Goal: Contribute content: Add original content to the website for others to see

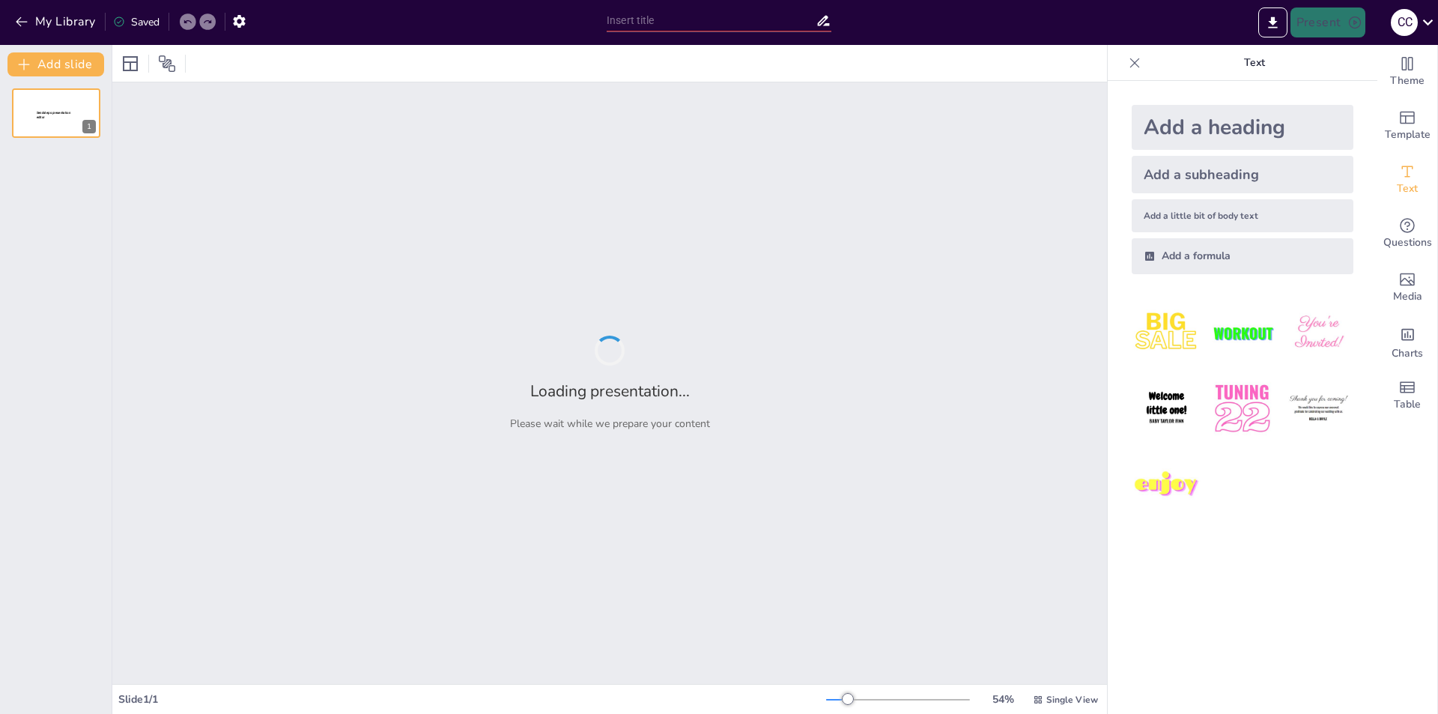
type input "La Evolución de la Comunicación Mediática en la Era Digital"
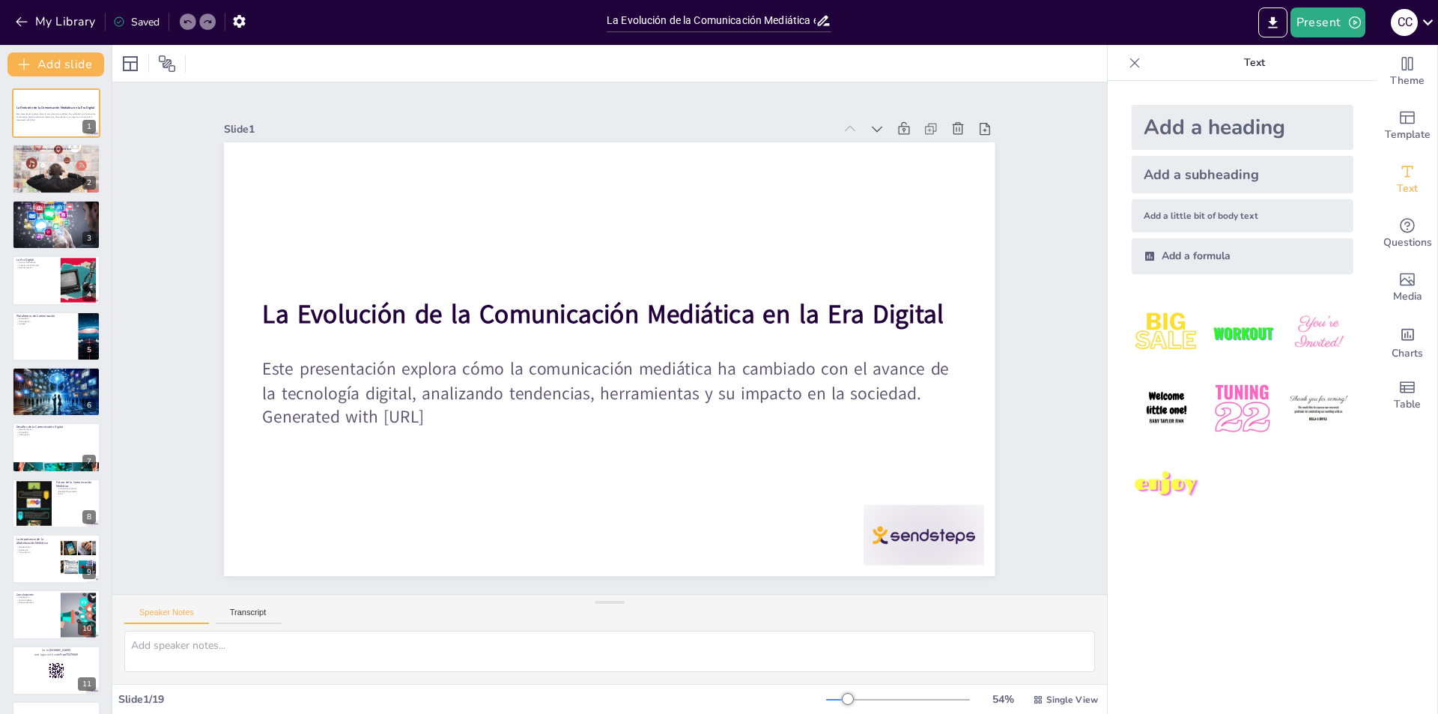
checkbox input "true"
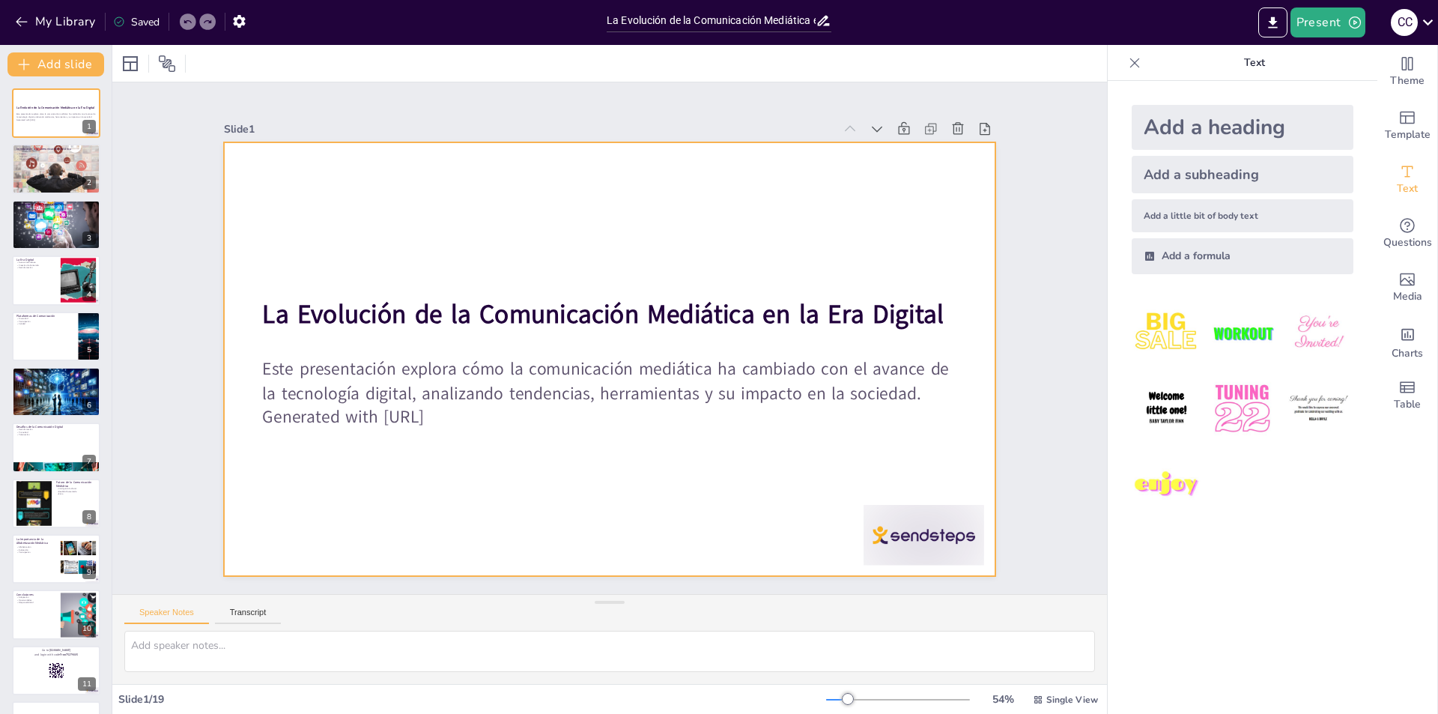
checkbox input "true"
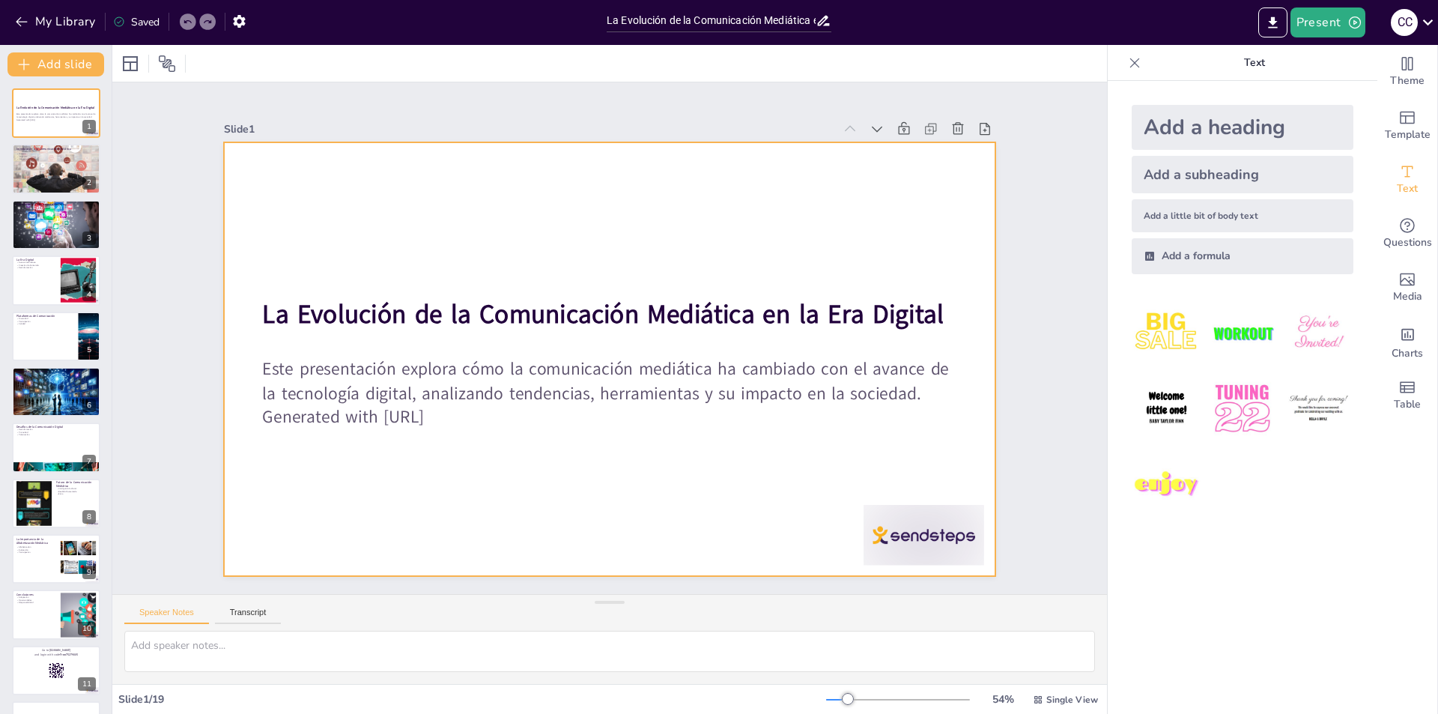
checkbox input "true"
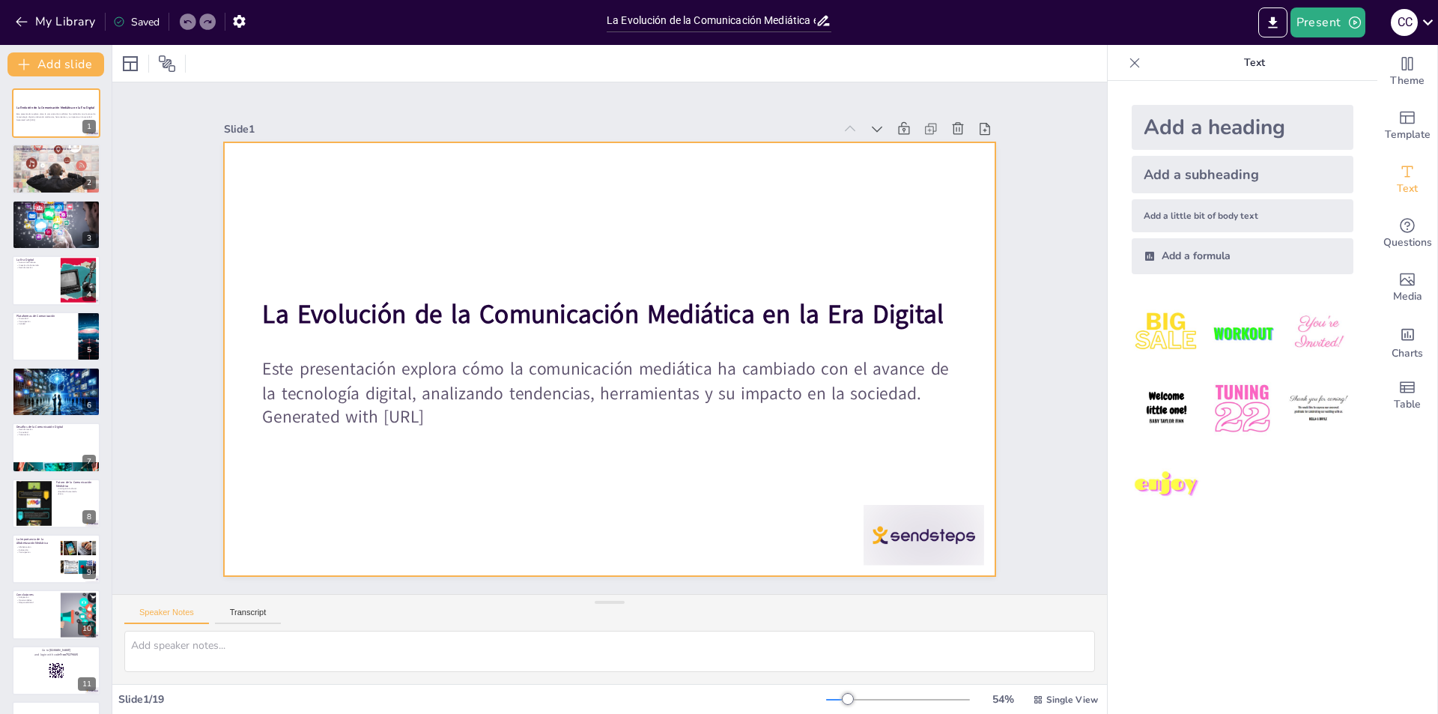
checkbox input "true"
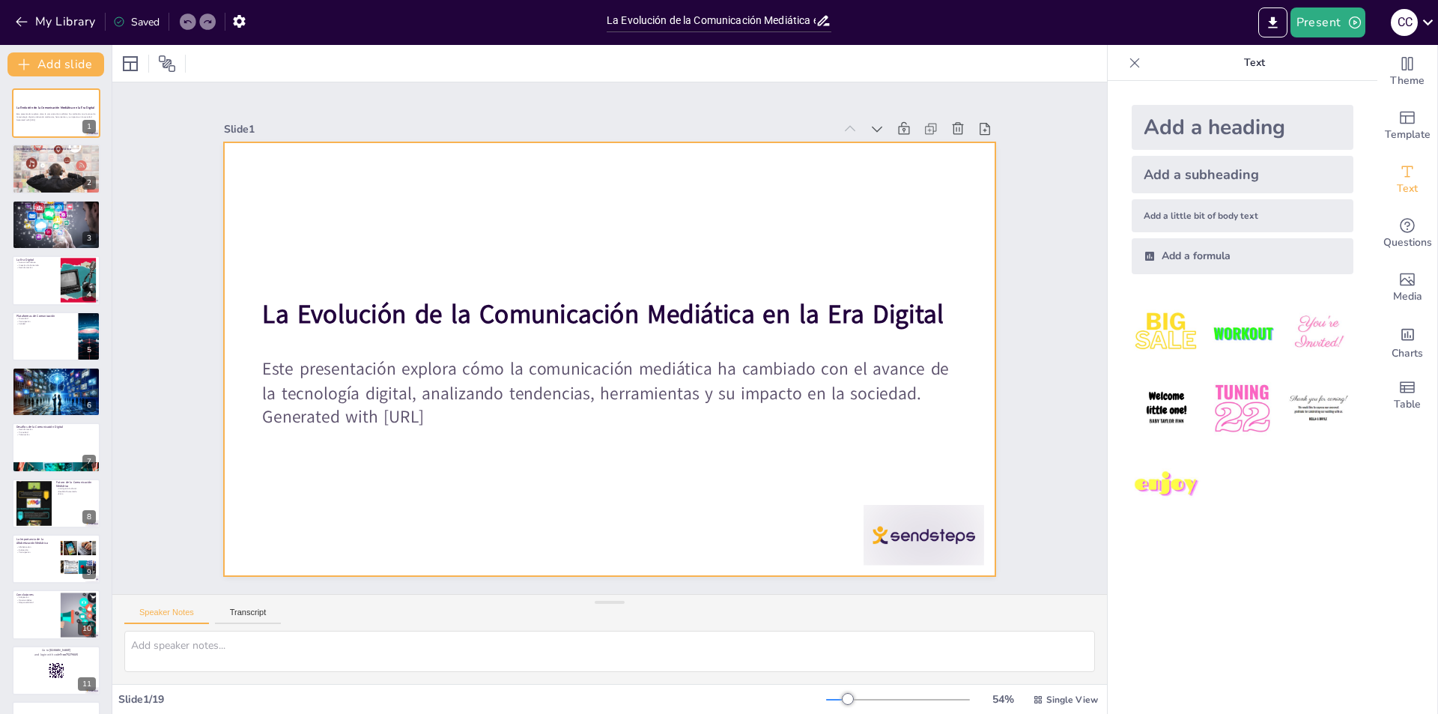
checkbox input "true"
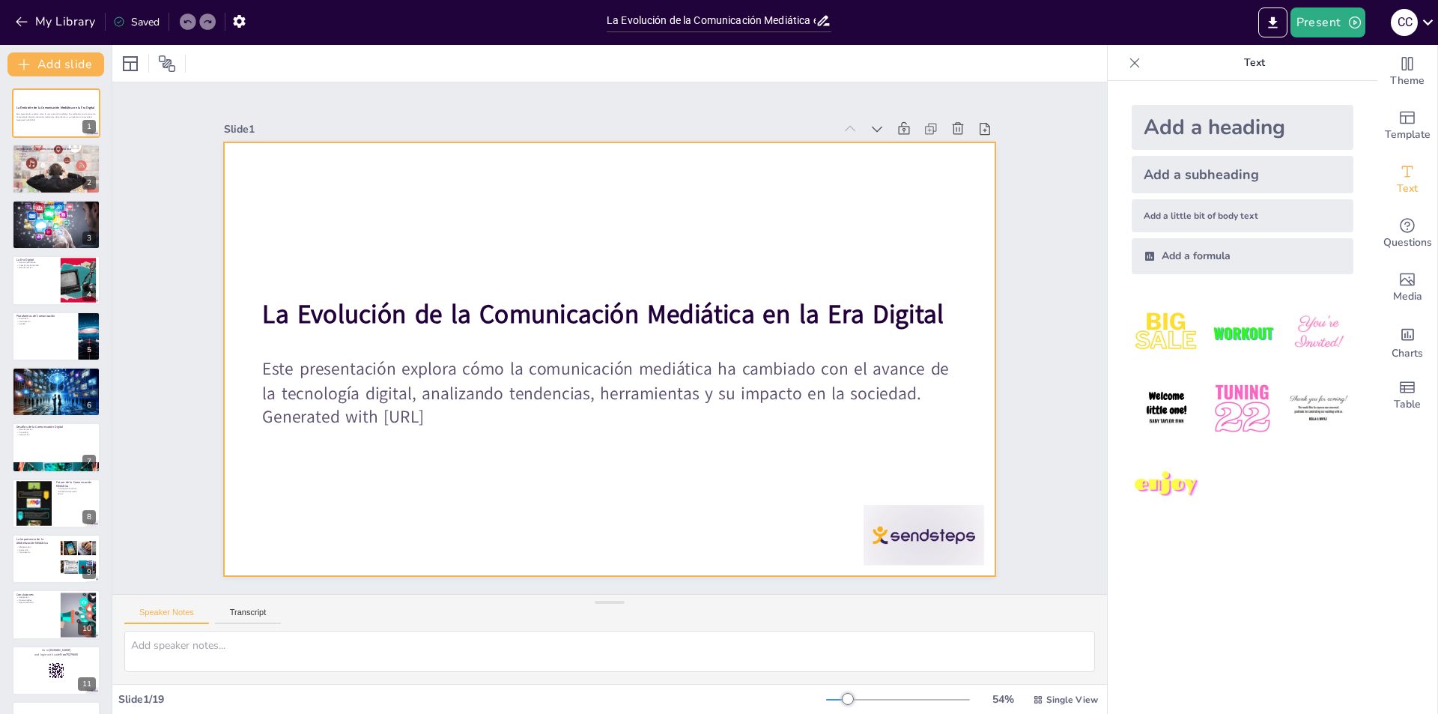
checkbox input "true"
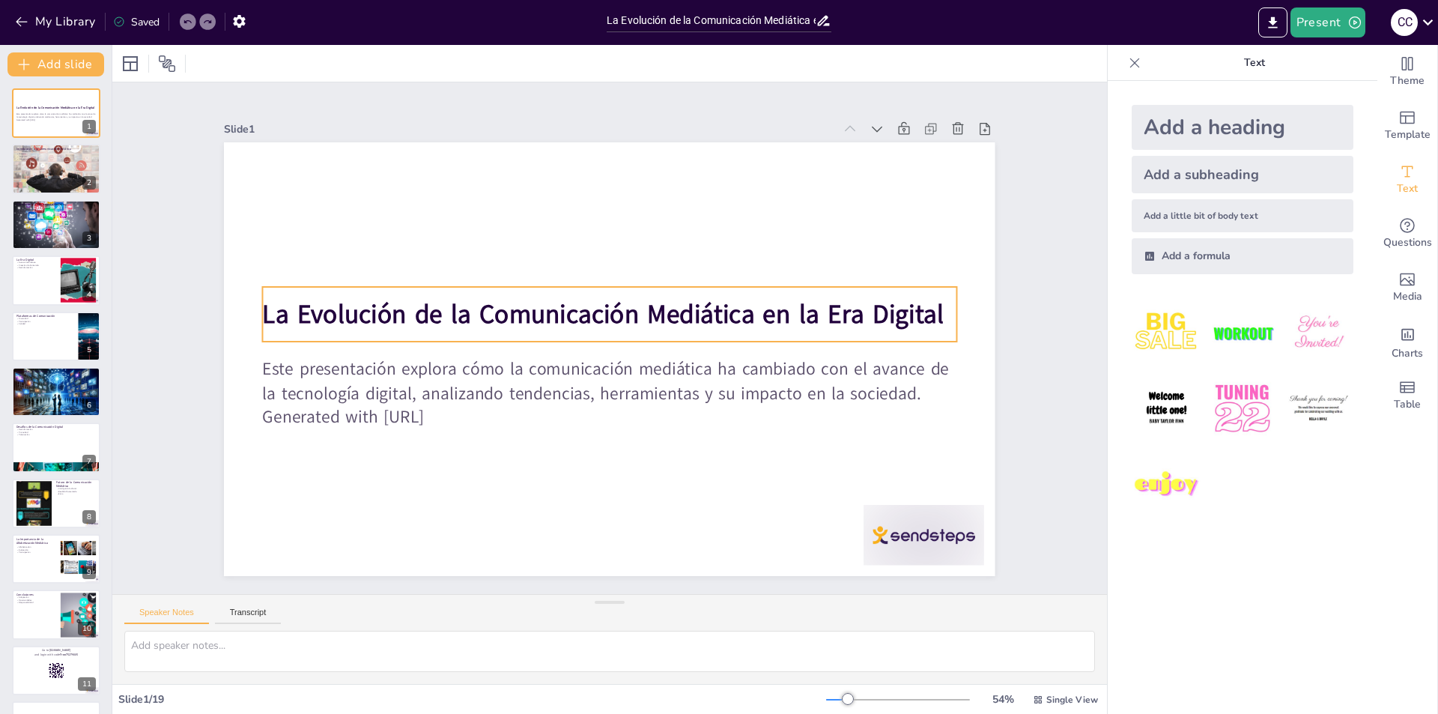
checkbox input "true"
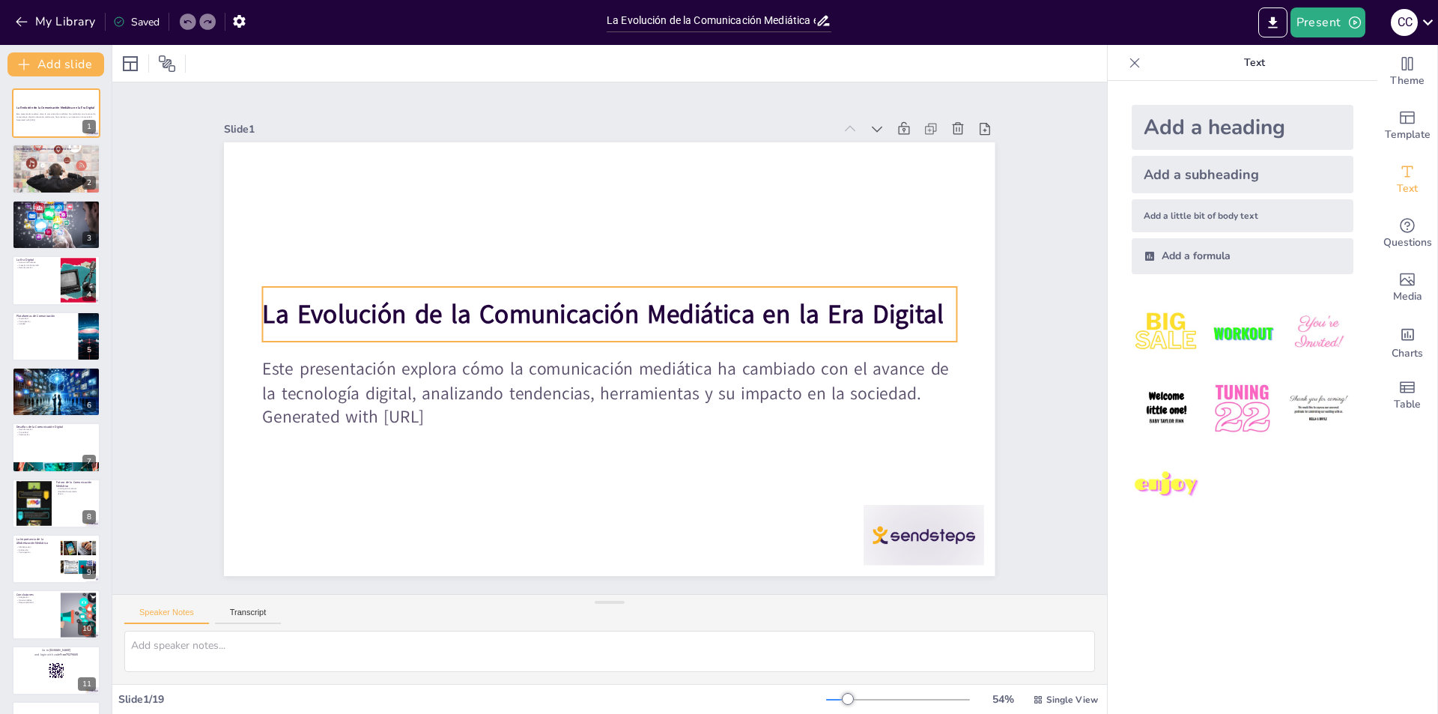
checkbox input "true"
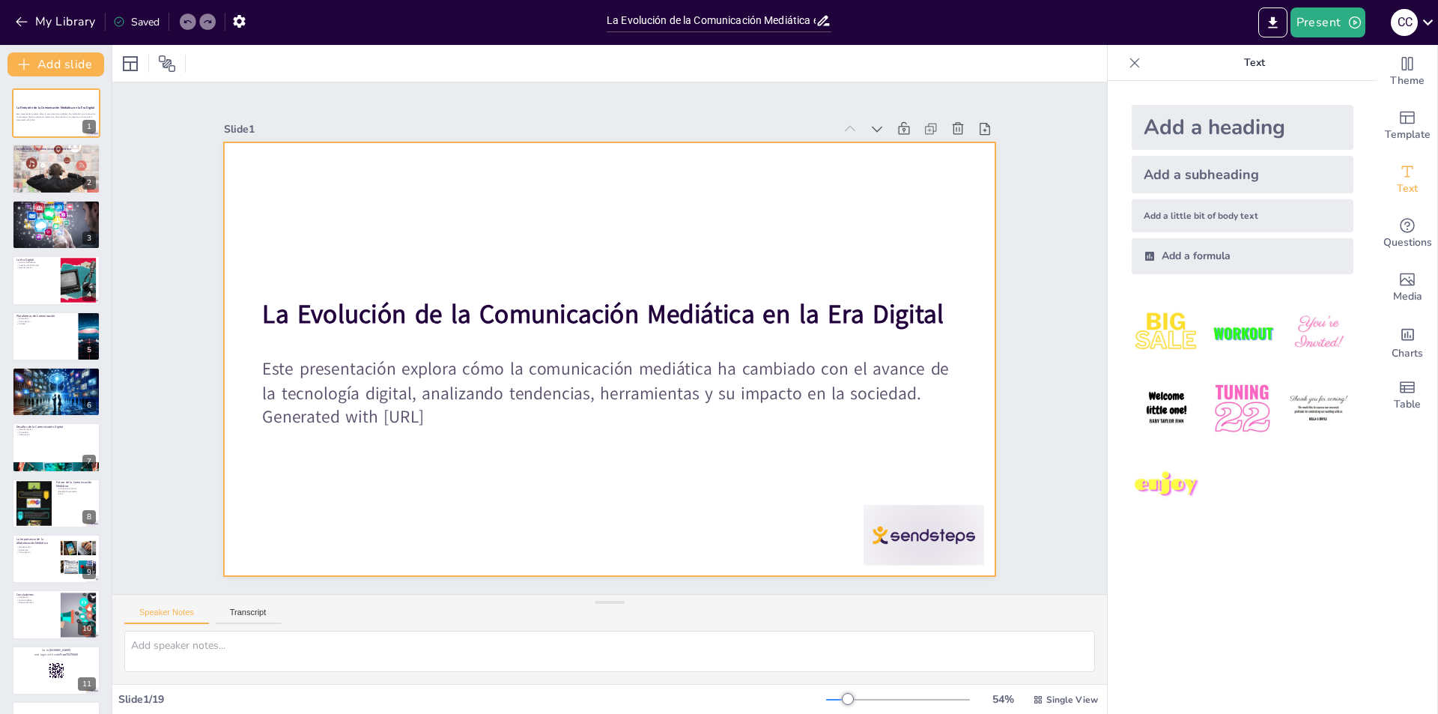
checkbox input "true"
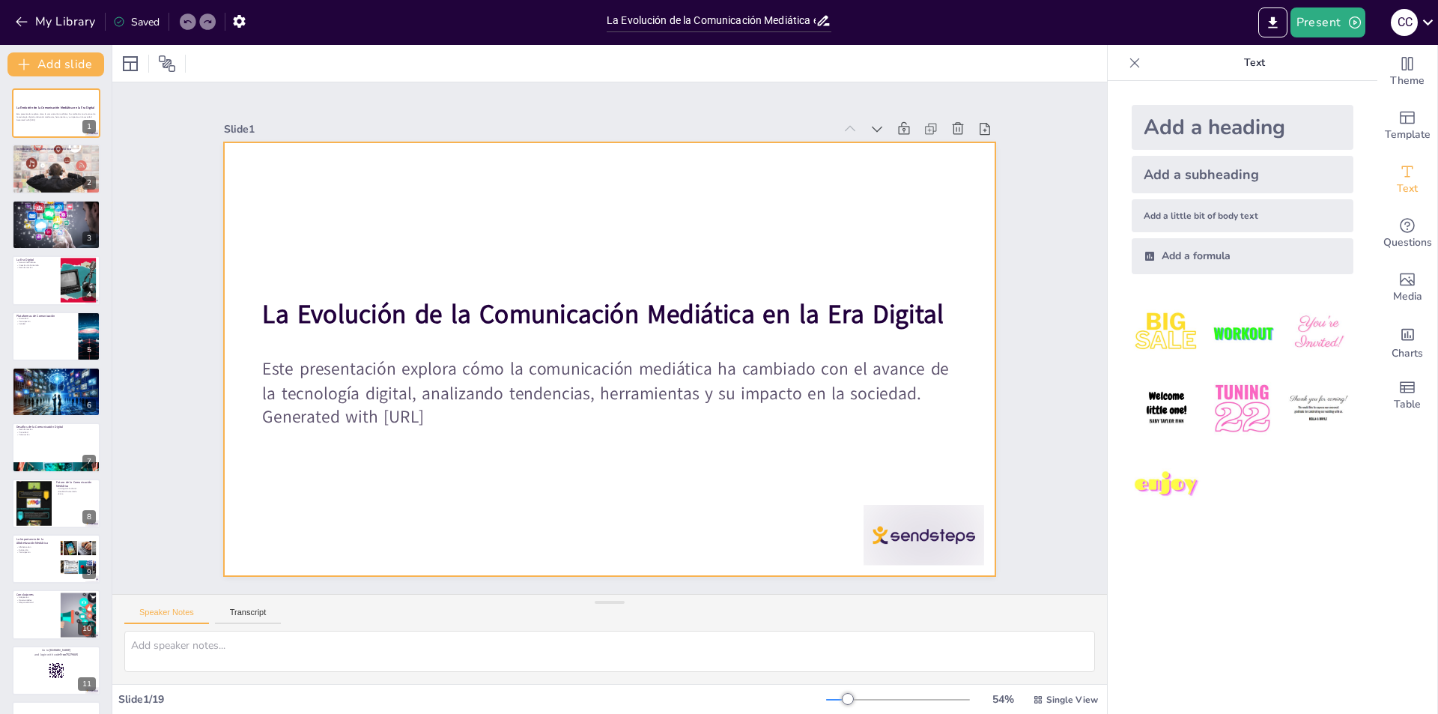
checkbox input "true"
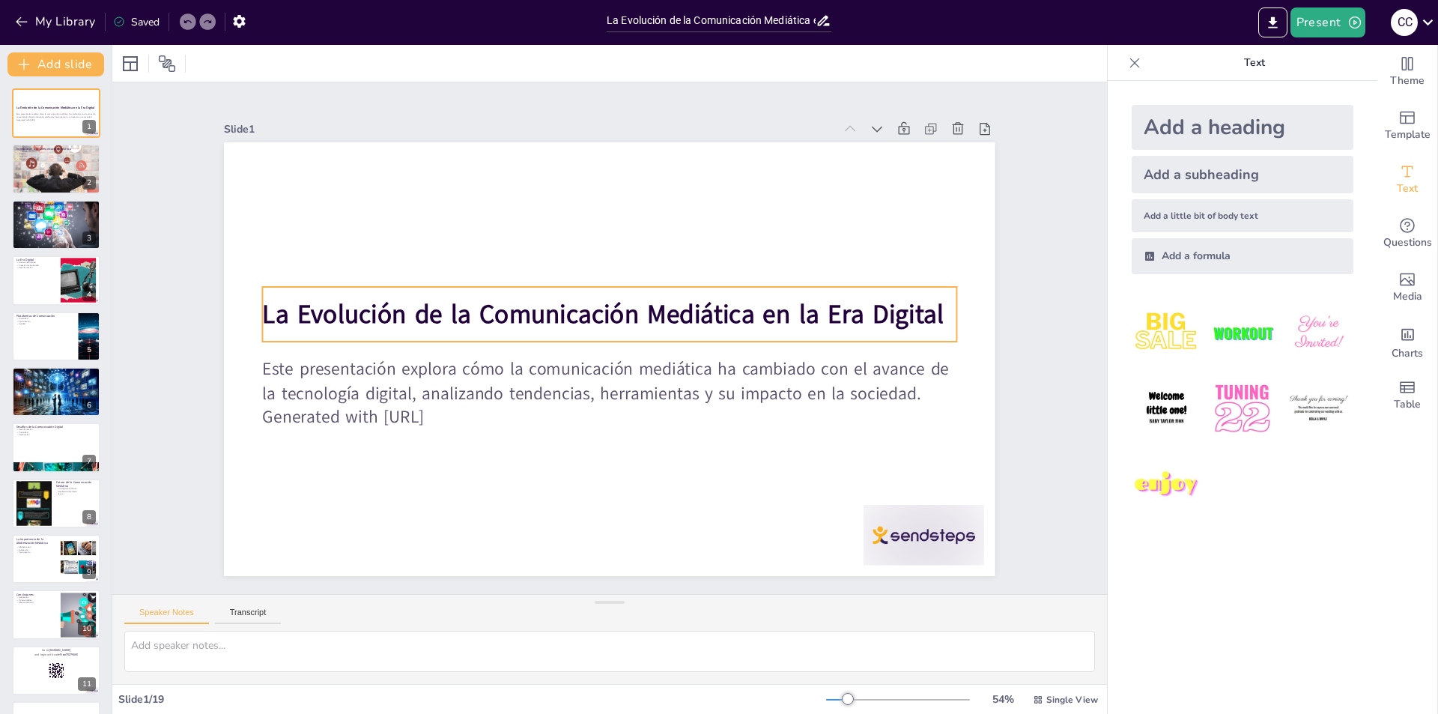
checkbox input "true"
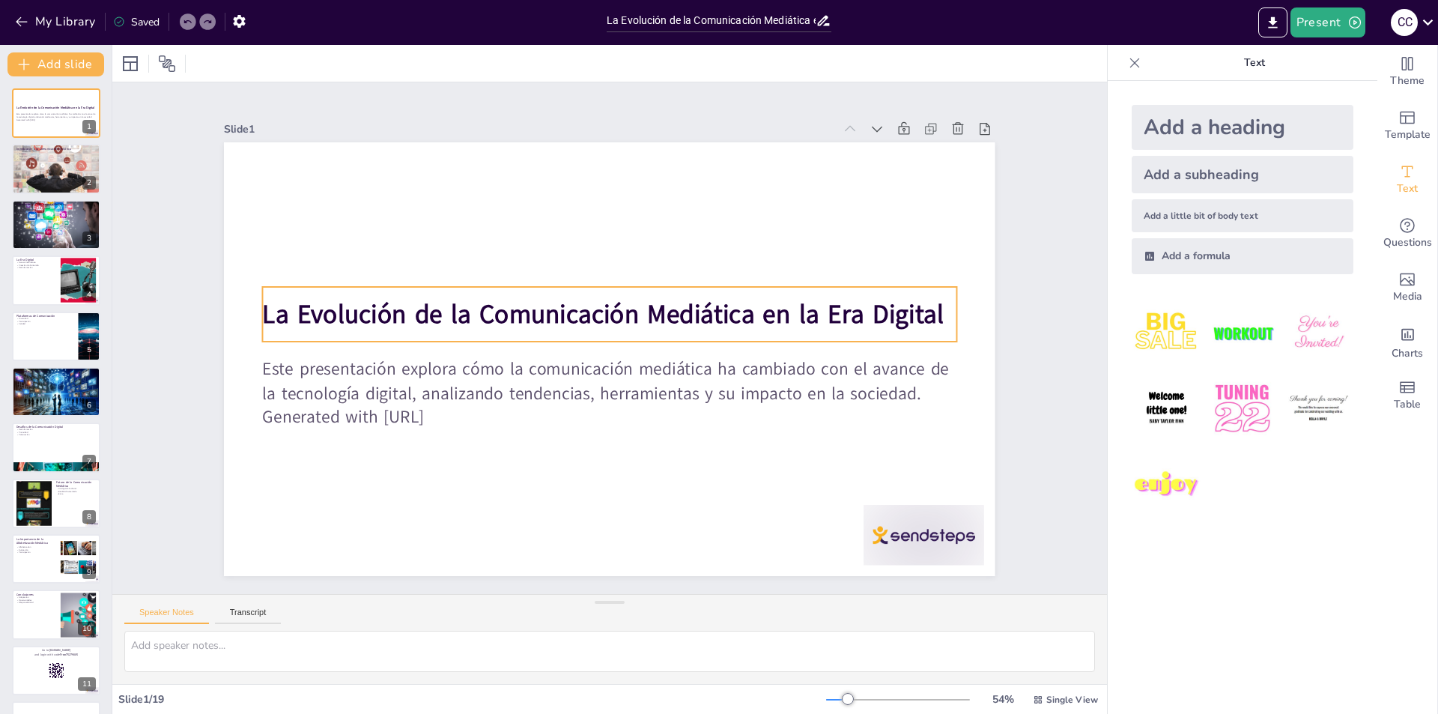
checkbox input "true"
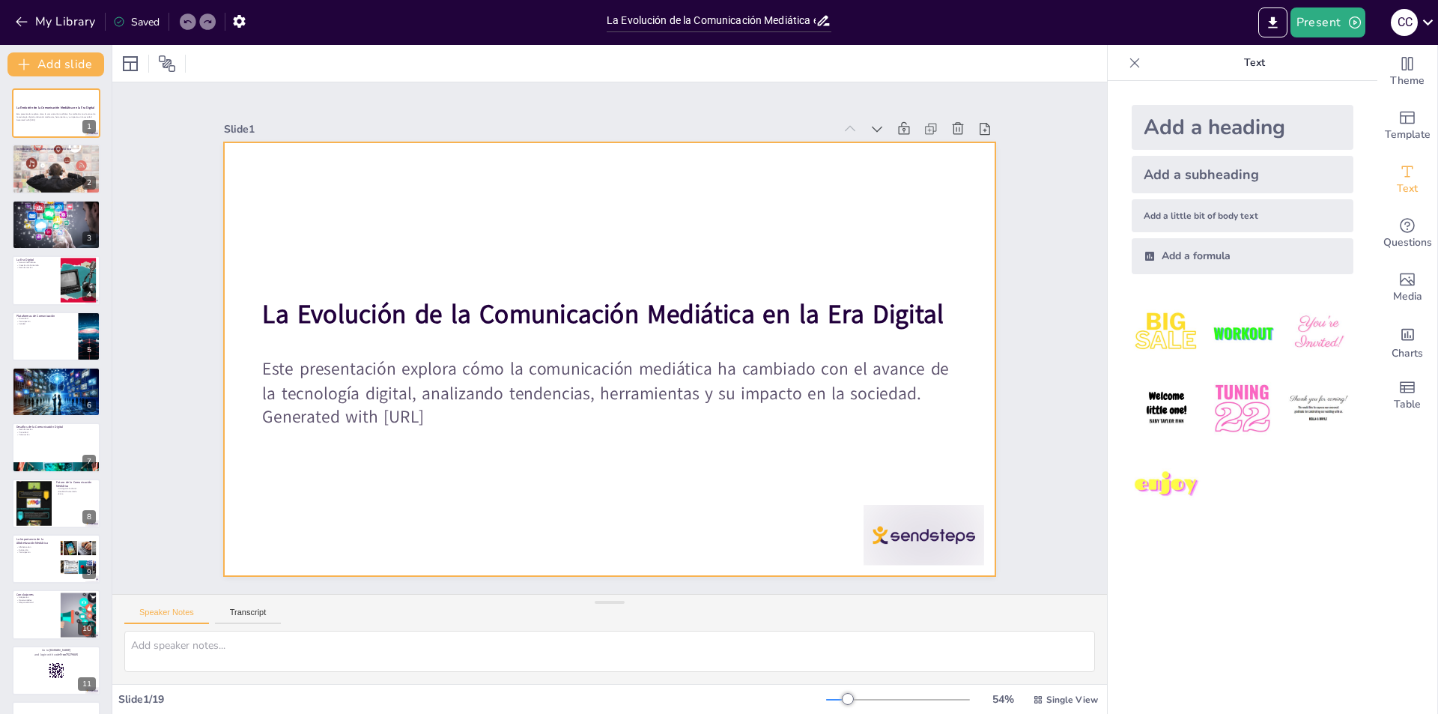
checkbox input "true"
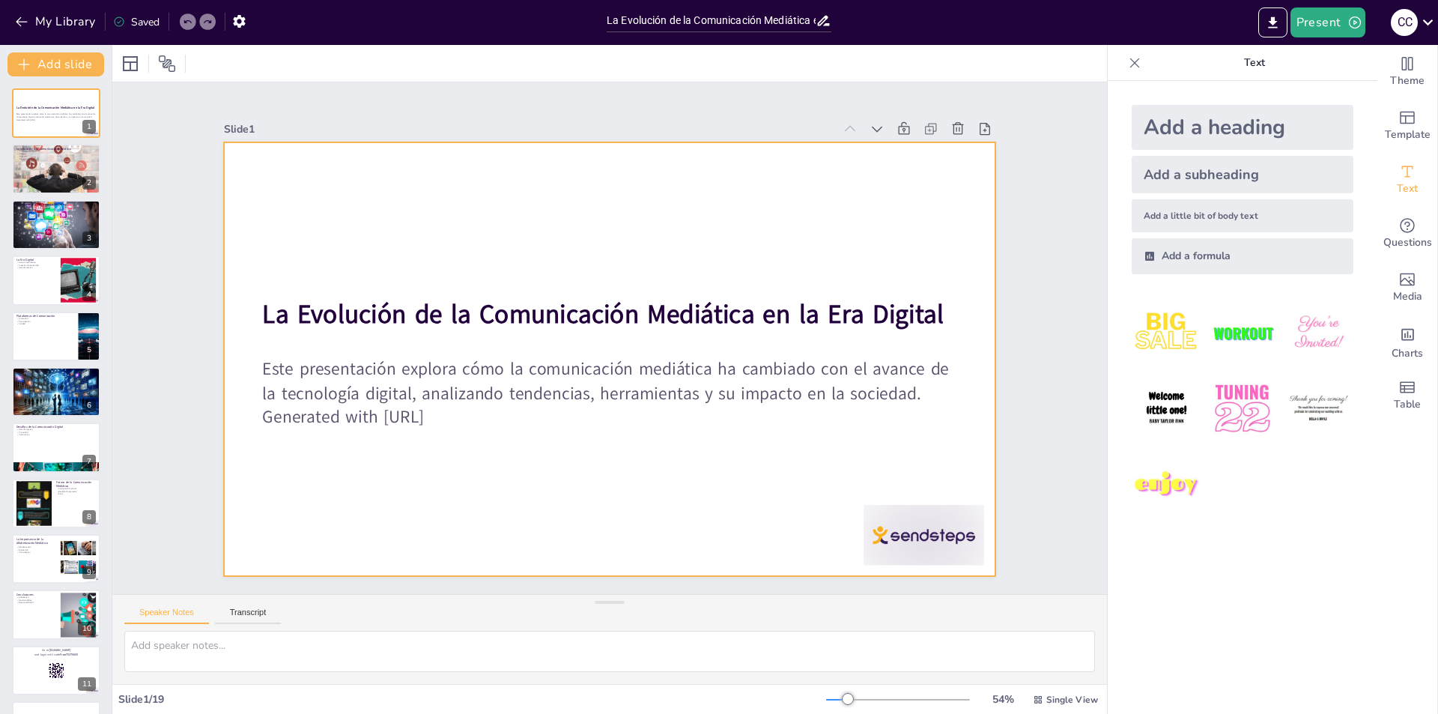
checkbox input "true"
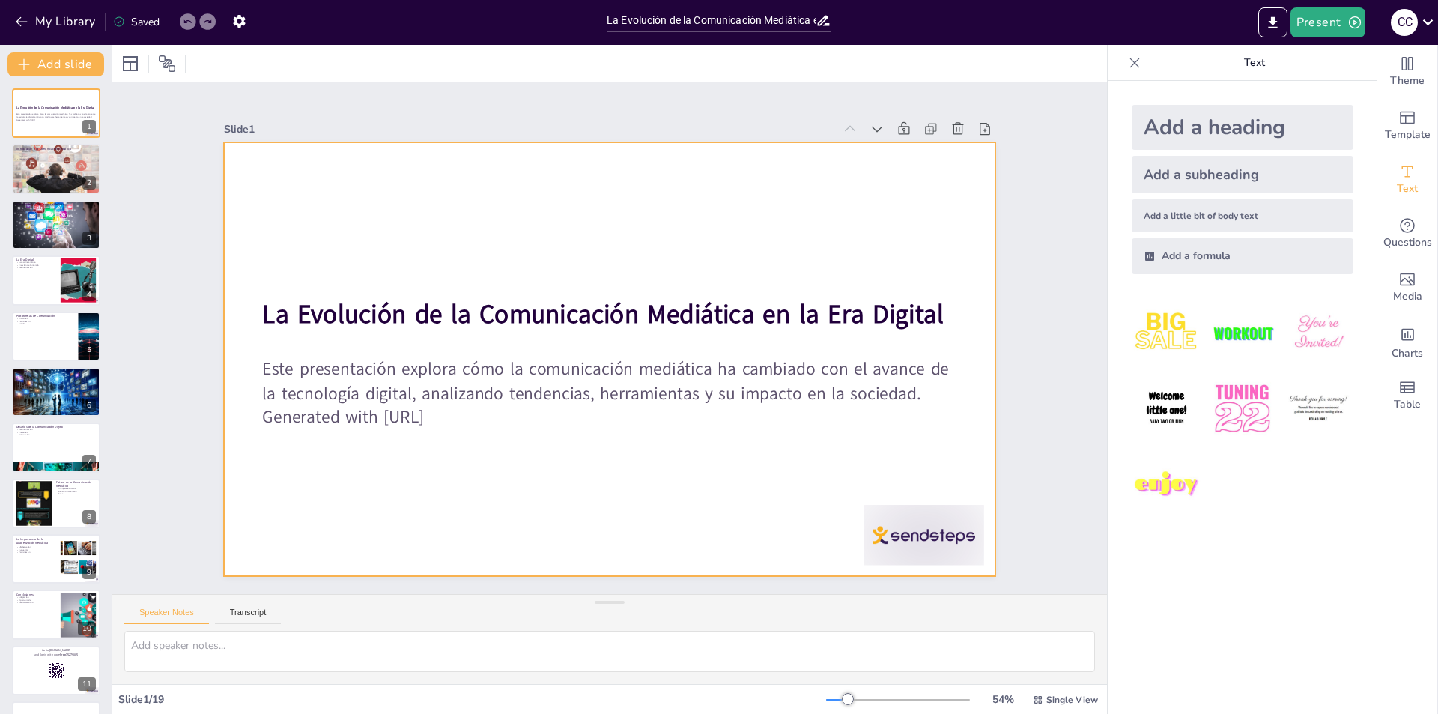
checkbox input "true"
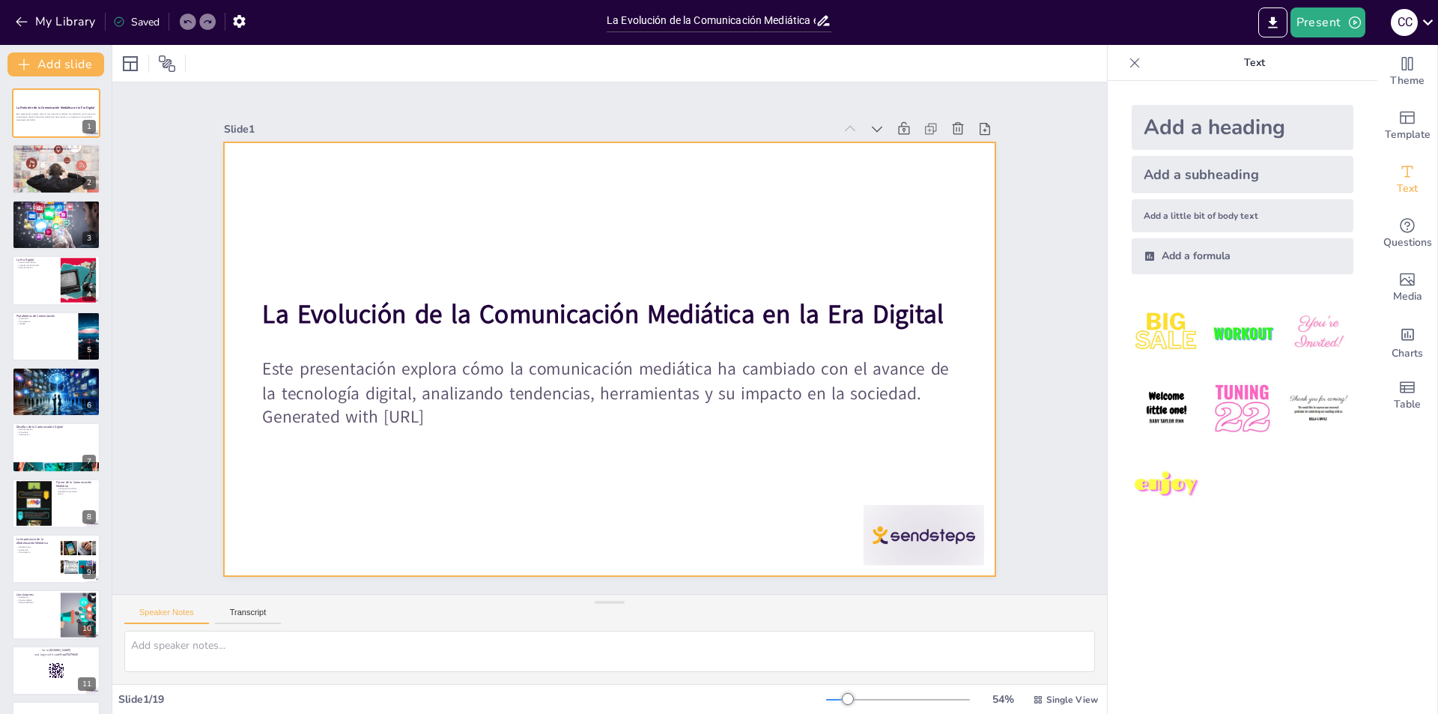
checkbox input "true"
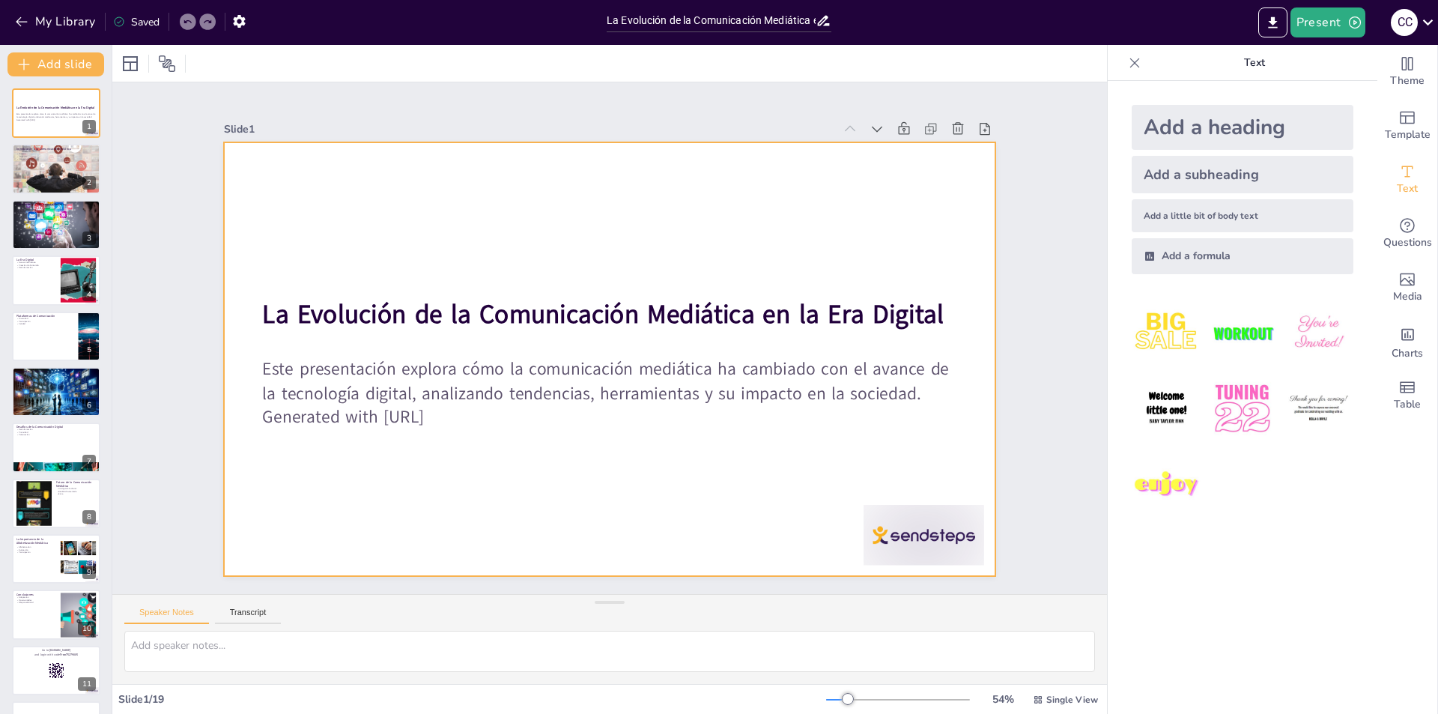
checkbox input "true"
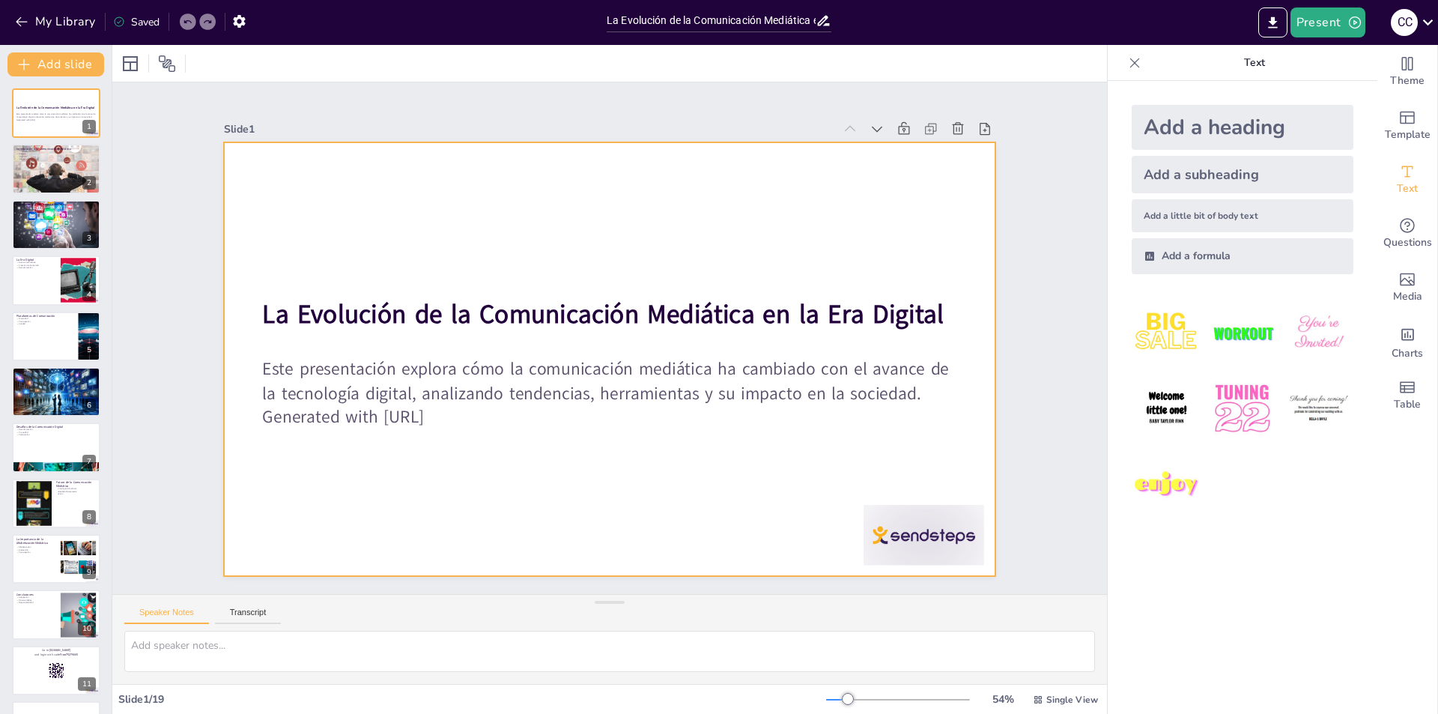
checkbox input "true"
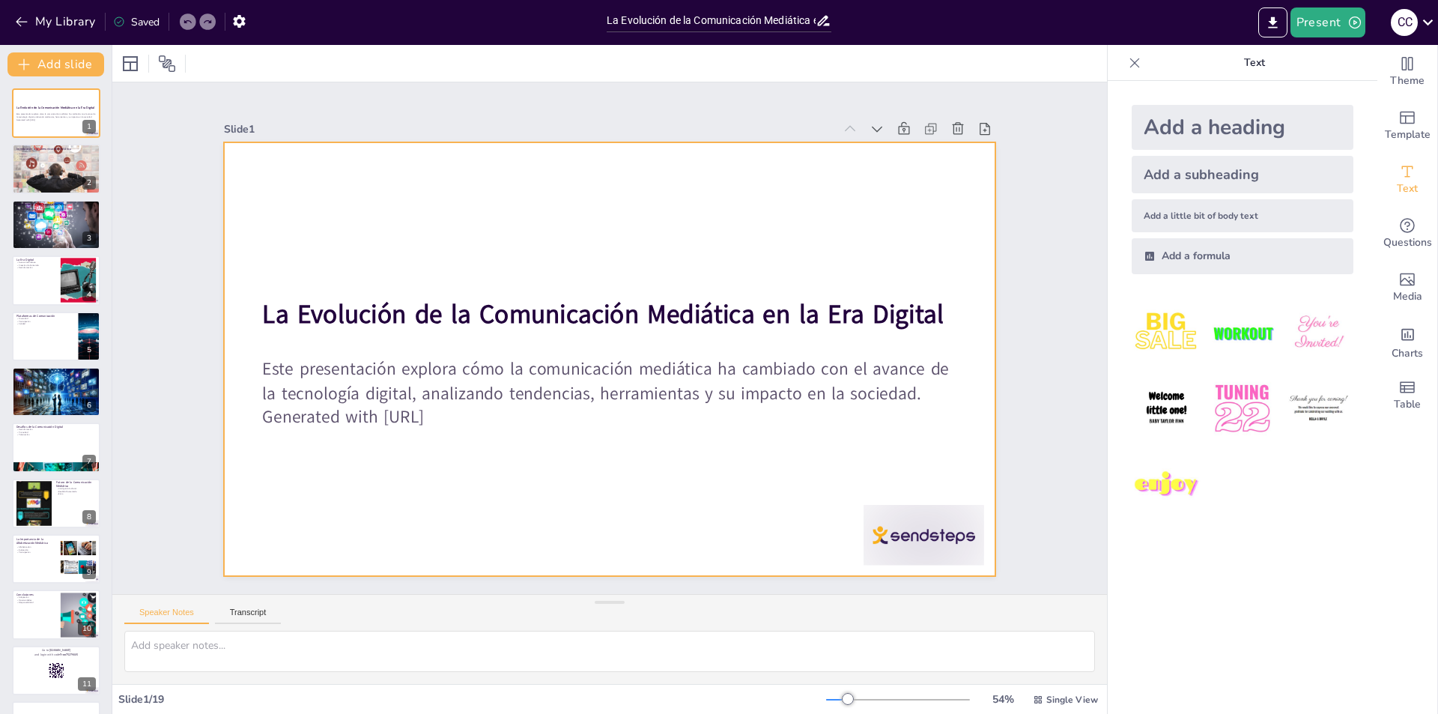
checkbox input "true"
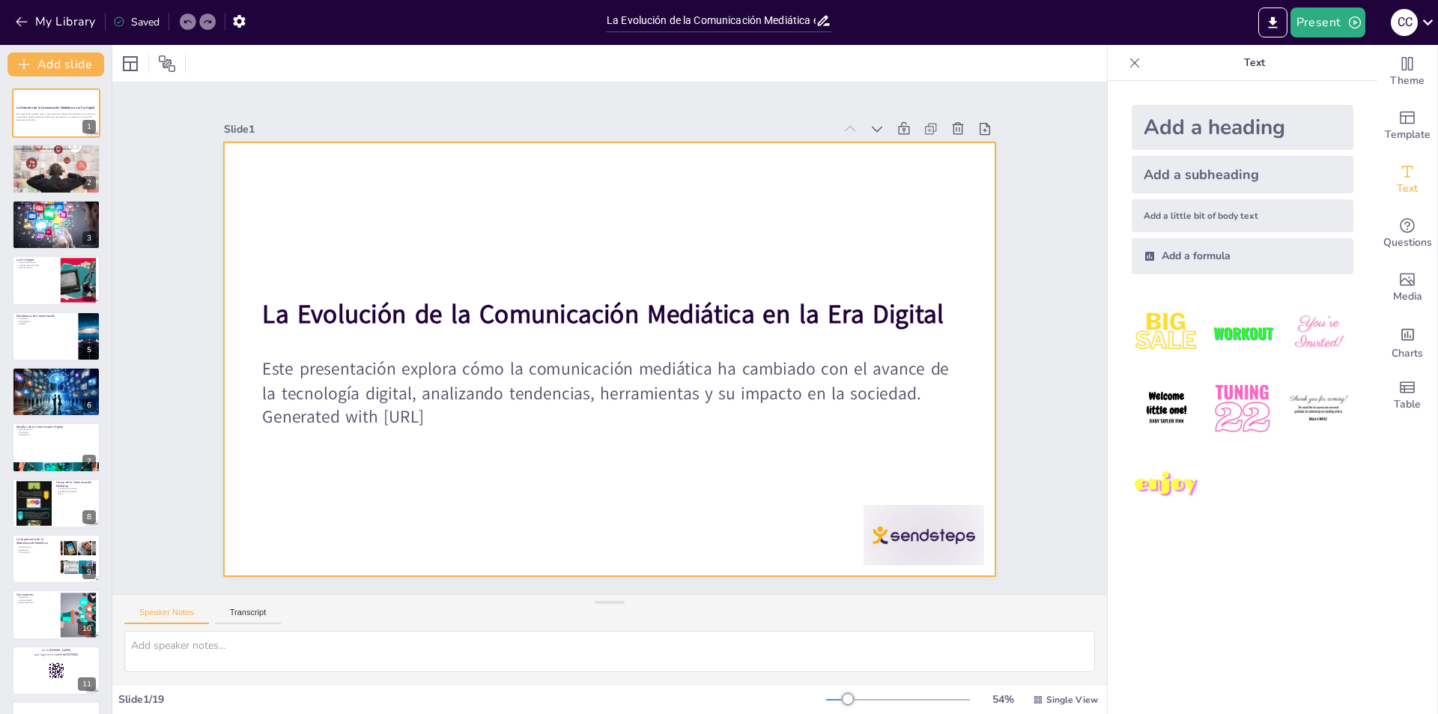
checkbox input "true"
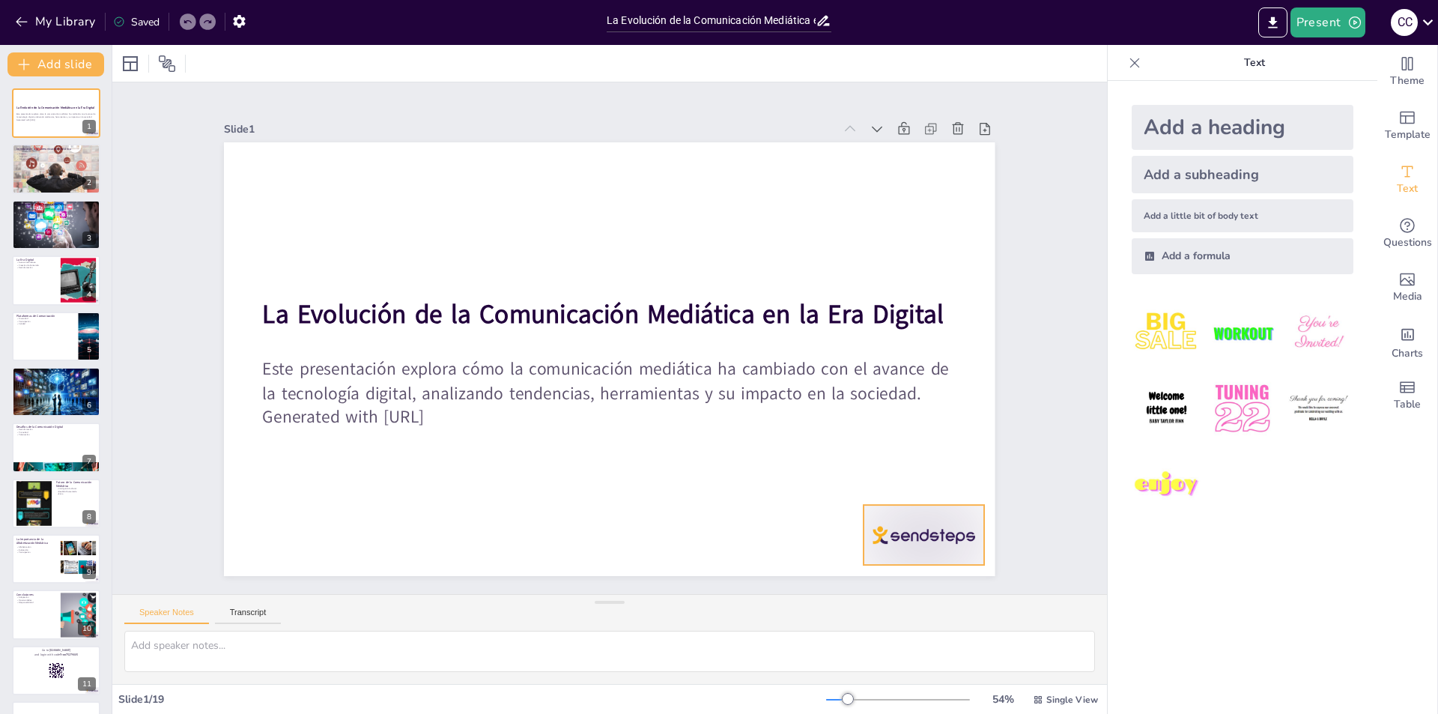
checkbox input "true"
click at [885, 594] on div at bounding box center [817, 646] width 135 height 104
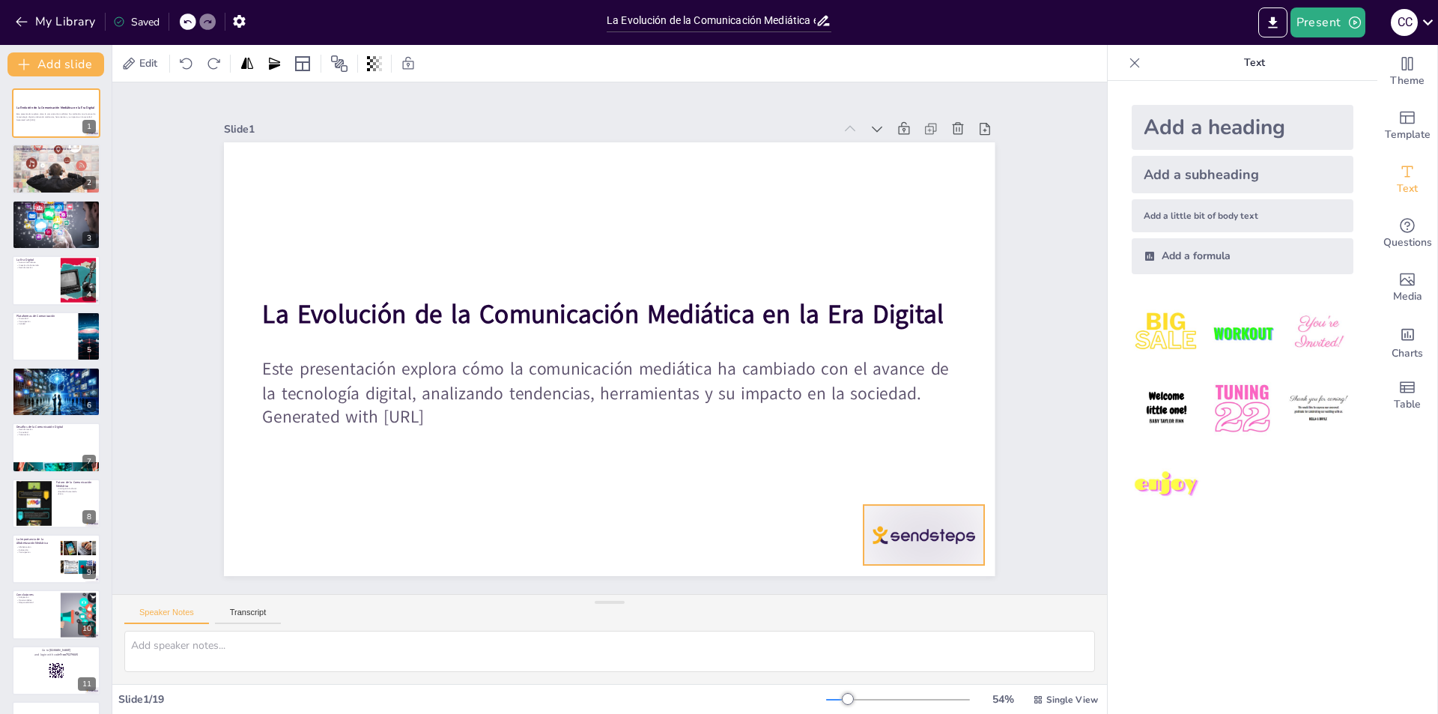
checkbox input "true"
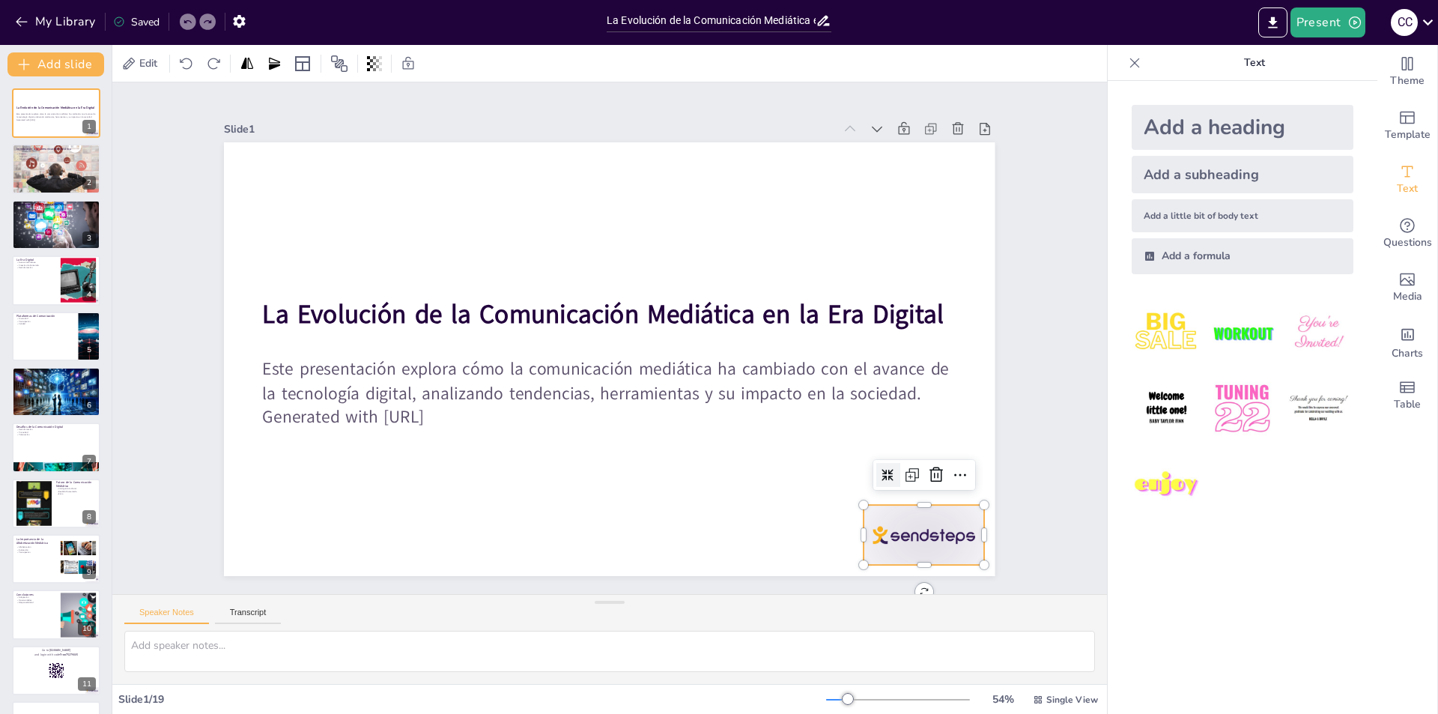
checkbox input "true"
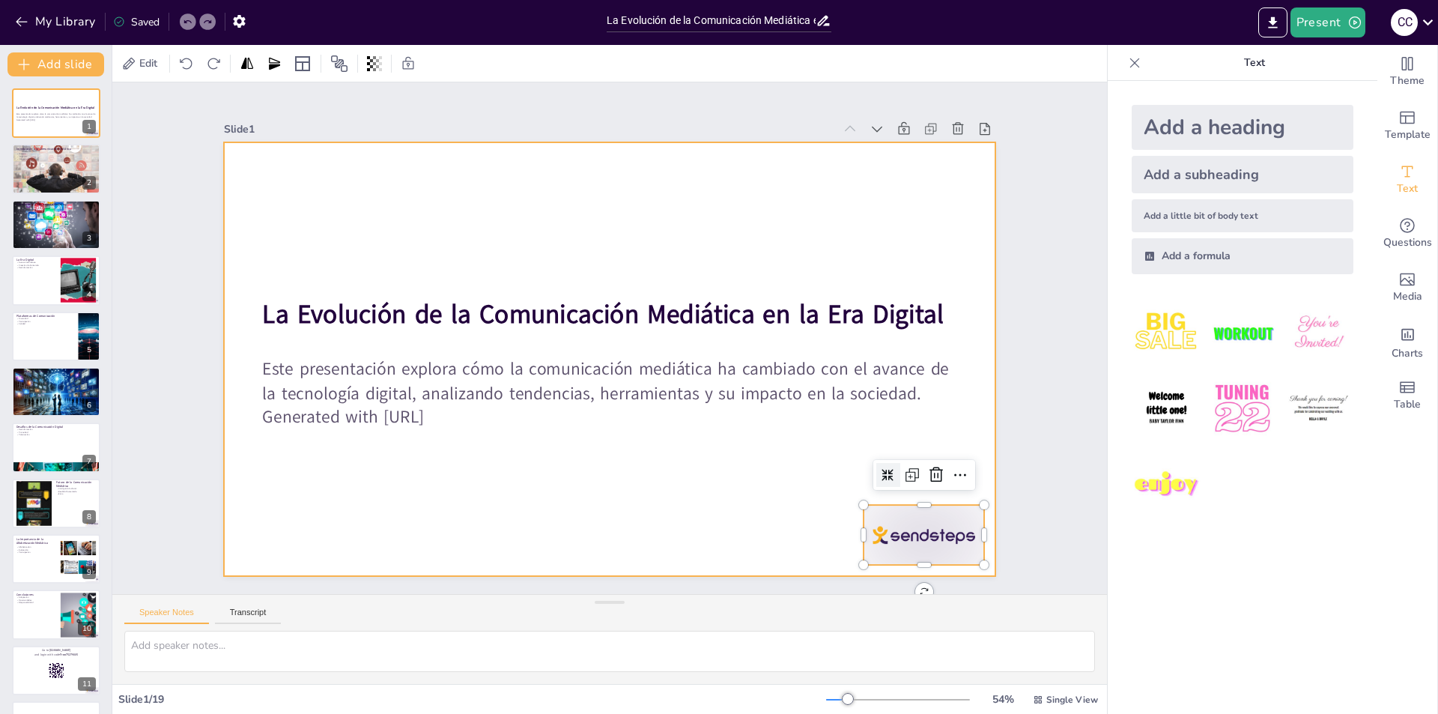
checkbox input "true"
click at [742, 506] on div at bounding box center [588, 338] width 434 height 771
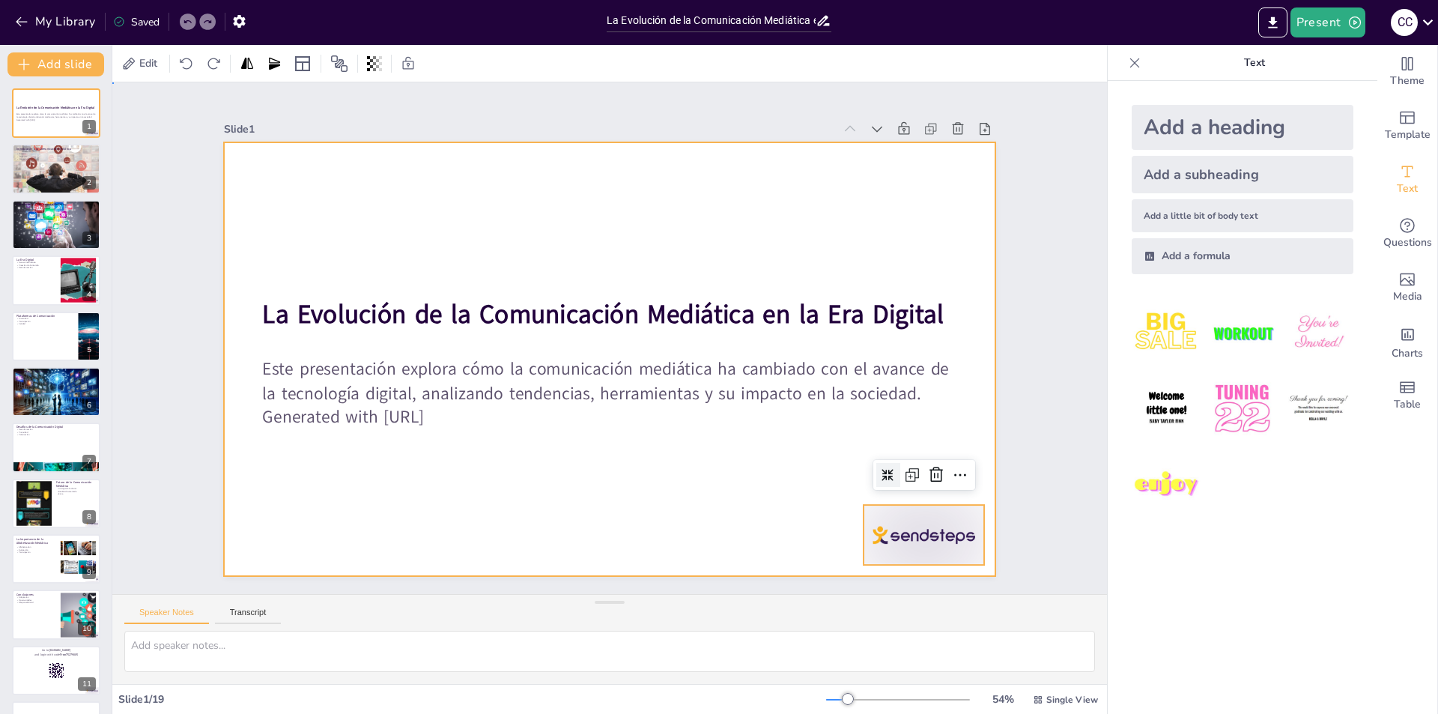
checkbox input "true"
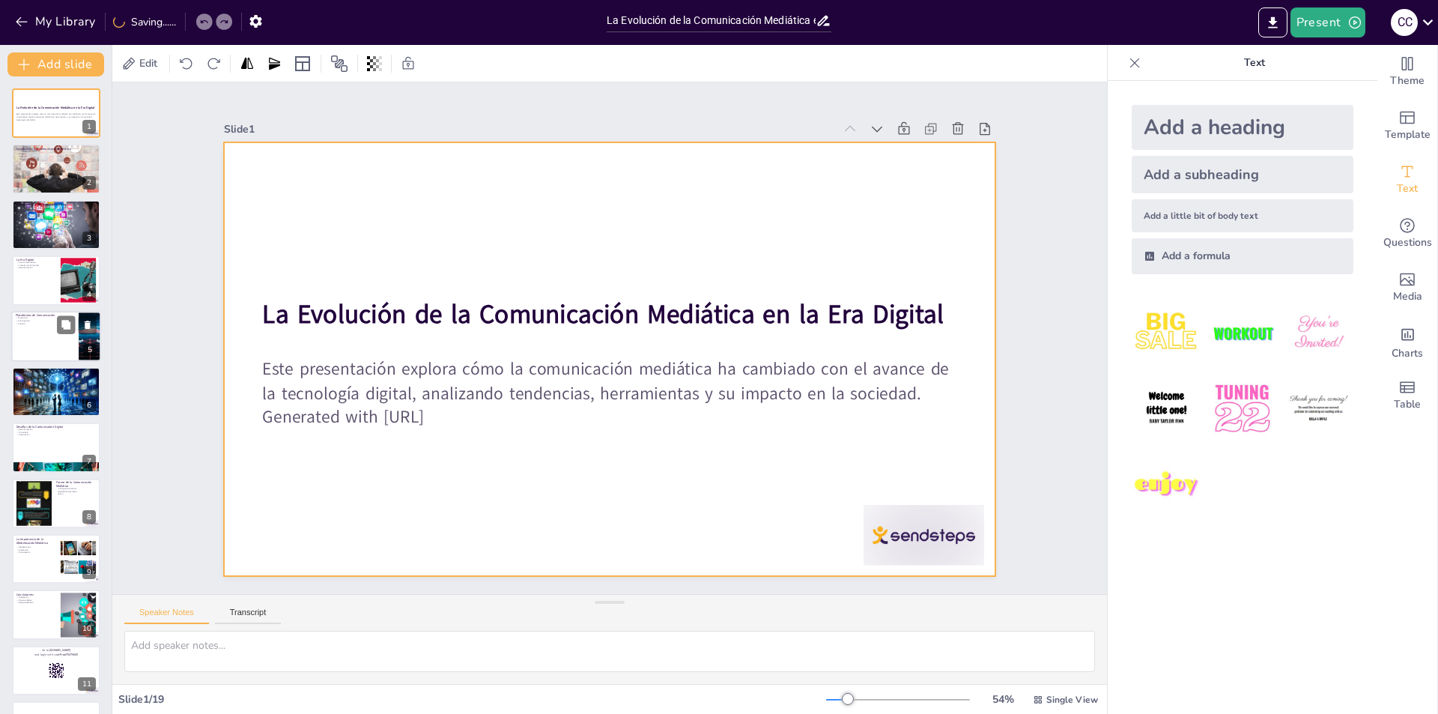
checkbox input "true"
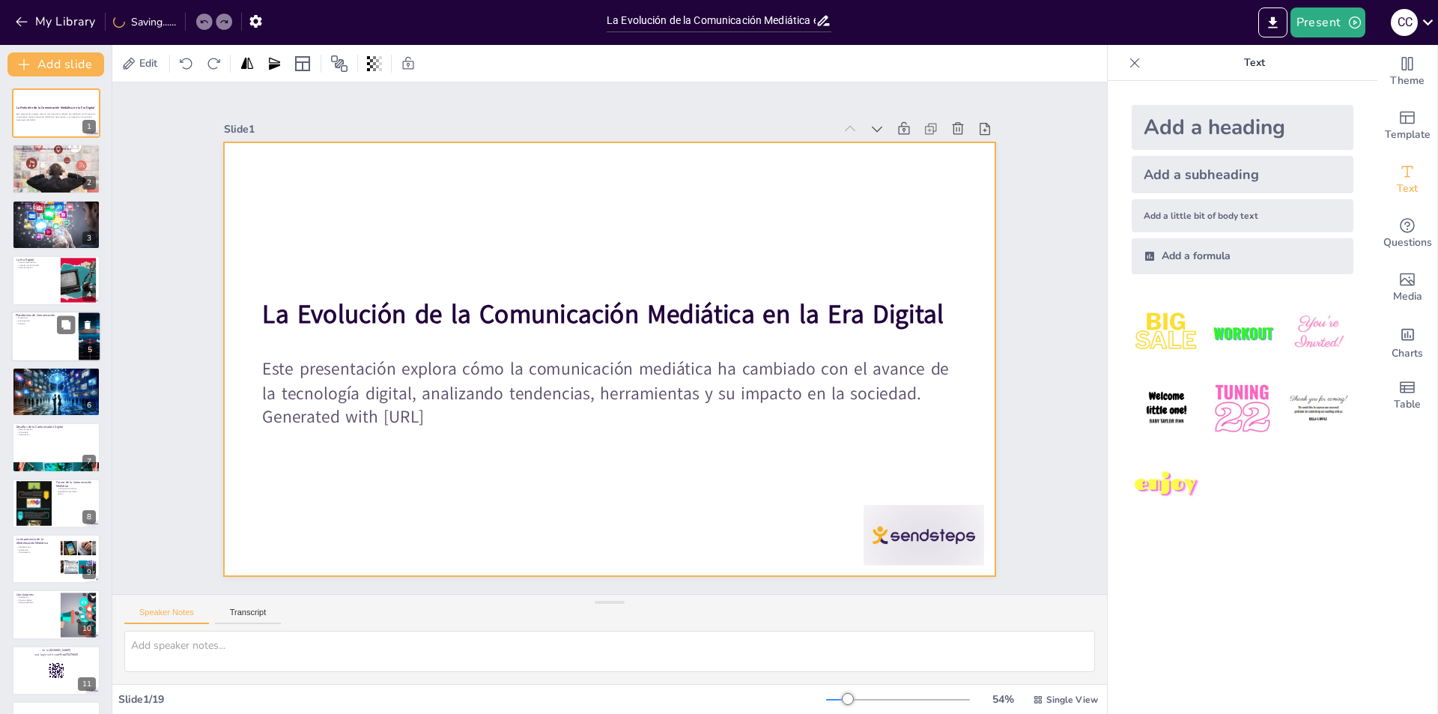
checkbox input "true"
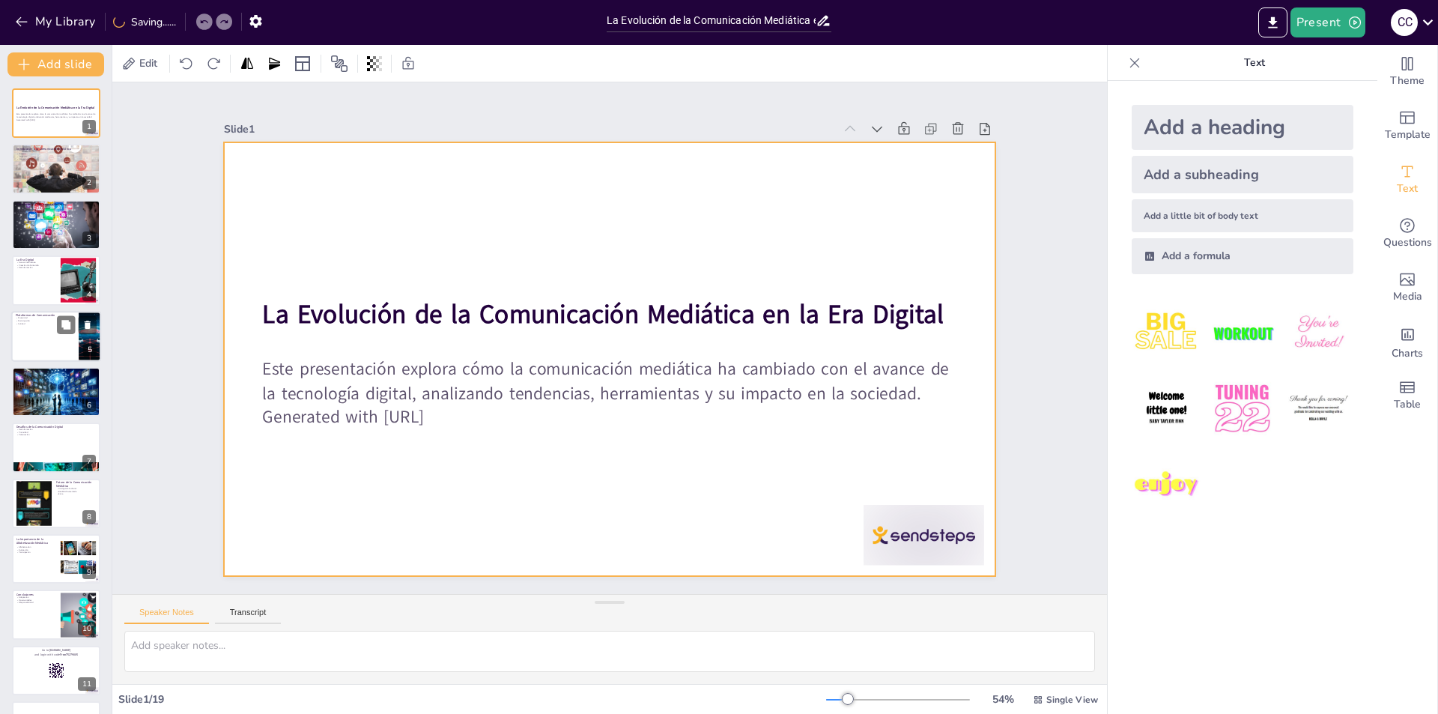
checkbox input "true"
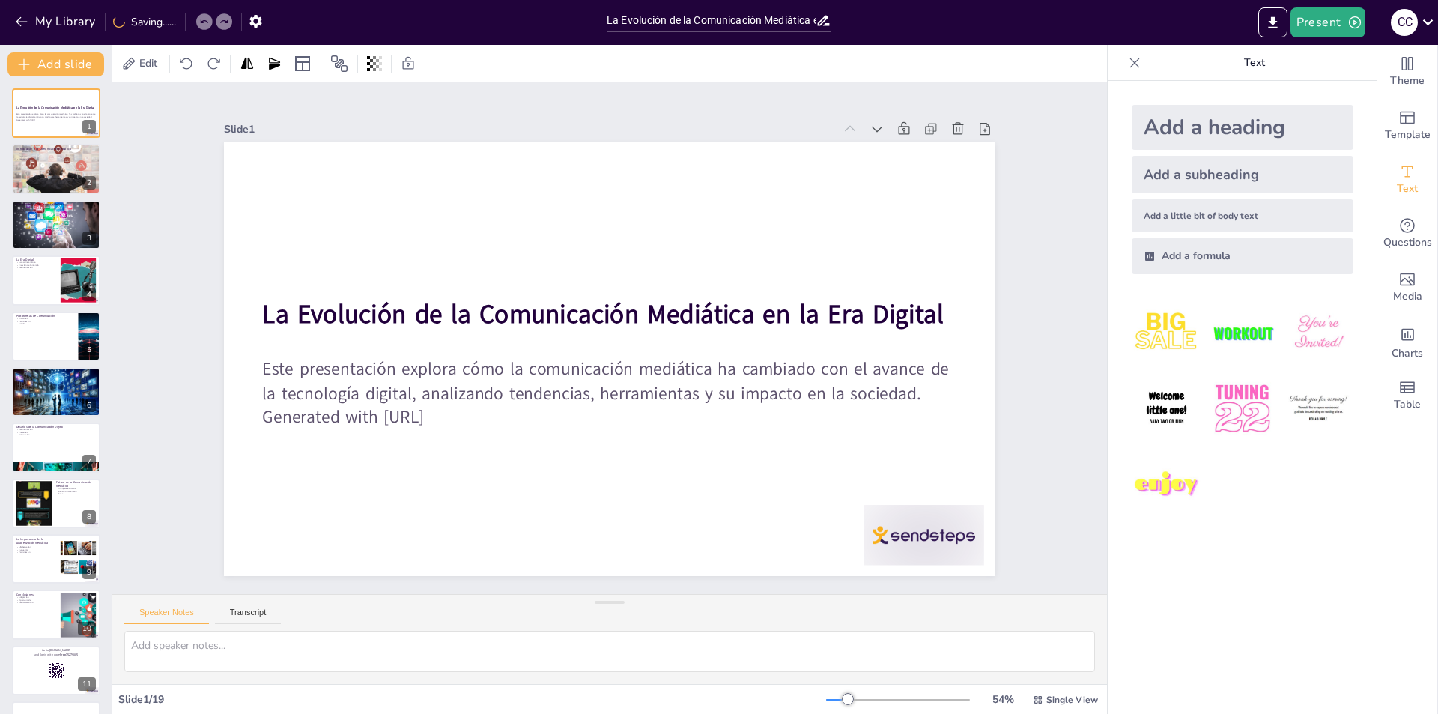
checkbox input "true"
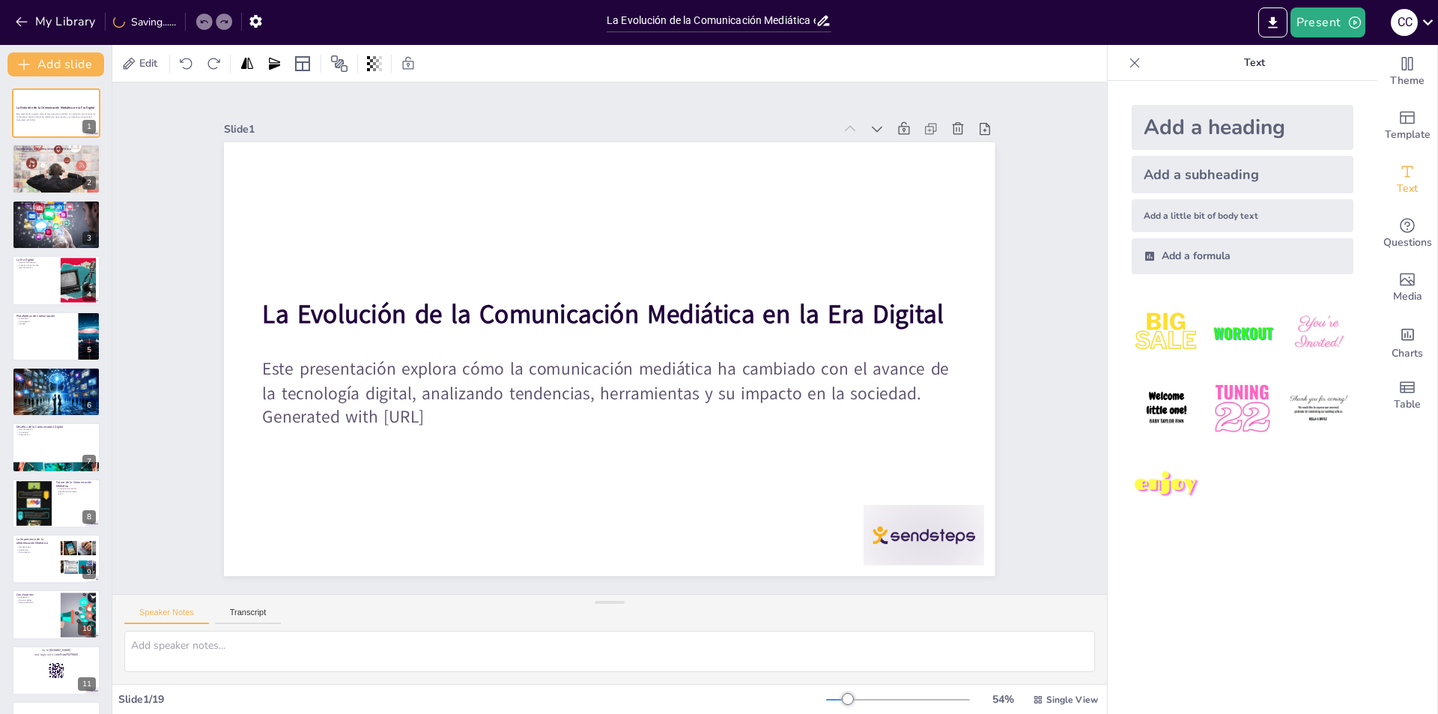
checkbox input "true"
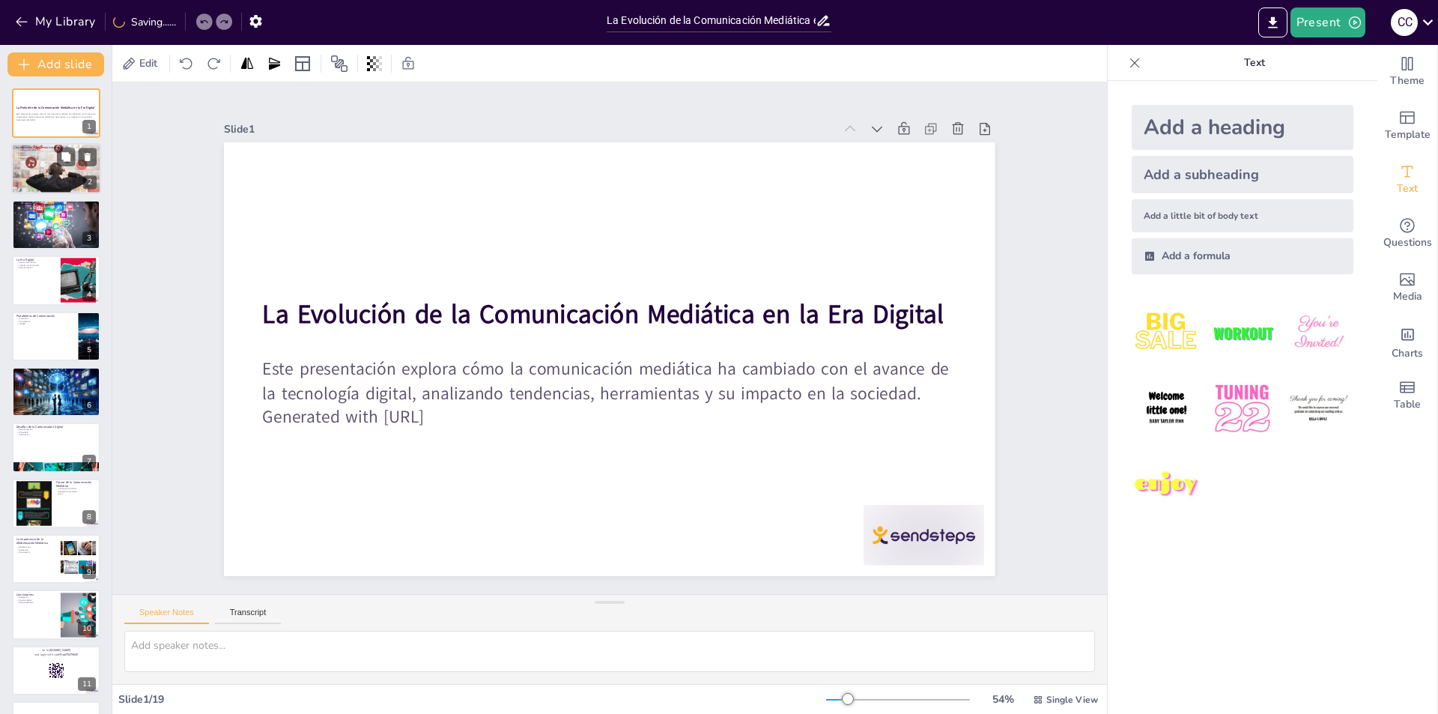
checkbox input "true"
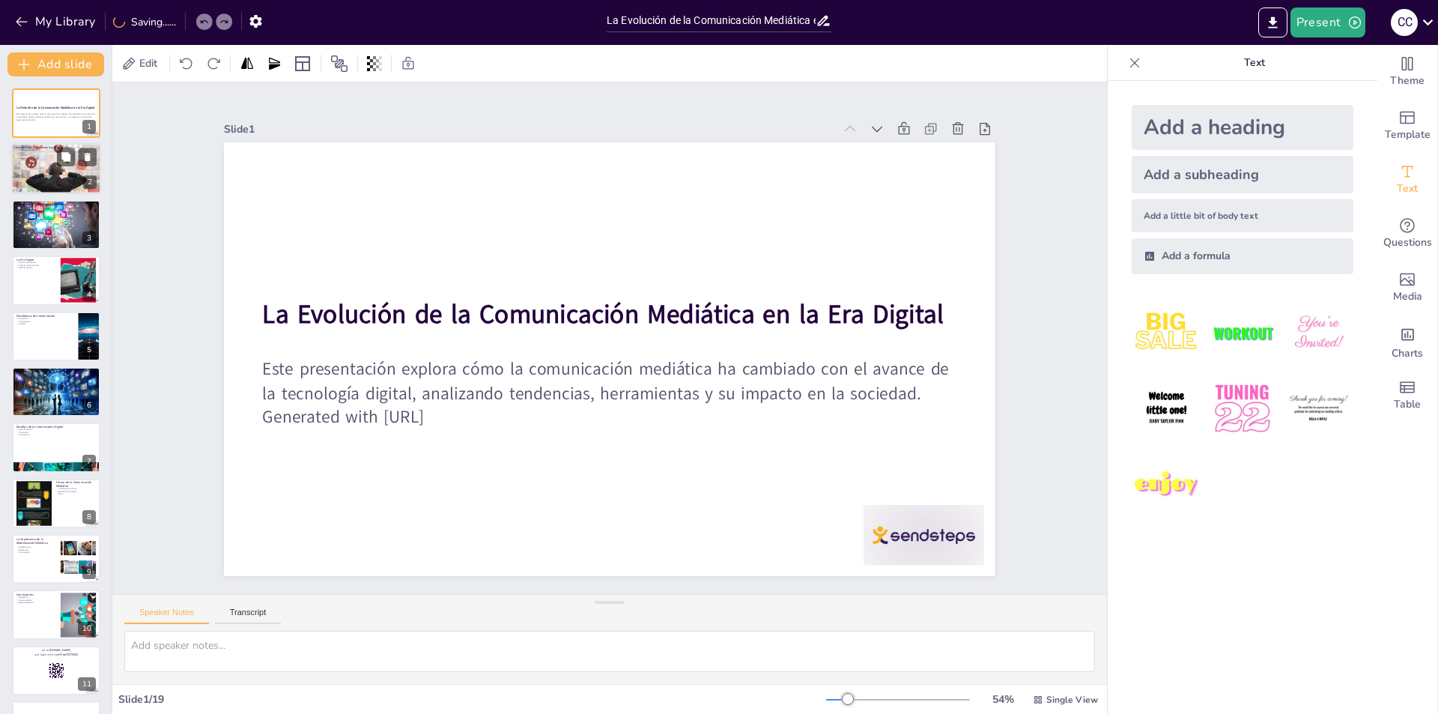
checkbox input "true"
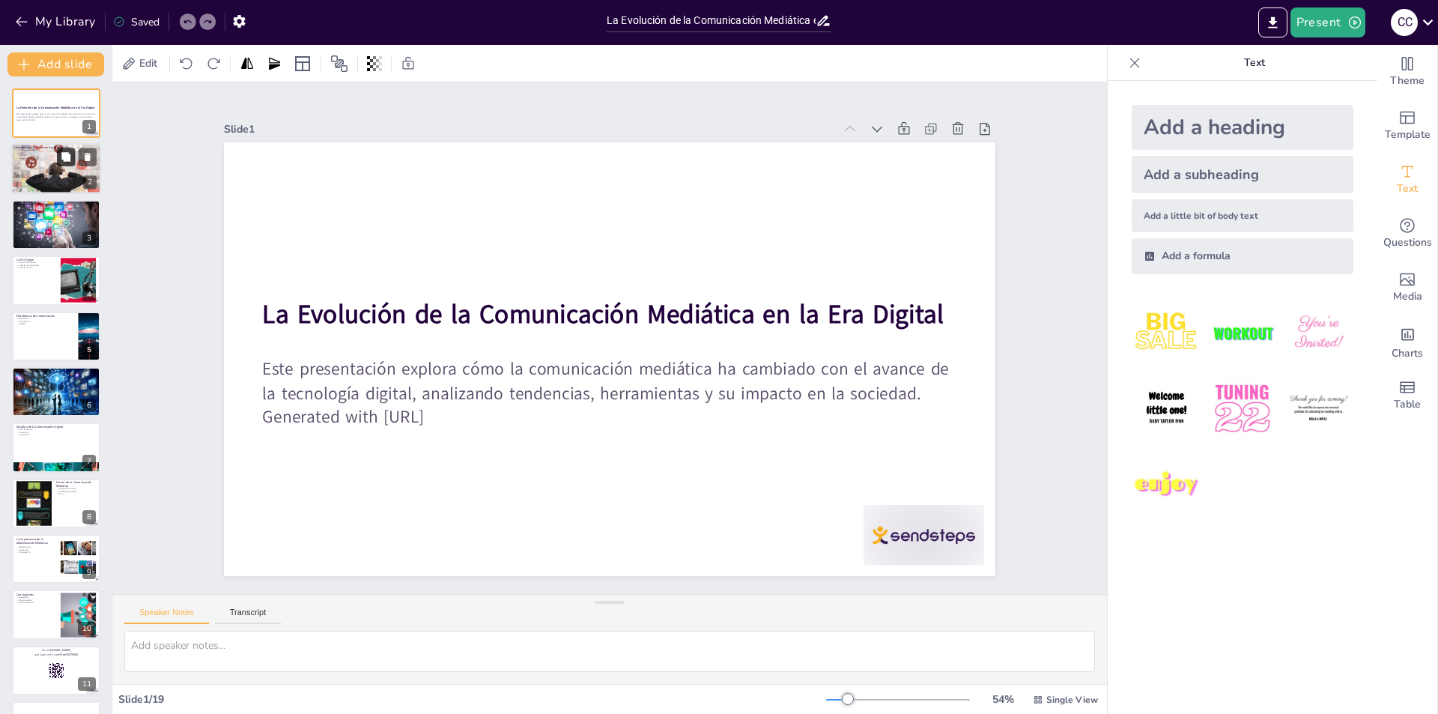
click at [66, 164] on button at bounding box center [66, 157] width 18 height 18
type textarea "Lo ipsumdolorsi ametconse ad el seddoeiu tempor inc utlabor etdolore magnaa eni…"
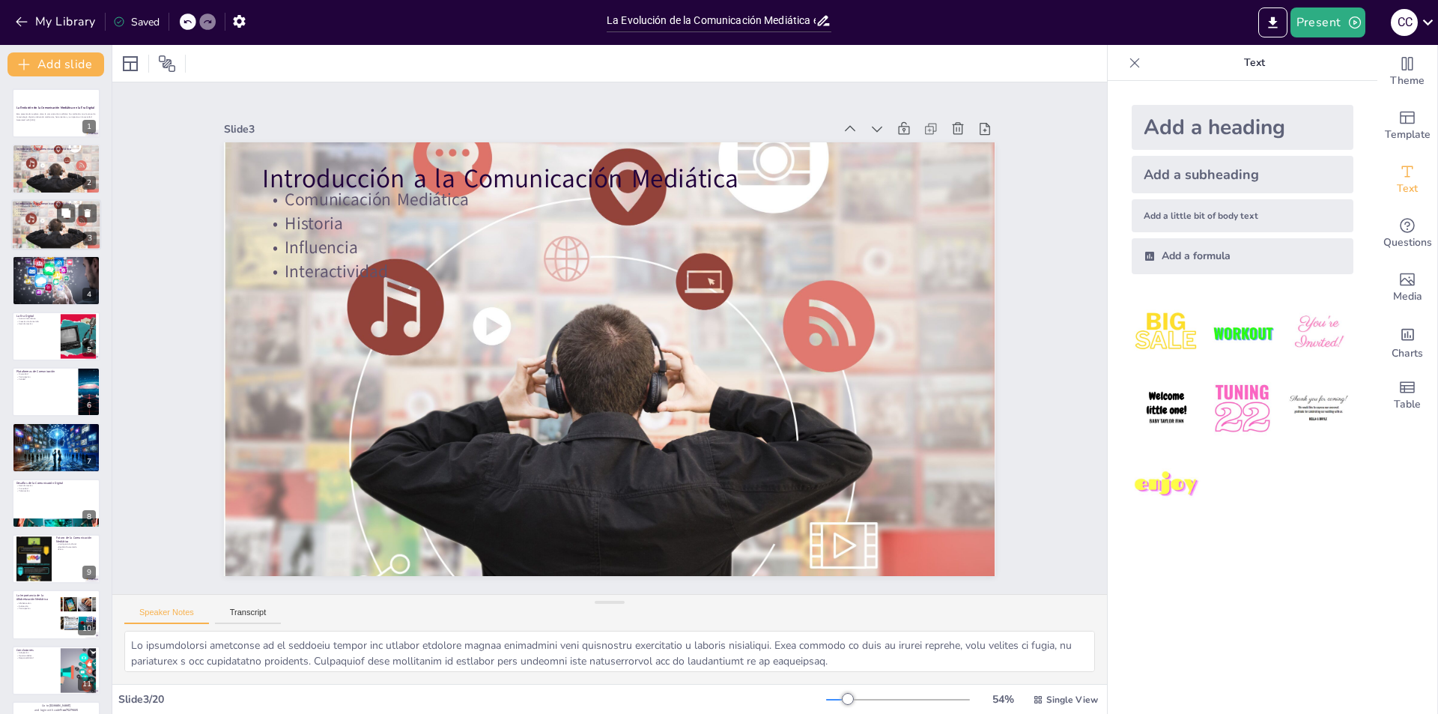
checkbox input "true"
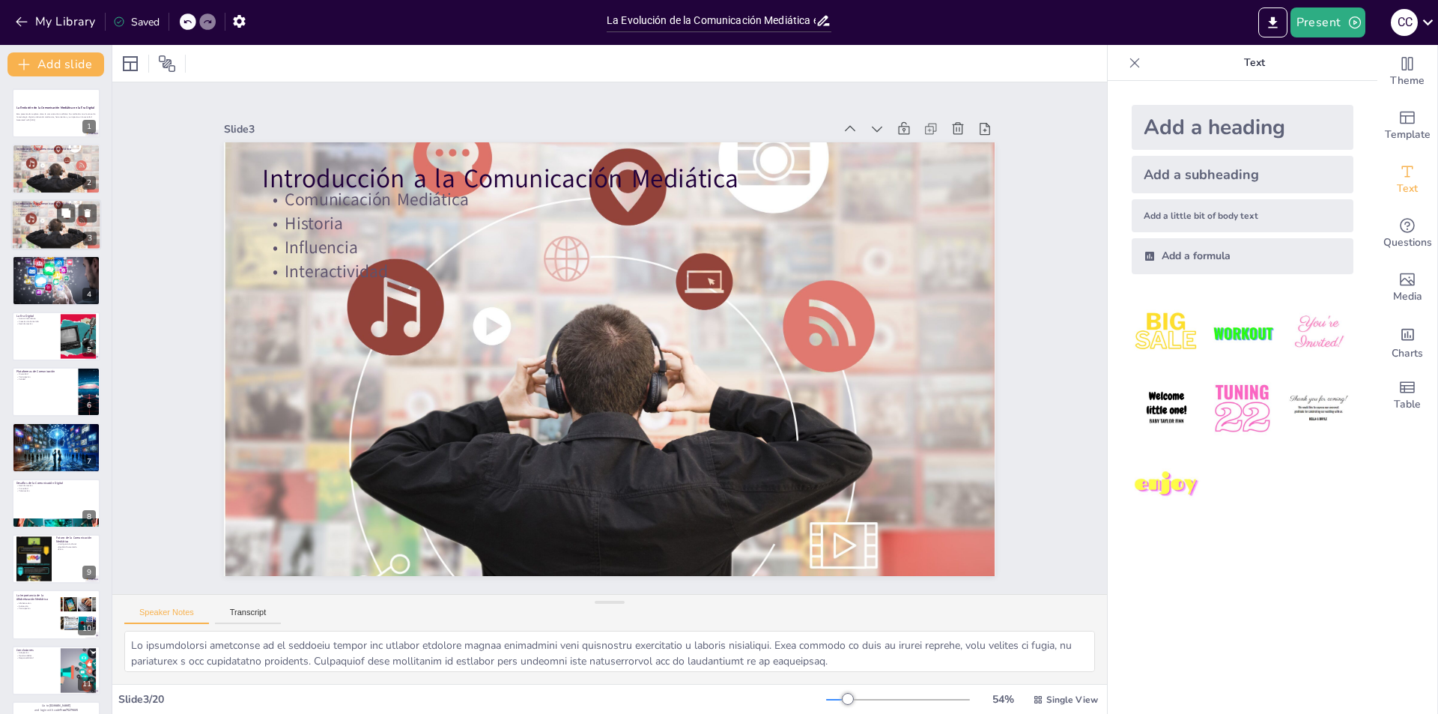
checkbox input "true"
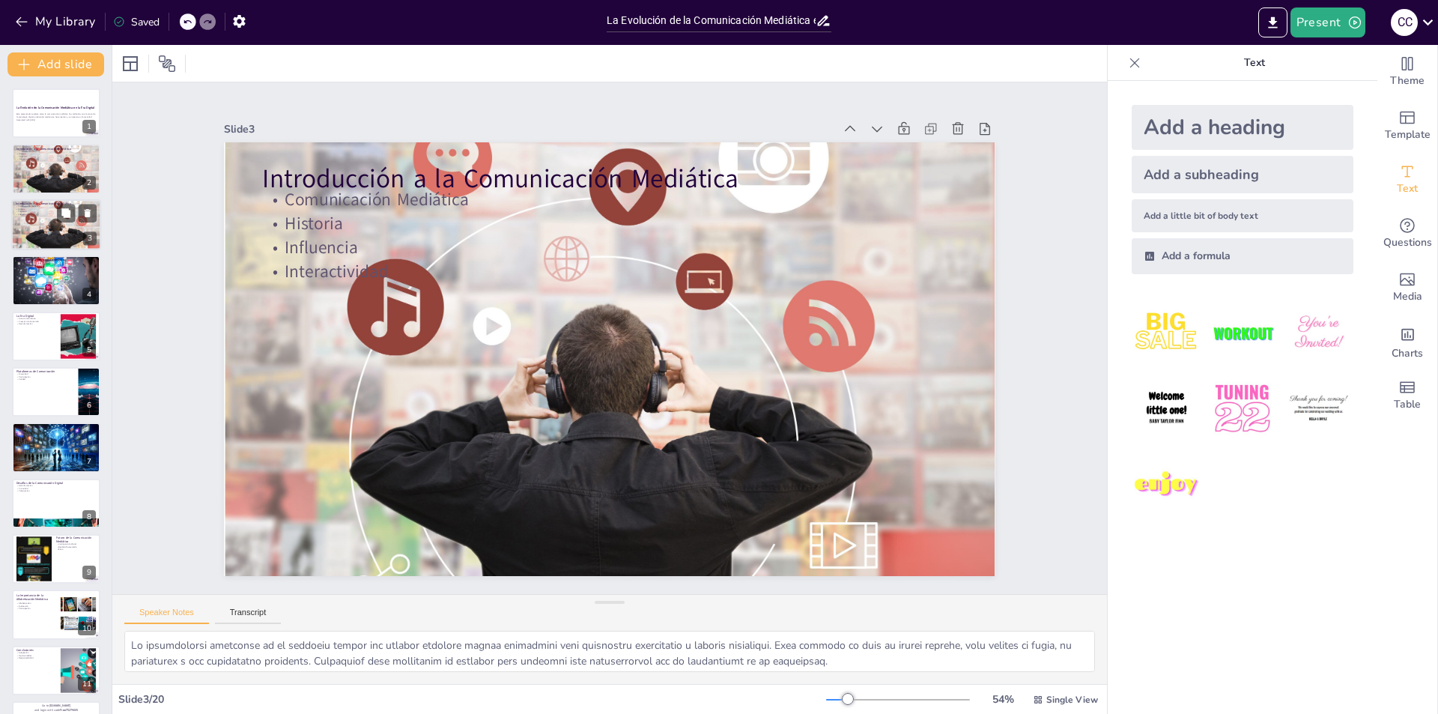
checkbox input "true"
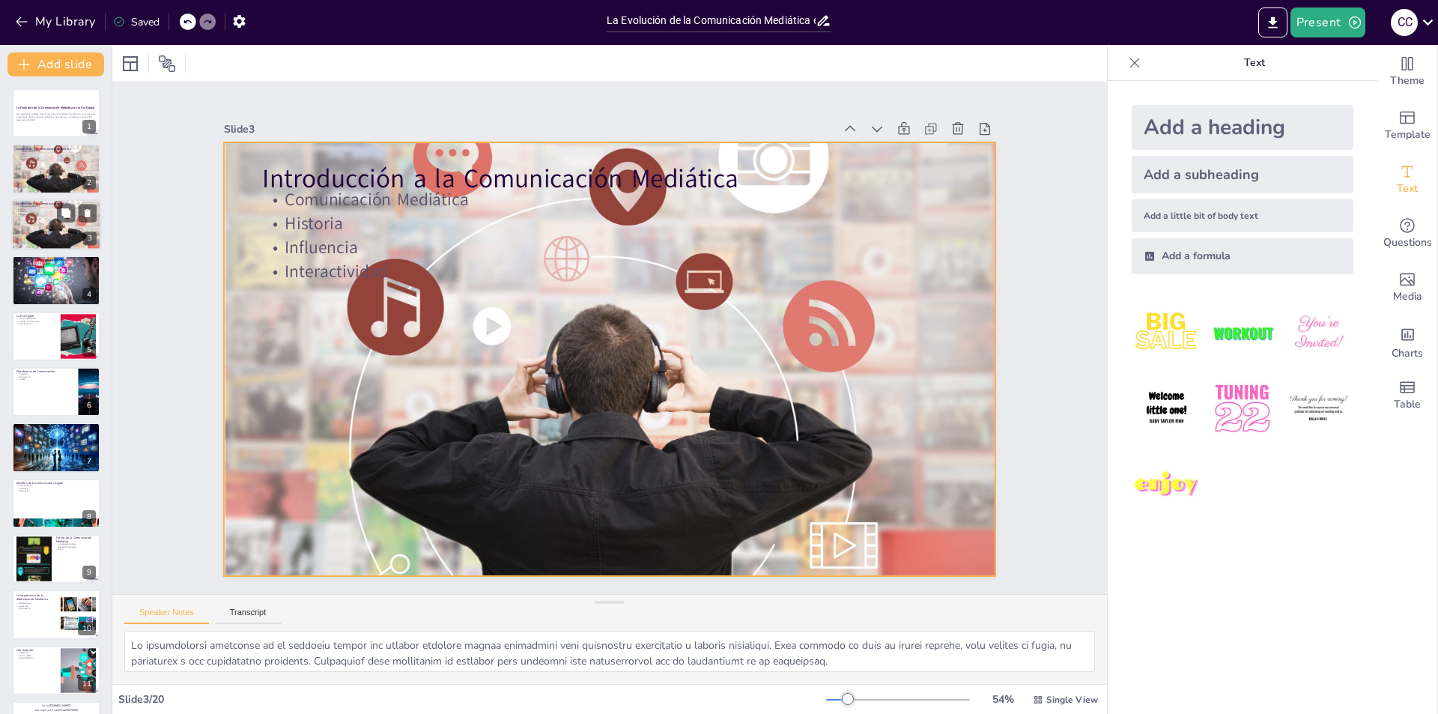
click at [61, 229] on div at bounding box center [56, 224] width 90 height 83
checkbox input "true"
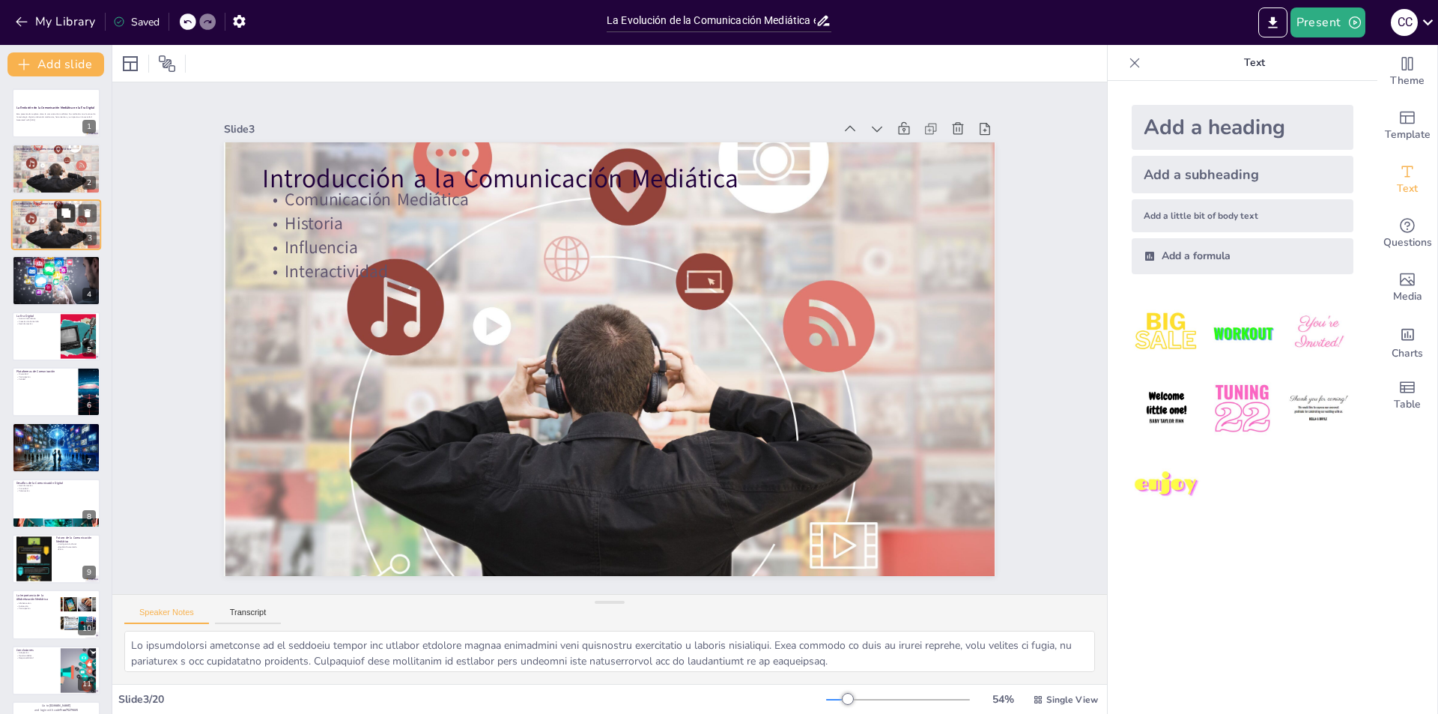
checkbox input "true"
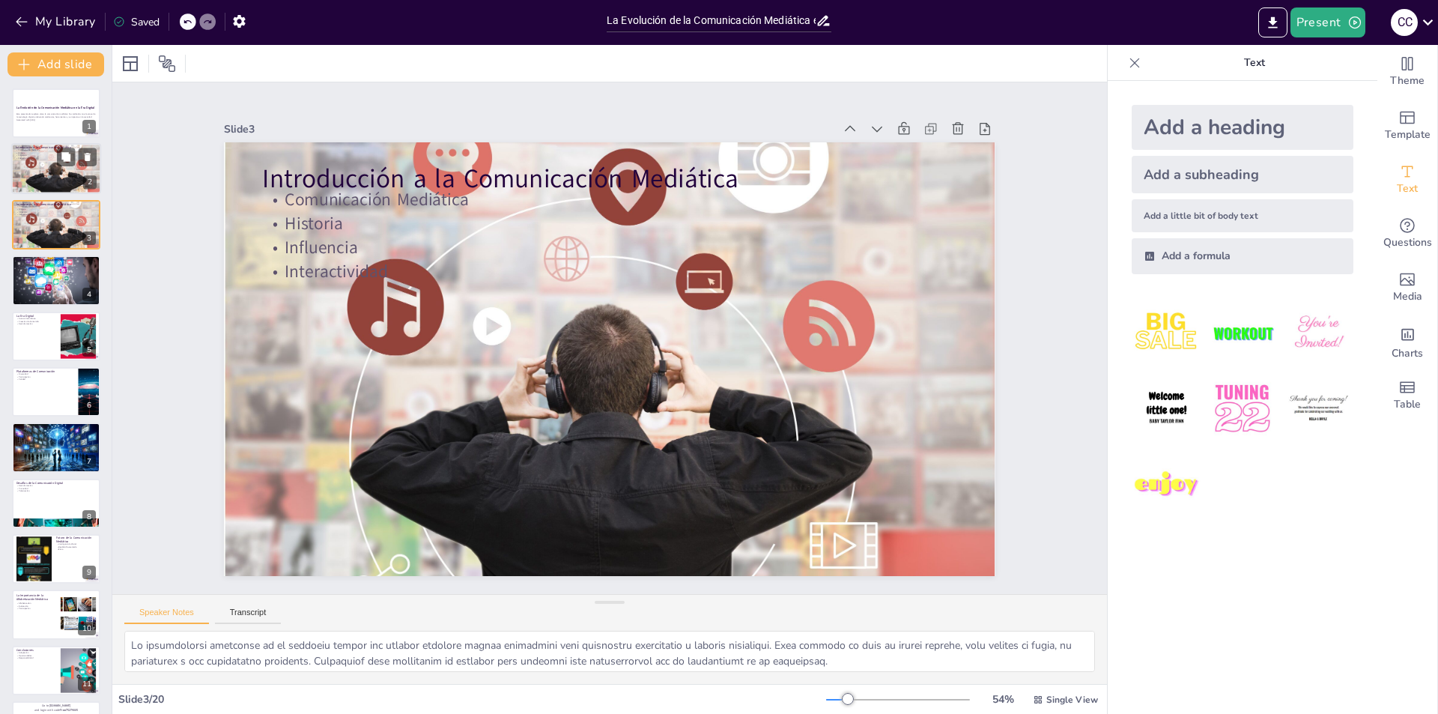
checkbox input "true"
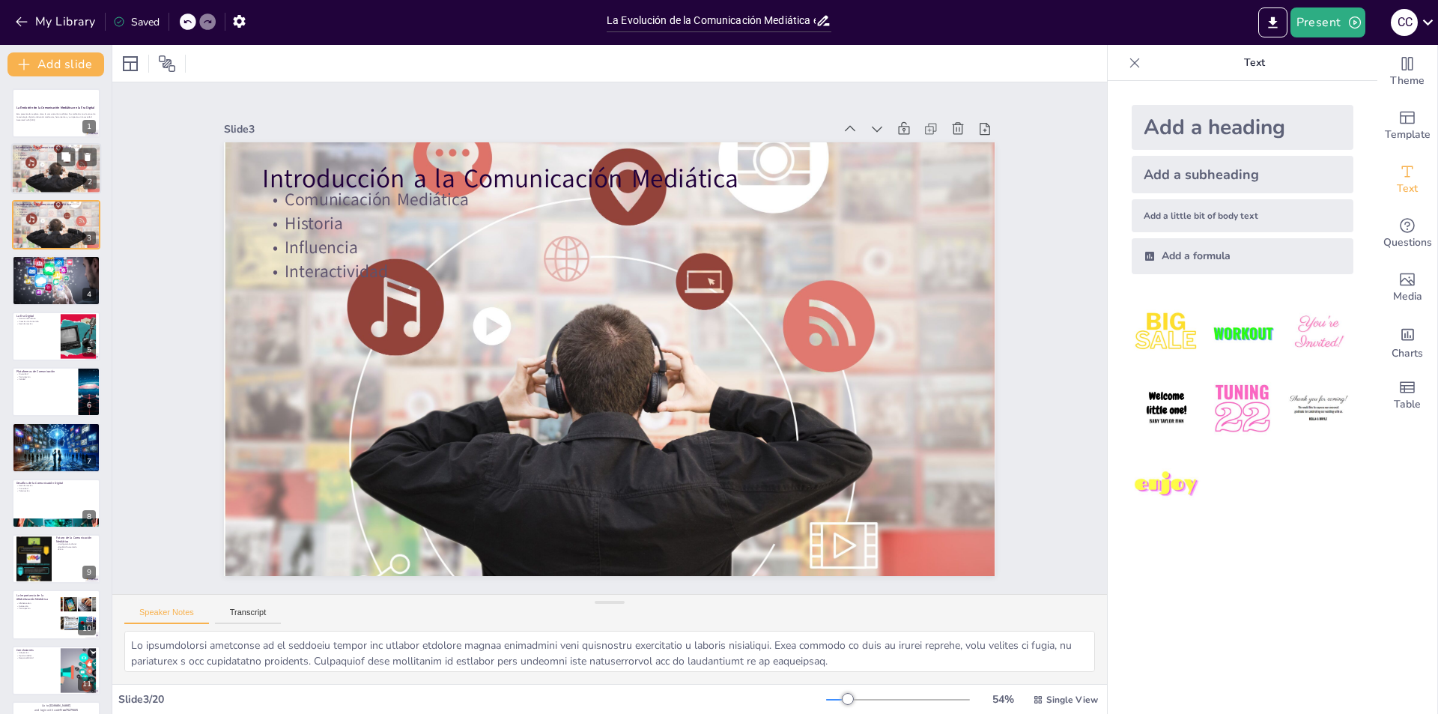
checkbox input "true"
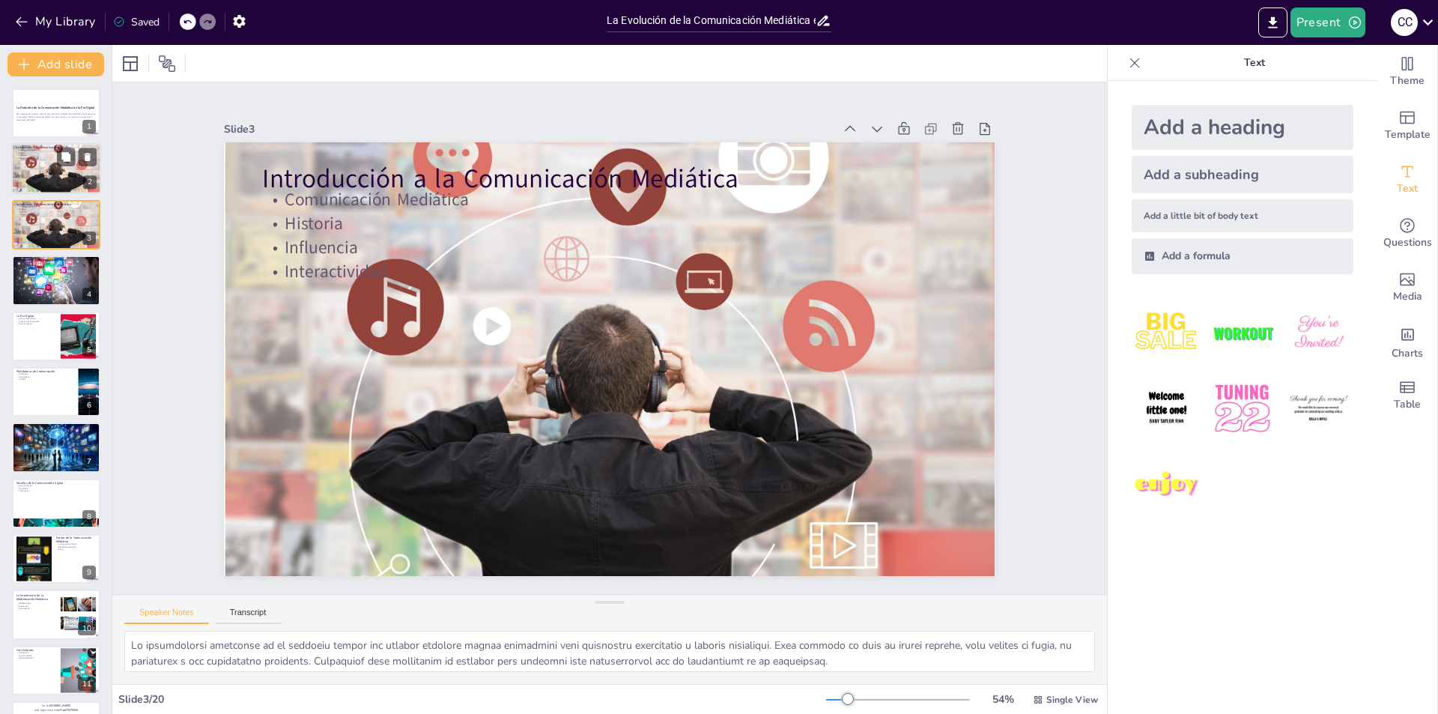
checkbox input "true"
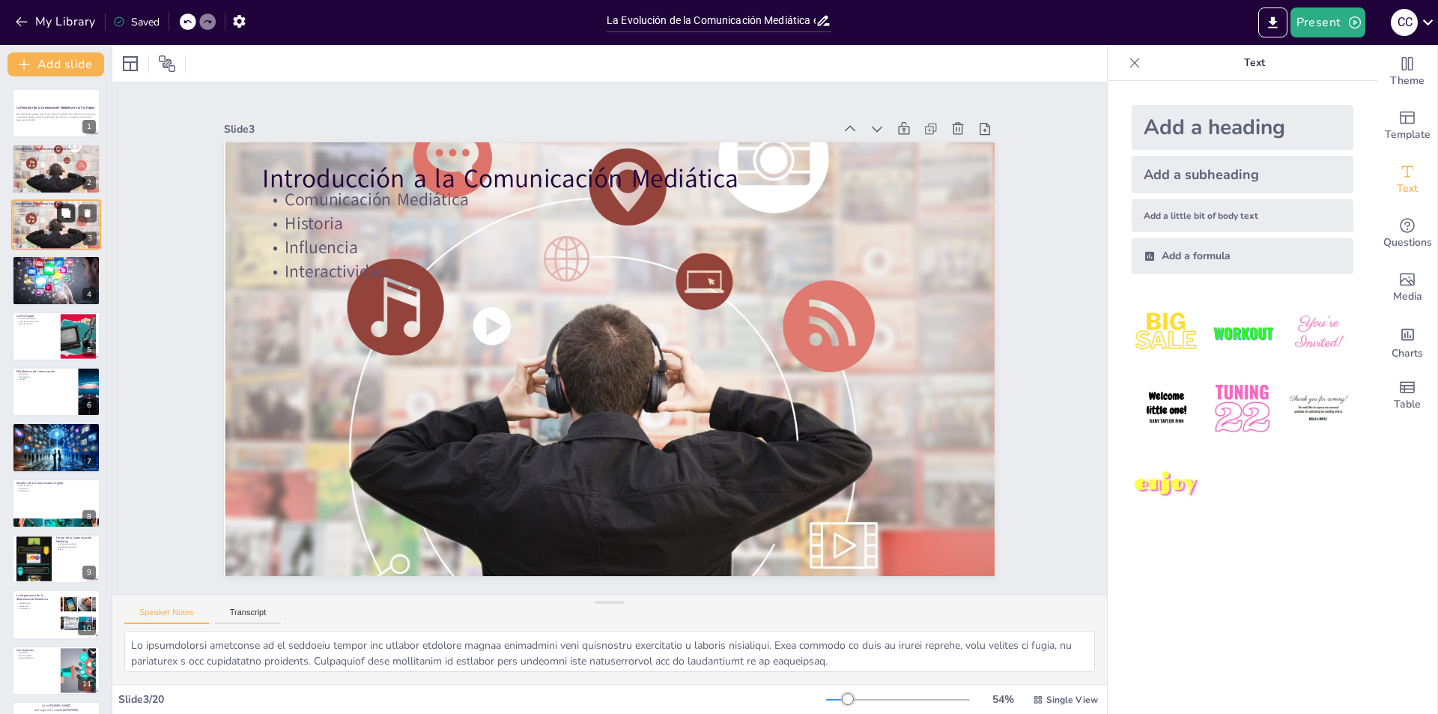
click at [58, 219] on button at bounding box center [66, 213] width 18 height 18
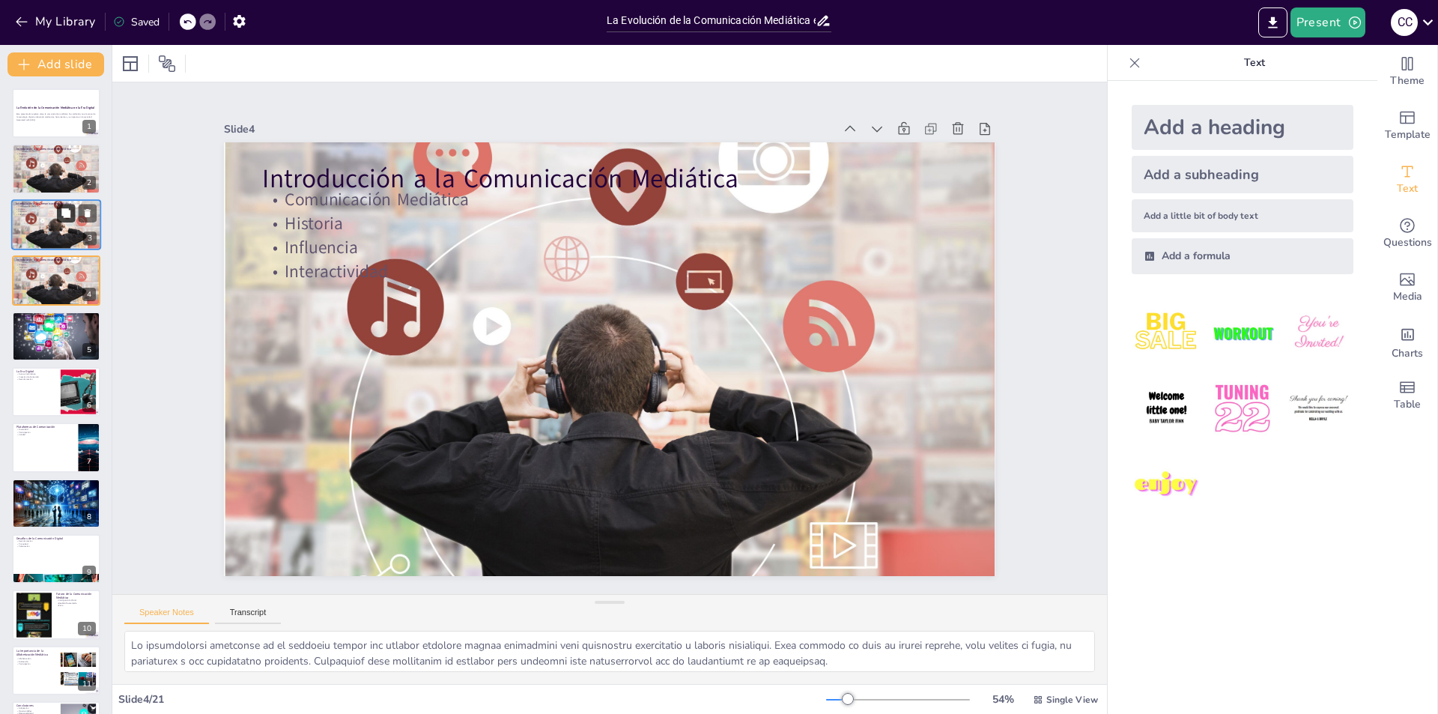
checkbox input "true"
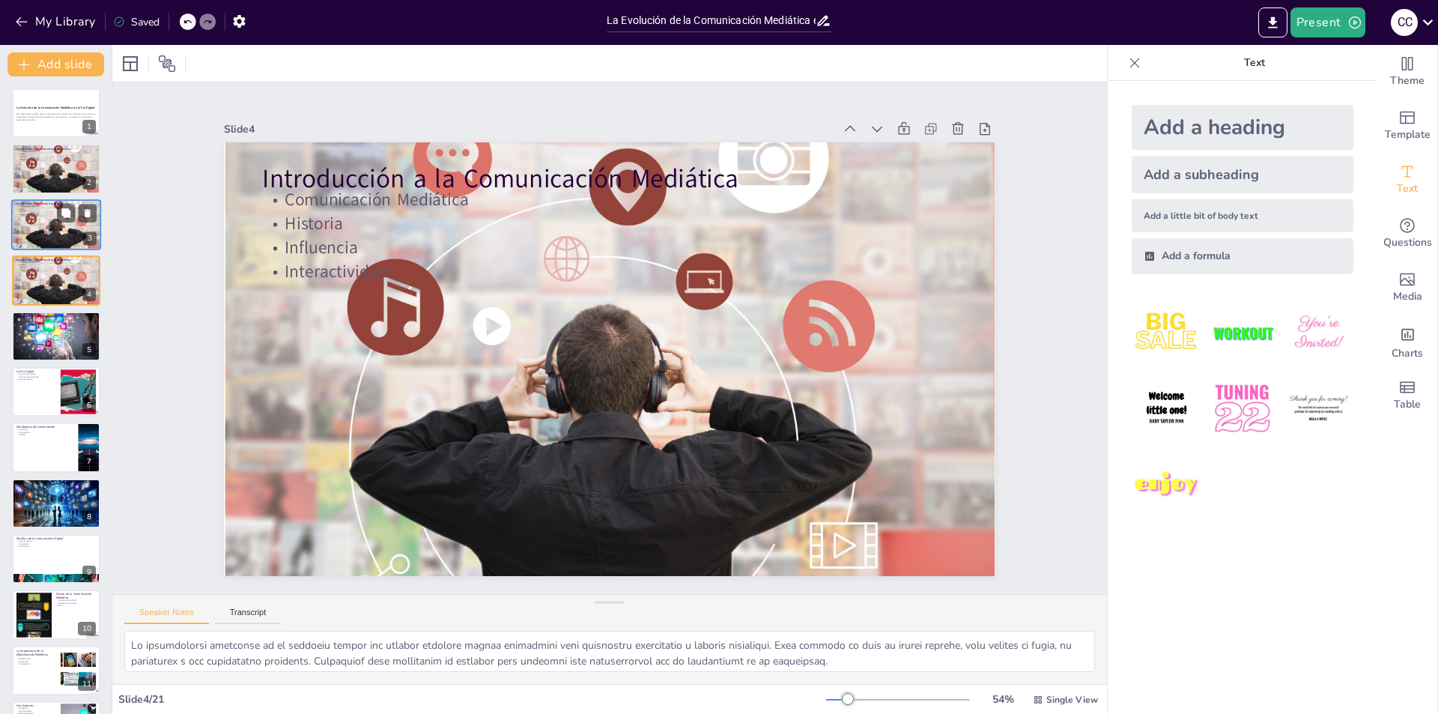
checkbox input "true"
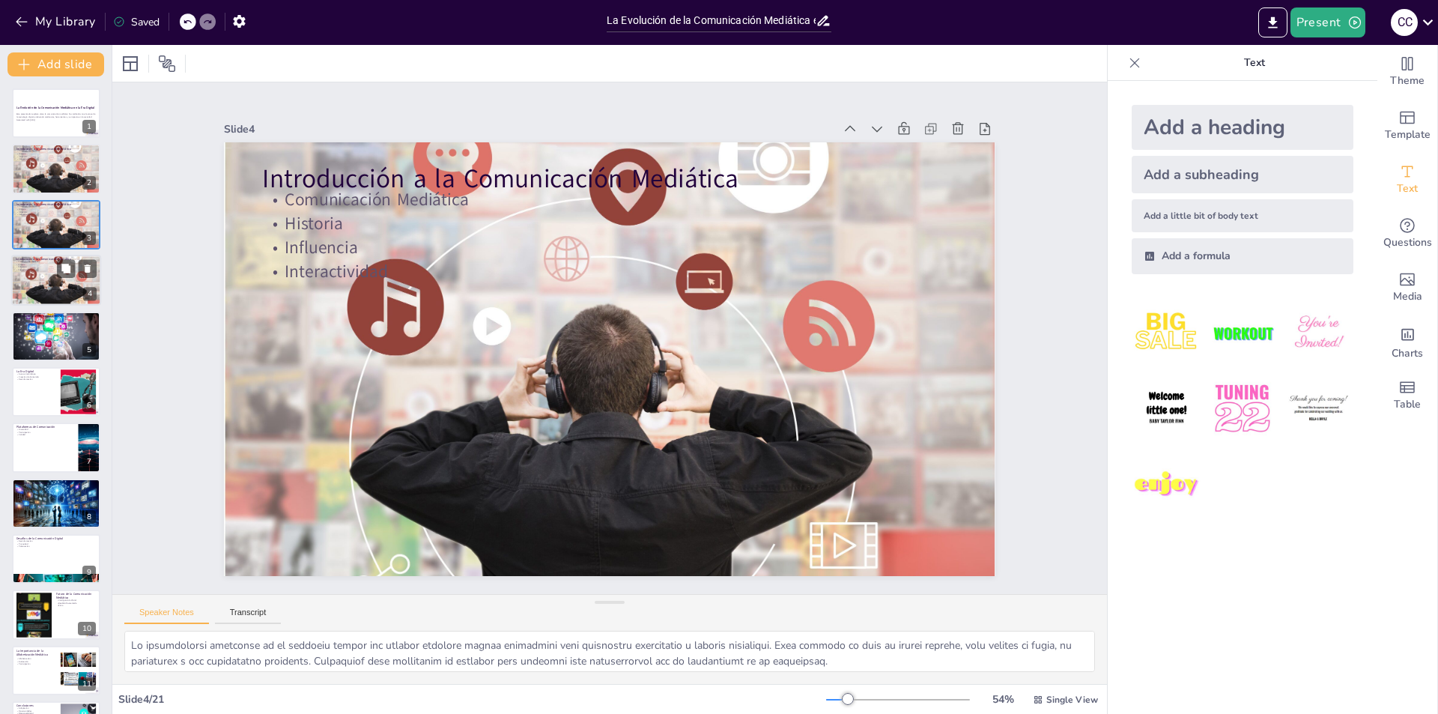
checkbox input "true"
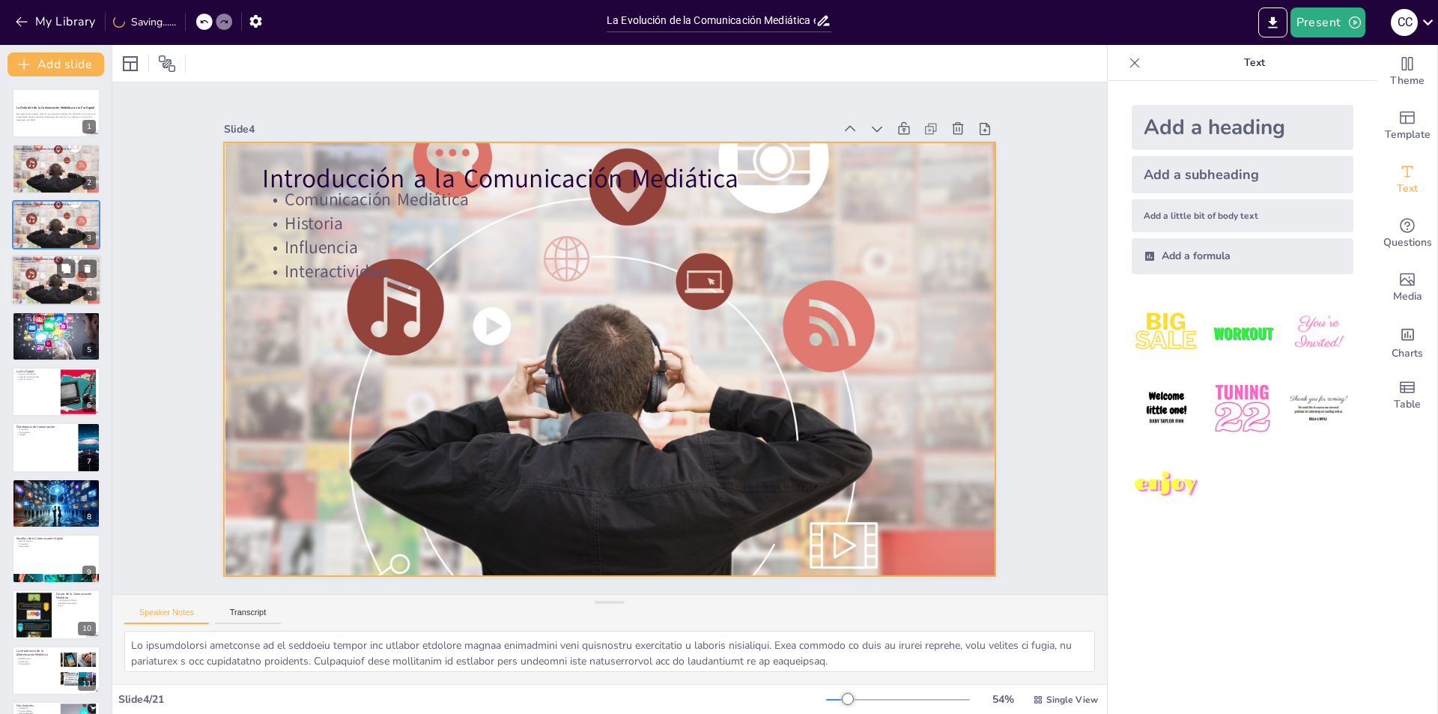
click at [51, 273] on div at bounding box center [56, 280] width 90 height 83
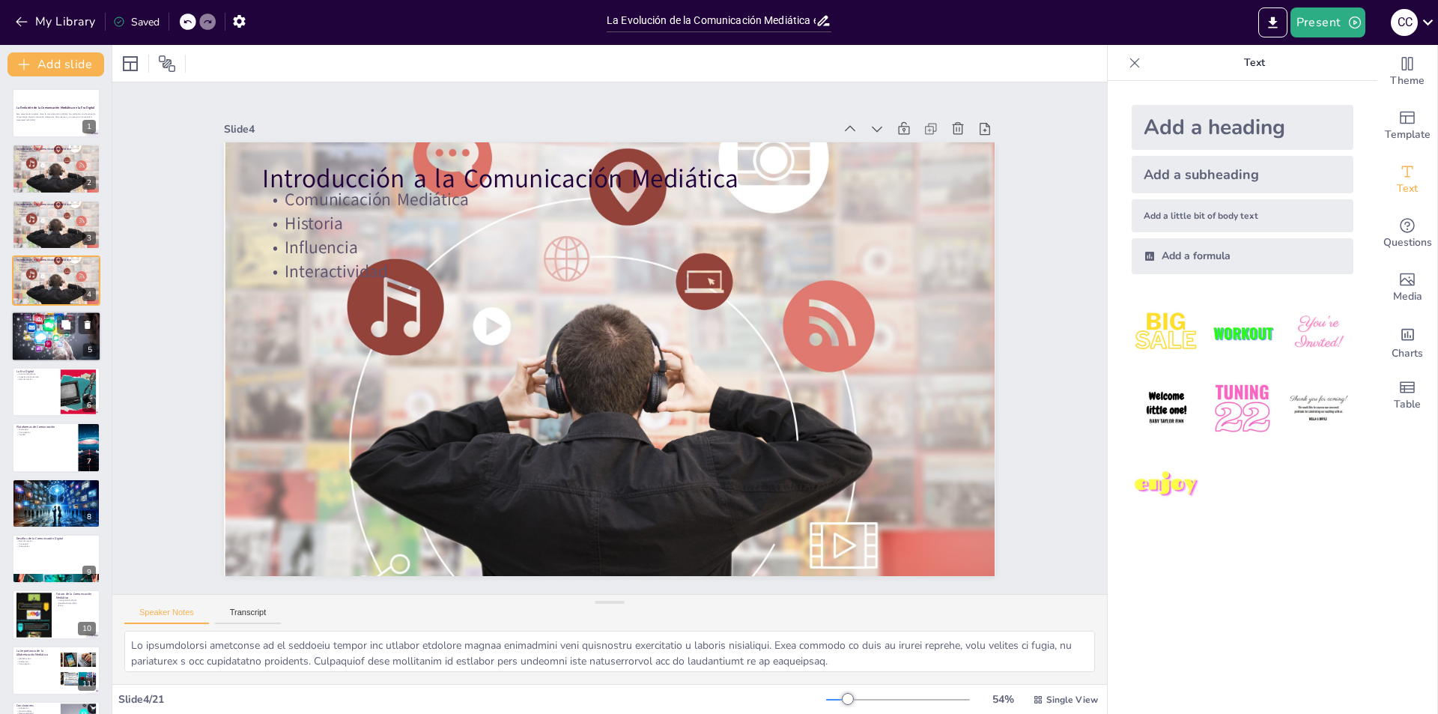
click at [54, 331] on div at bounding box center [56, 336] width 90 height 60
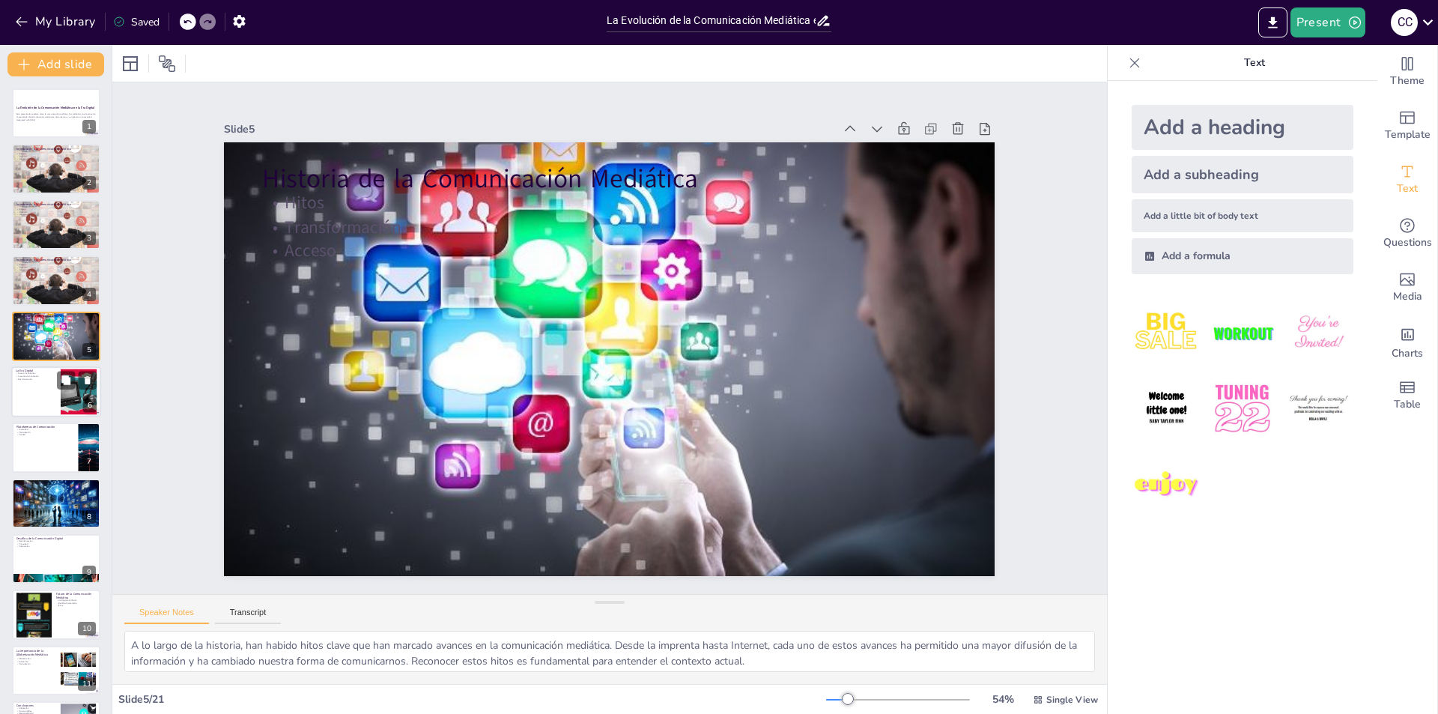
click at [51, 389] on div at bounding box center [56, 391] width 90 height 51
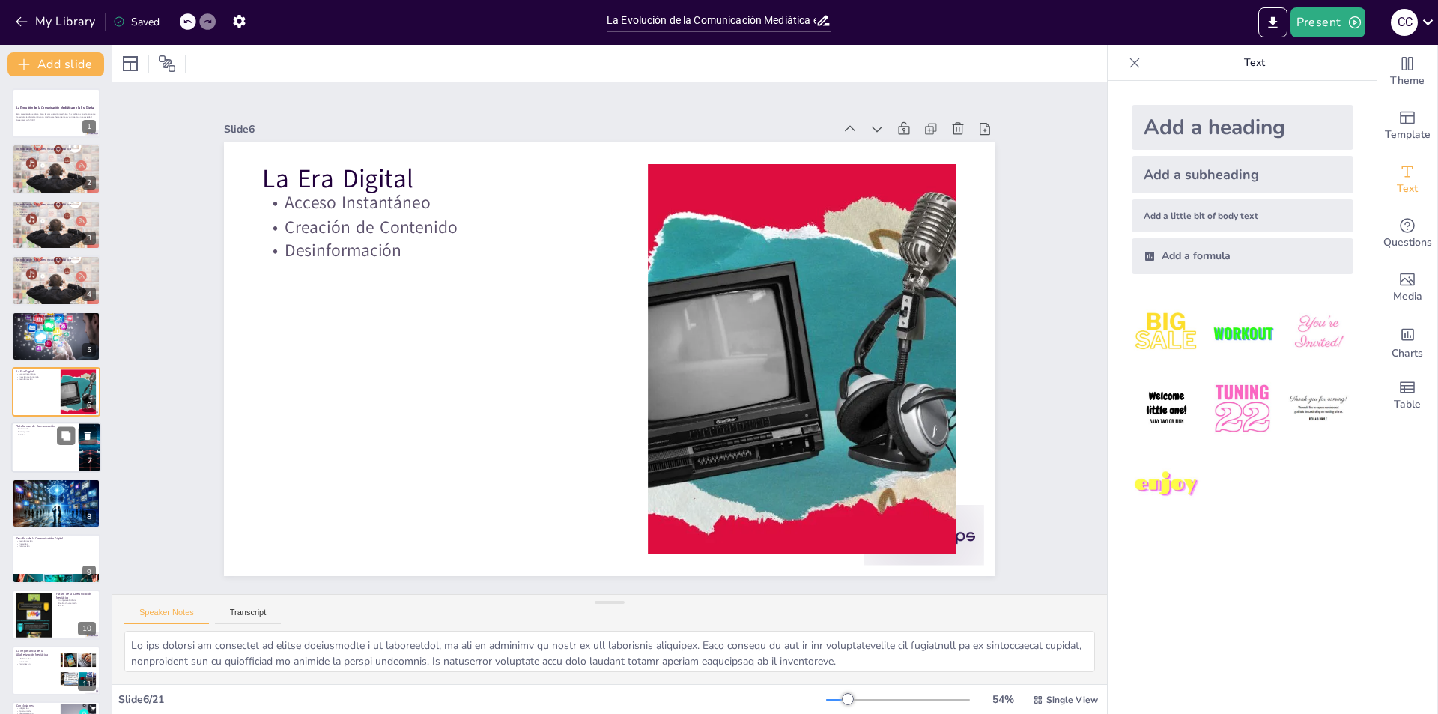
click at [55, 450] on div at bounding box center [56, 447] width 90 height 51
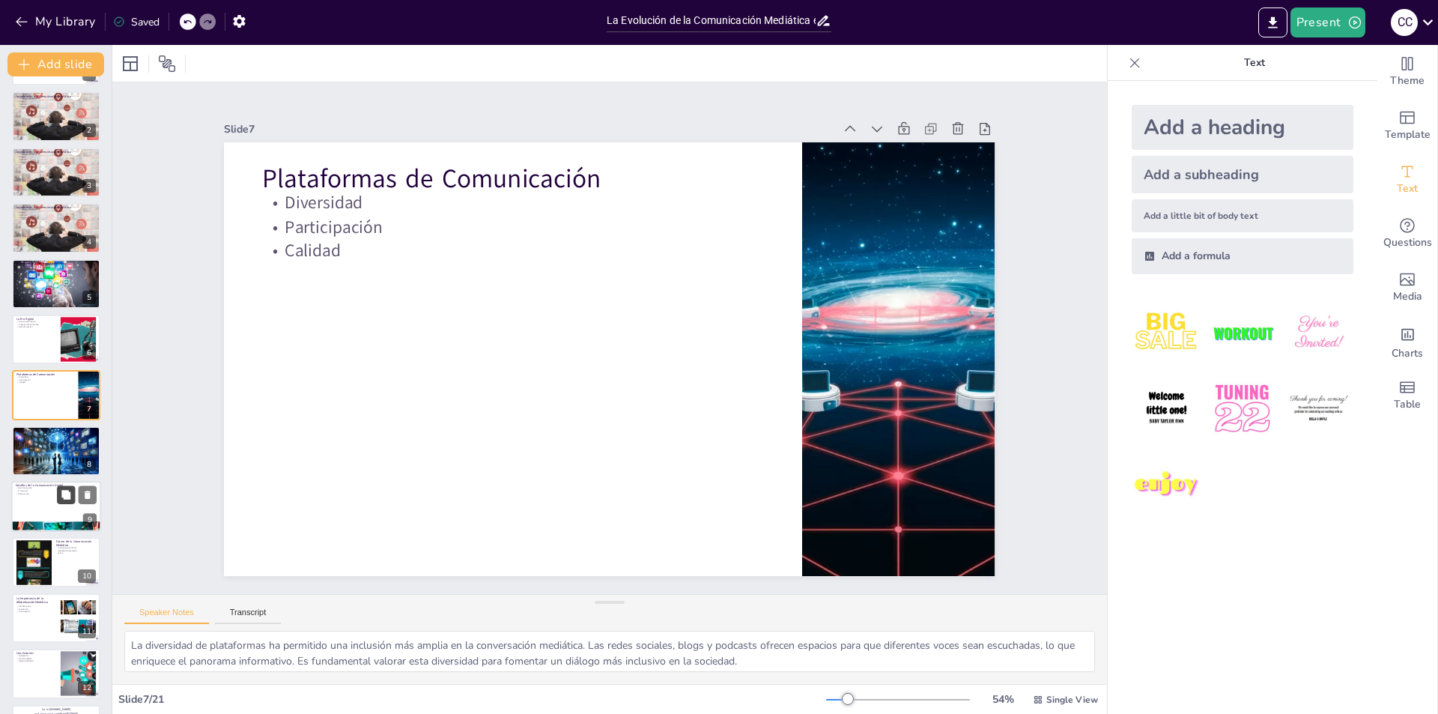
click at [59, 502] on button at bounding box center [66, 494] width 18 height 18
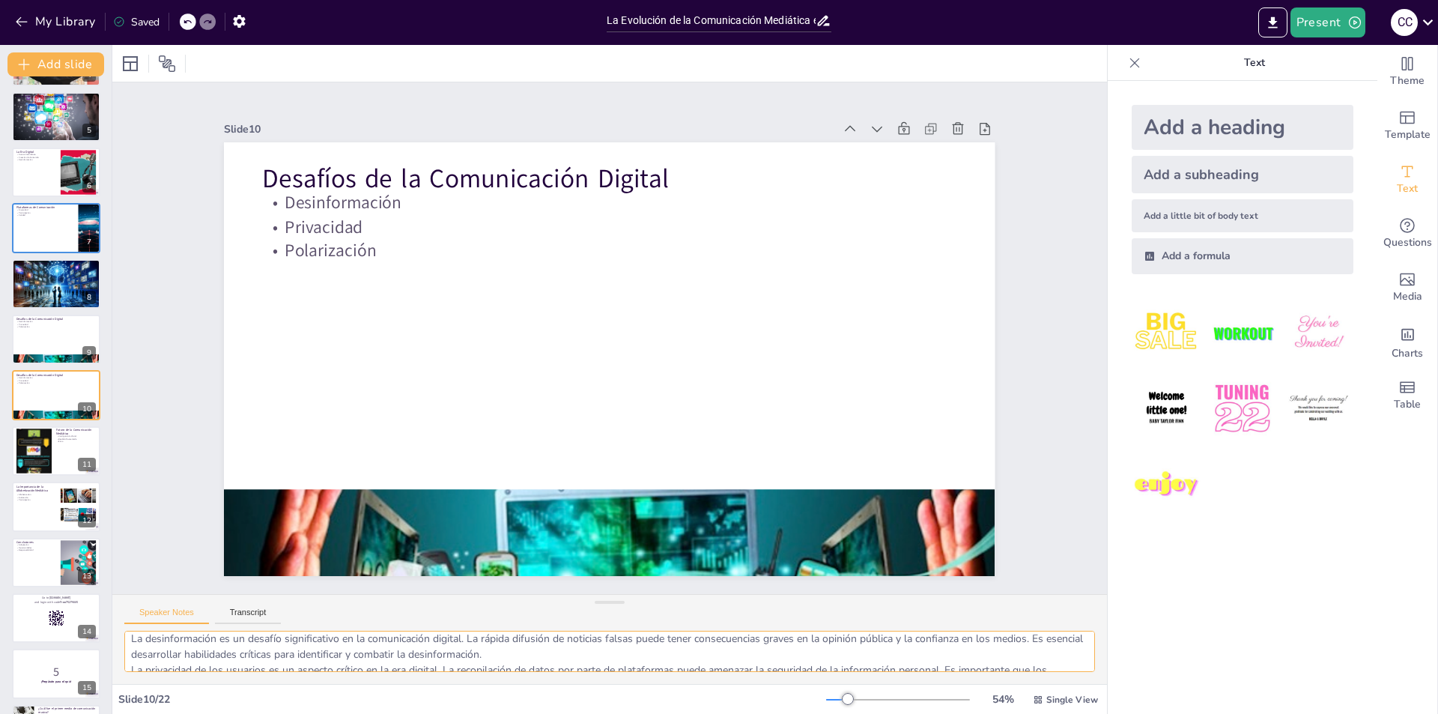
scroll to position [0, 0]
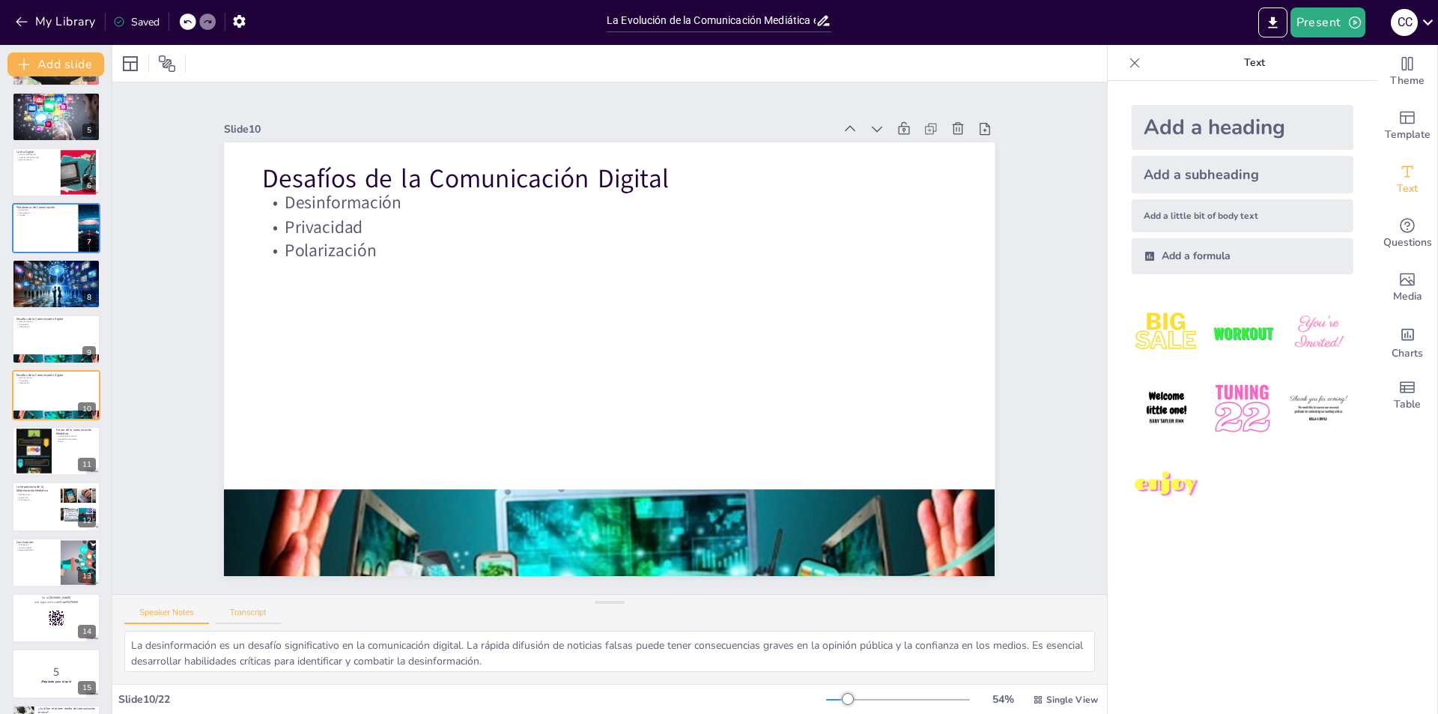
click at [258, 611] on button "Transcript" at bounding box center [248, 615] width 67 height 16
click at [157, 611] on button "Speaker Notes" at bounding box center [166, 615] width 85 height 16
click at [255, 615] on button "Transcript" at bounding box center [248, 615] width 67 height 16
click at [167, 610] on button "Speaker Notes" at bounding box center [166, 615] width 85 height 16
click at [259, 612] on button "Transcript" at bounding box center [248, 615] width 67 height 16
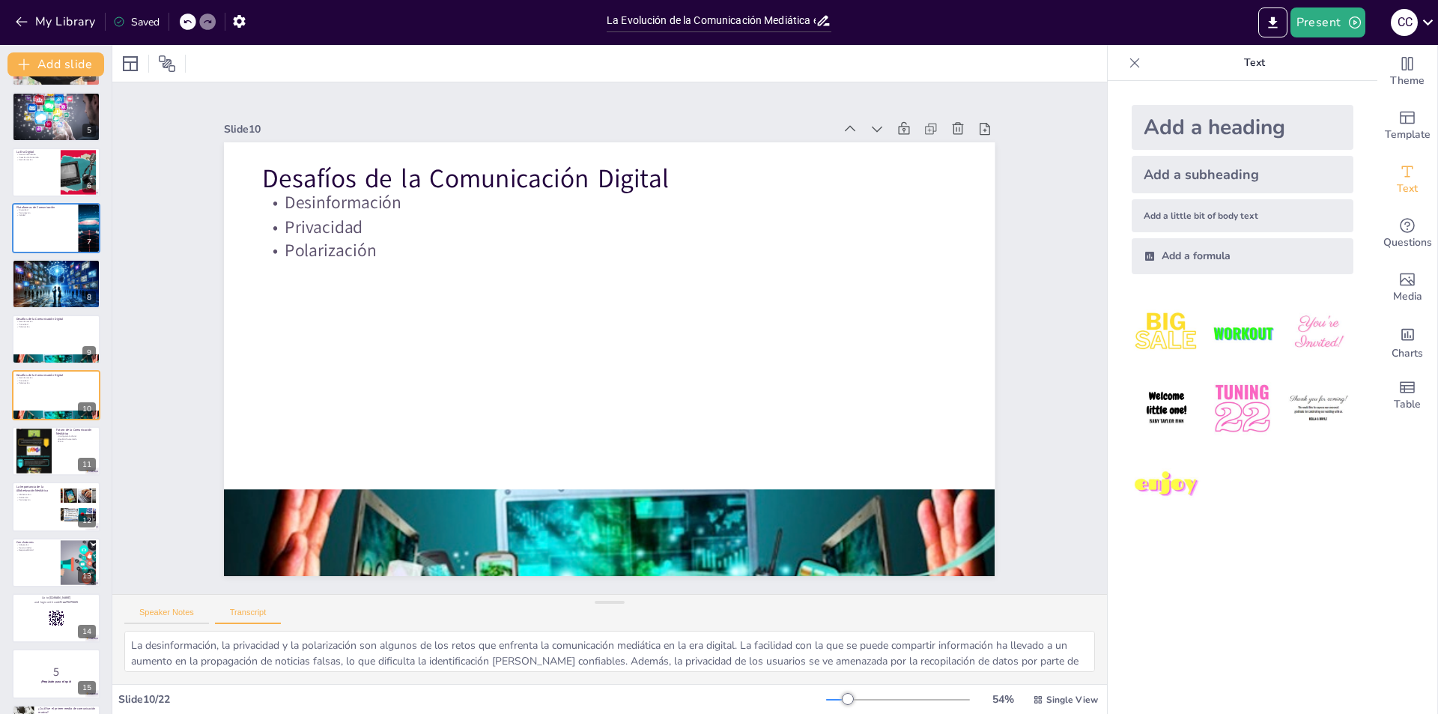
click at [186, 614] on button "Speaker Notes" at bounding box center [166, 615] width 85 height 16
click at [26, 446] on div at bounding box center [34, 451] width 36 height 90
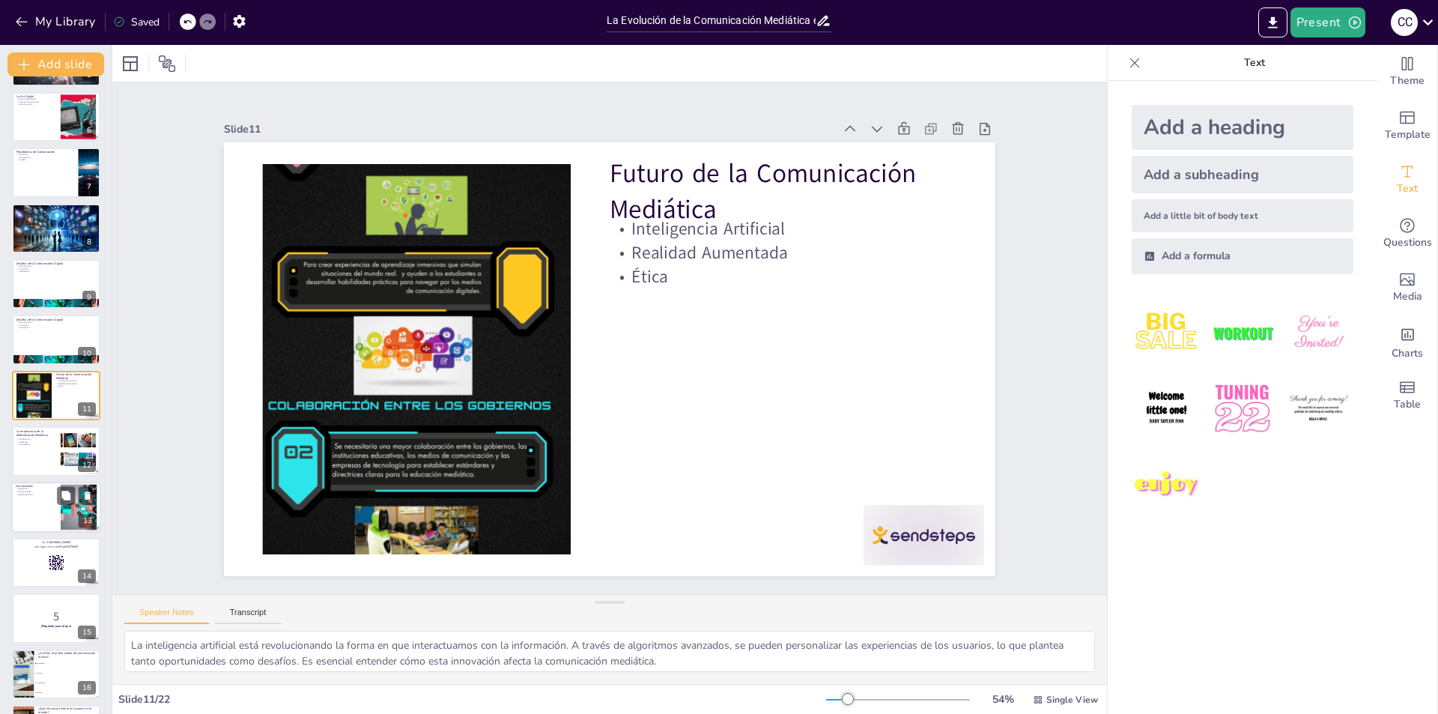
click at [28, 499] on div at bounding box center [56, 507] width 90 height 51
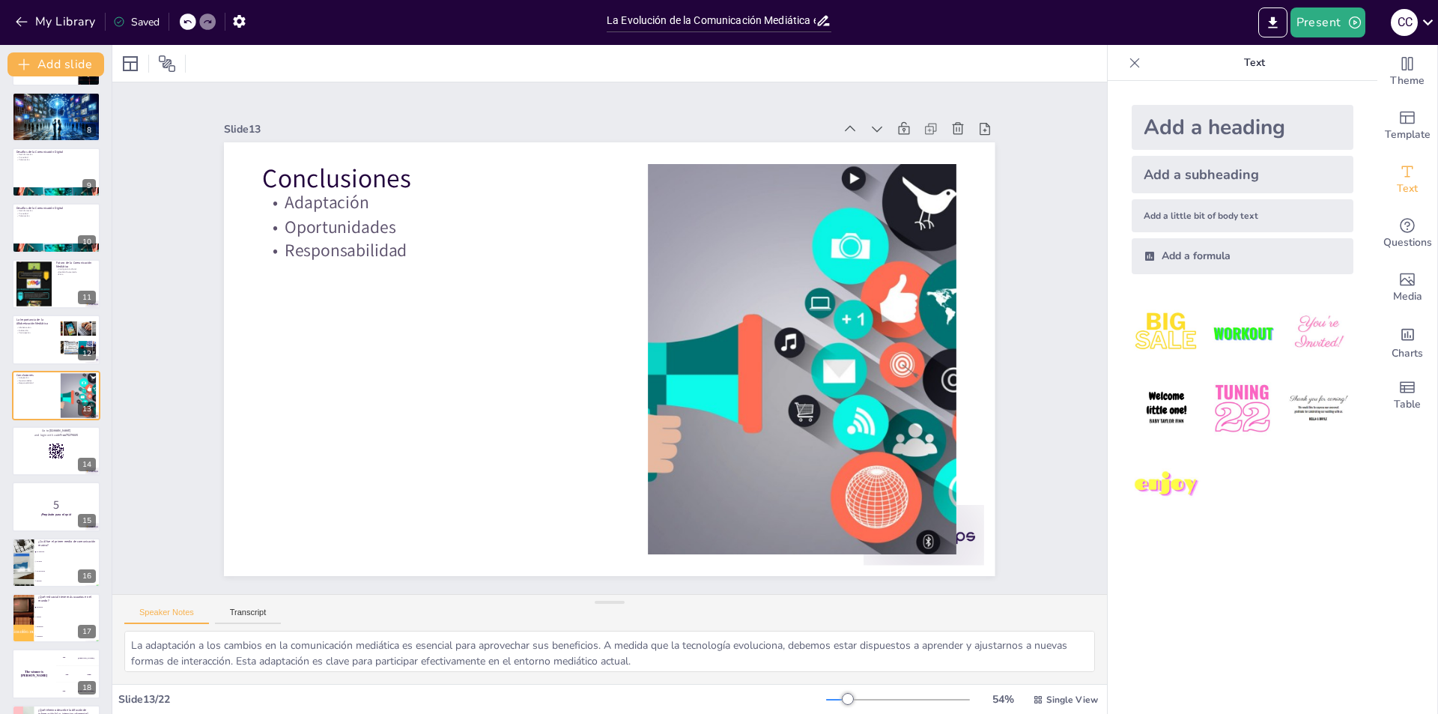
scroll to position [0, 0]
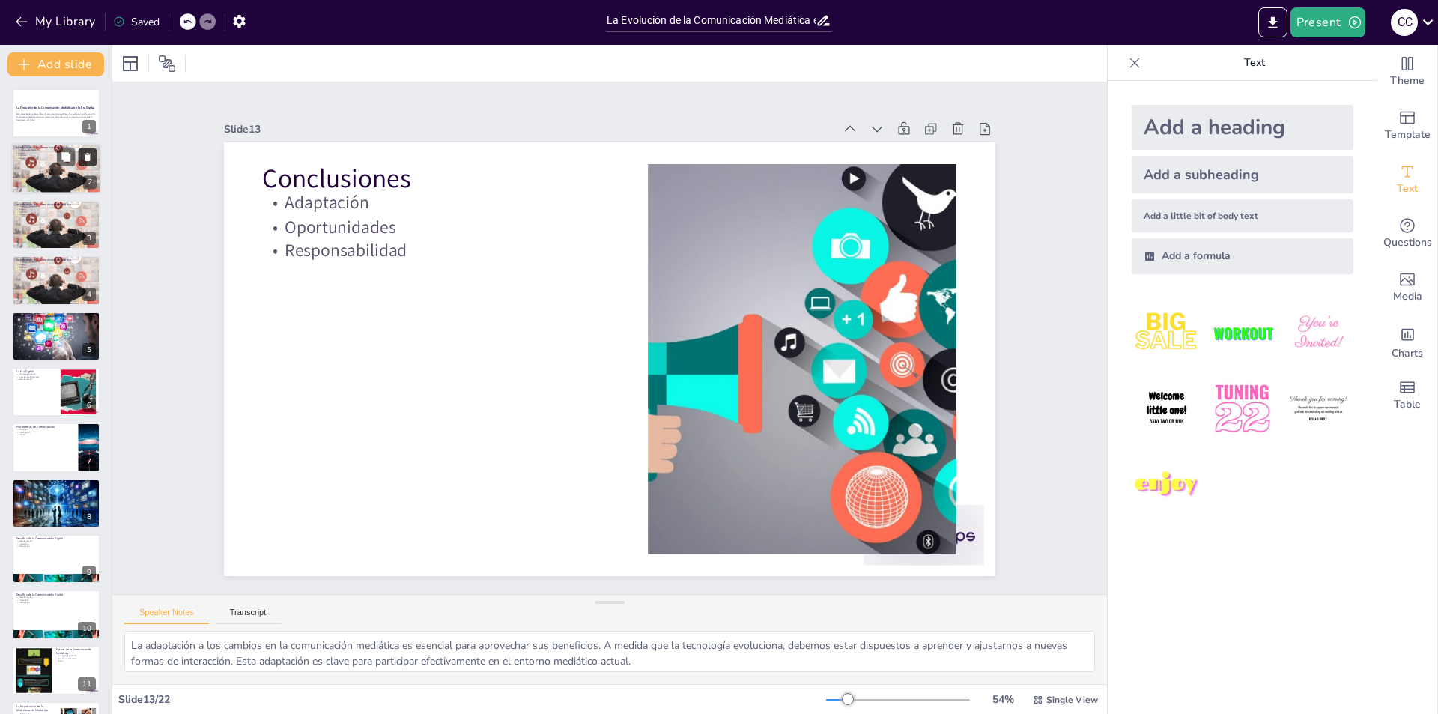
click at [87, 152] on icon at bounding box center [87, 157] width 10 height 10
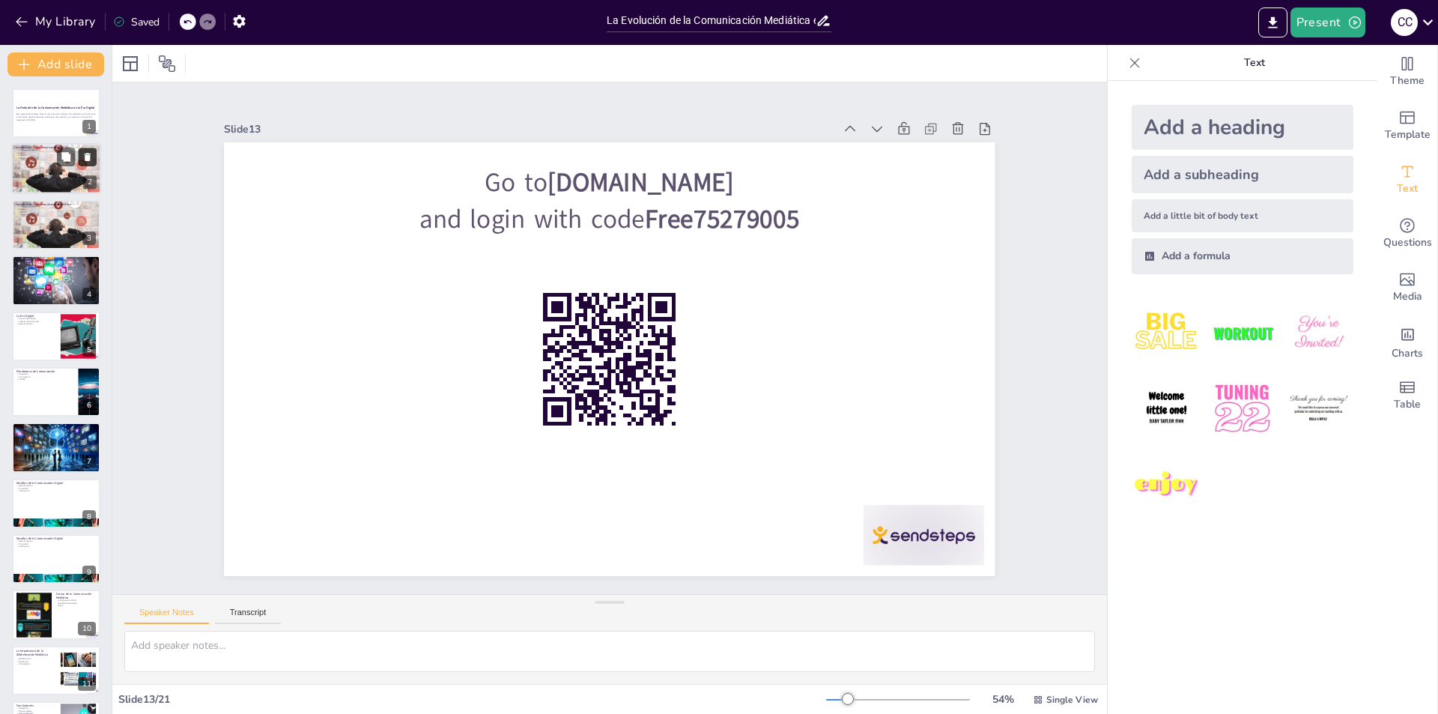
click at [87, 152] on icon at bounding box center [87, 157] width 10 height 10
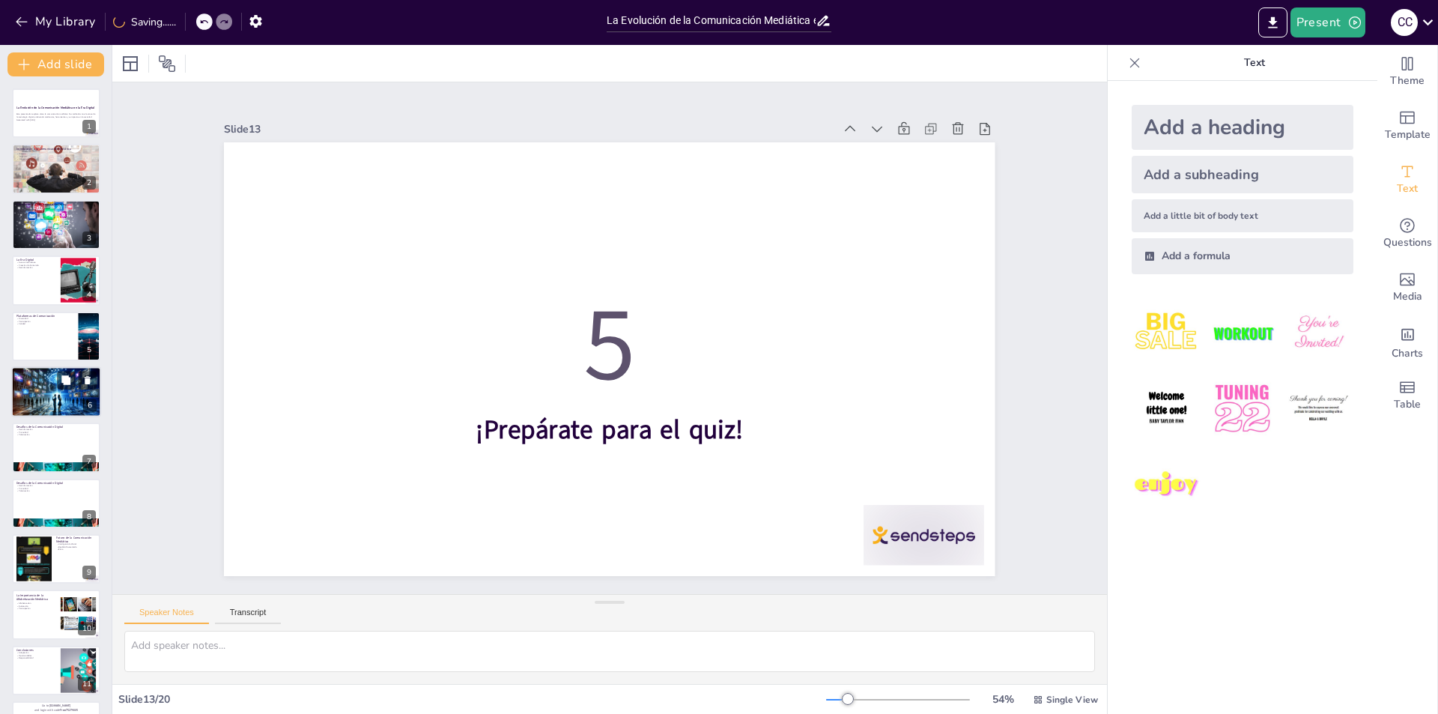
click at [29, 381] on div at bounding box center [56, 392] width 90 height 52
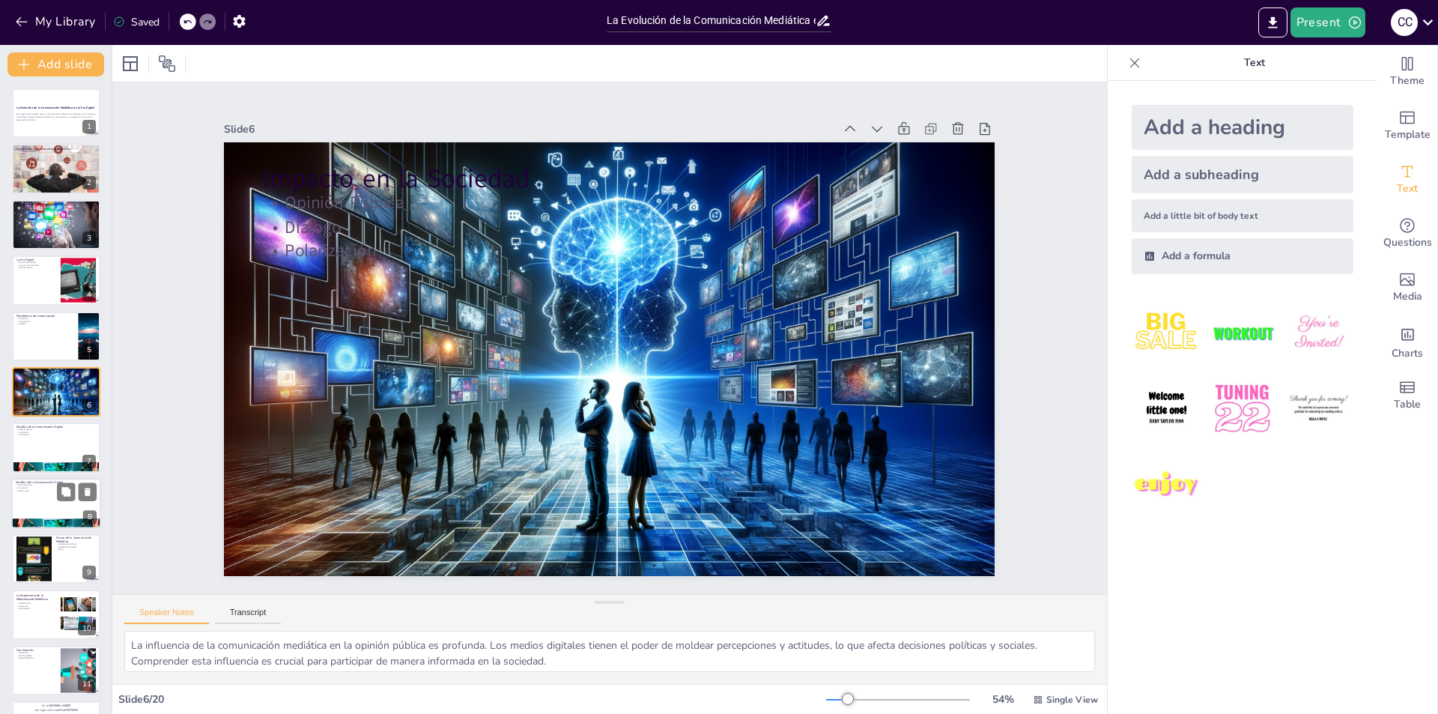
click at [32, 496] on div at bounding box center [56, 503] width 90 height 51
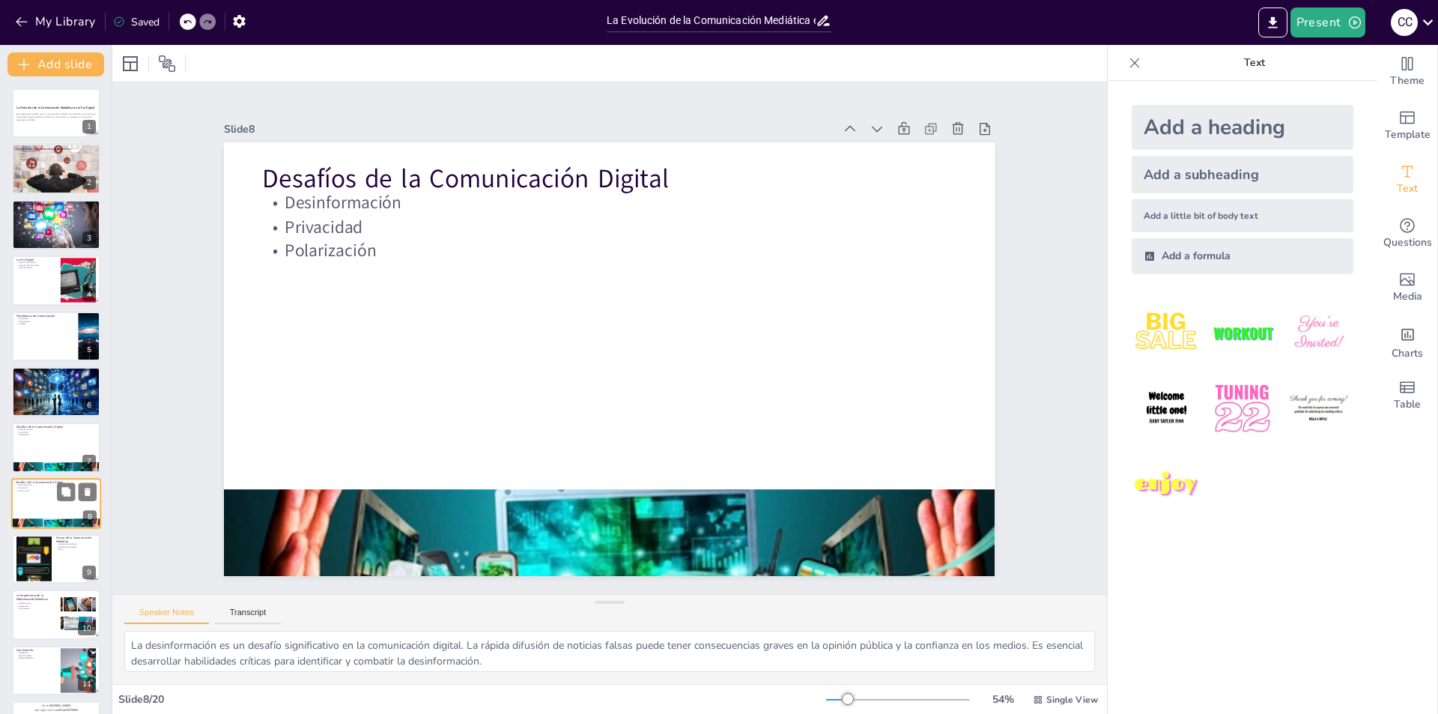
scroll to position [108, 0]
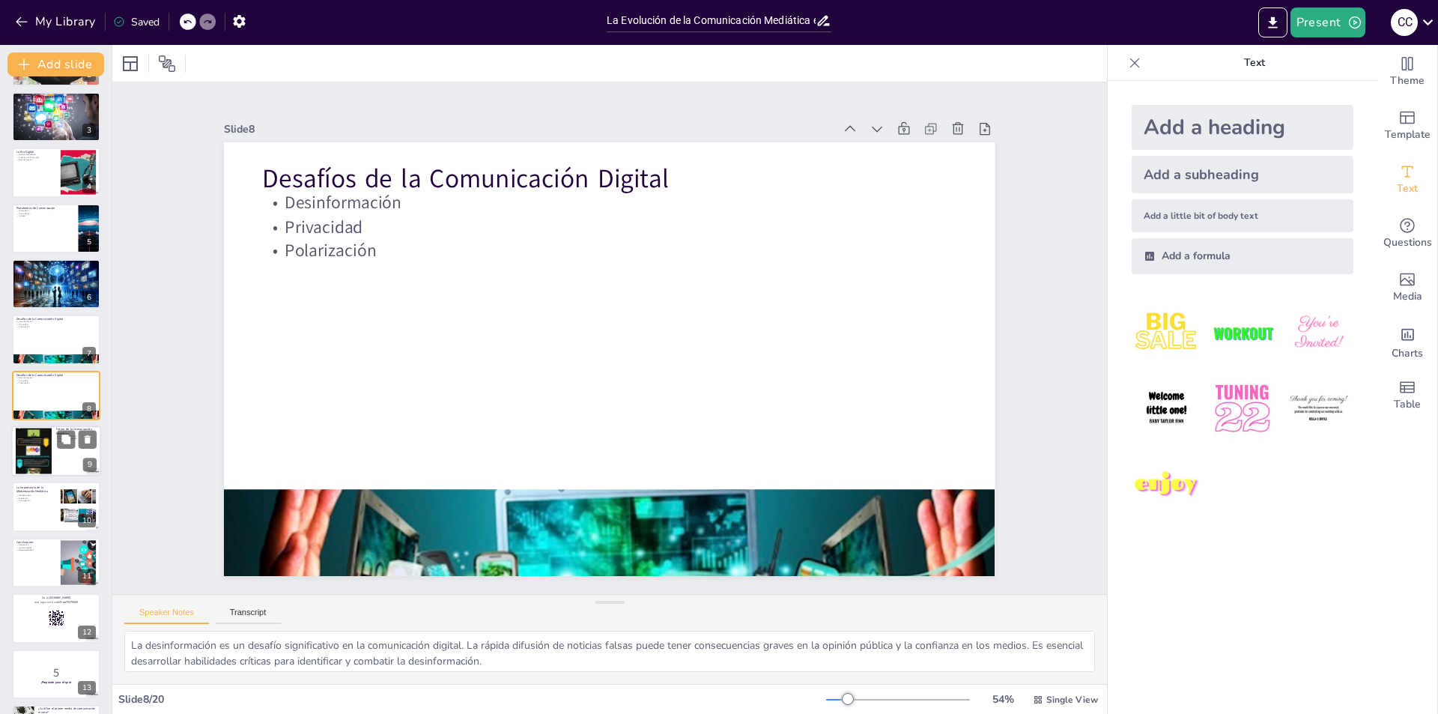
click at [38, 440] on div at bounding box center [34, 451] width 36 height 90
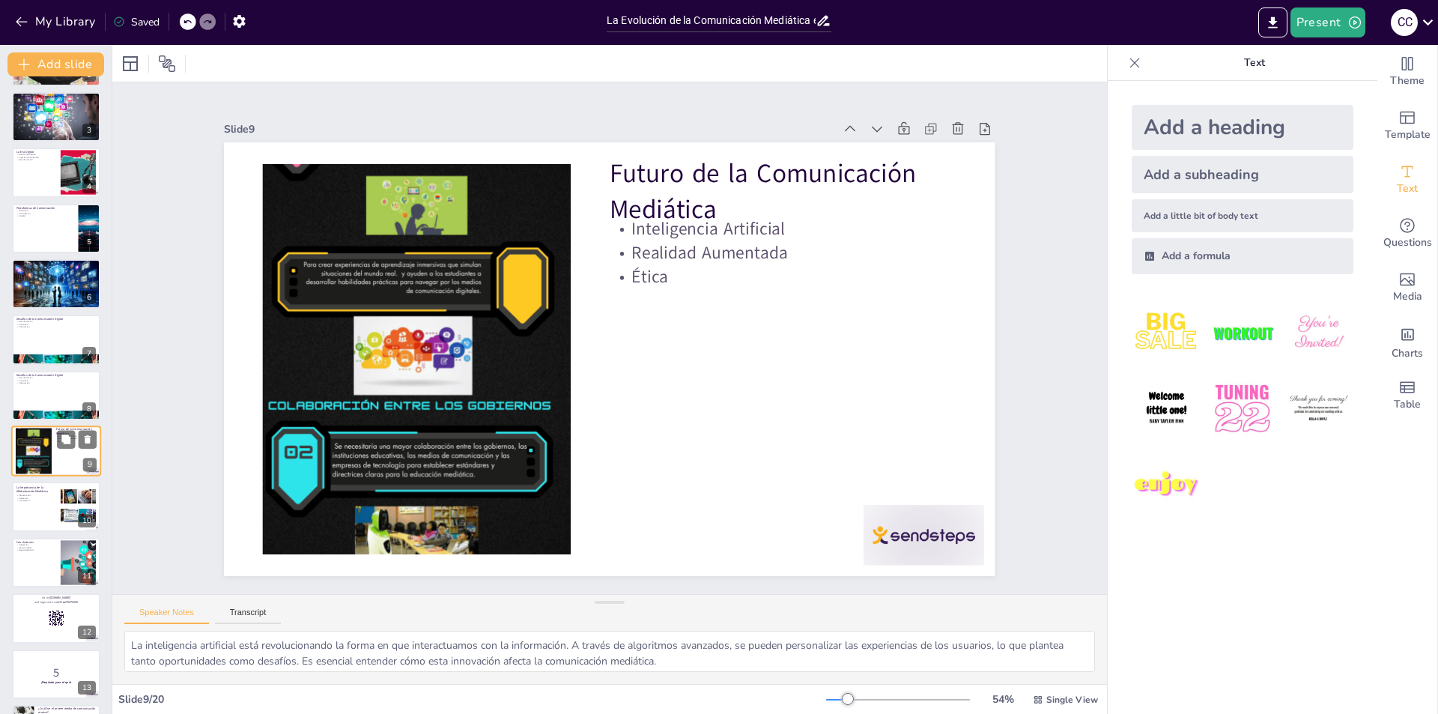
scroll to position [164, 0]
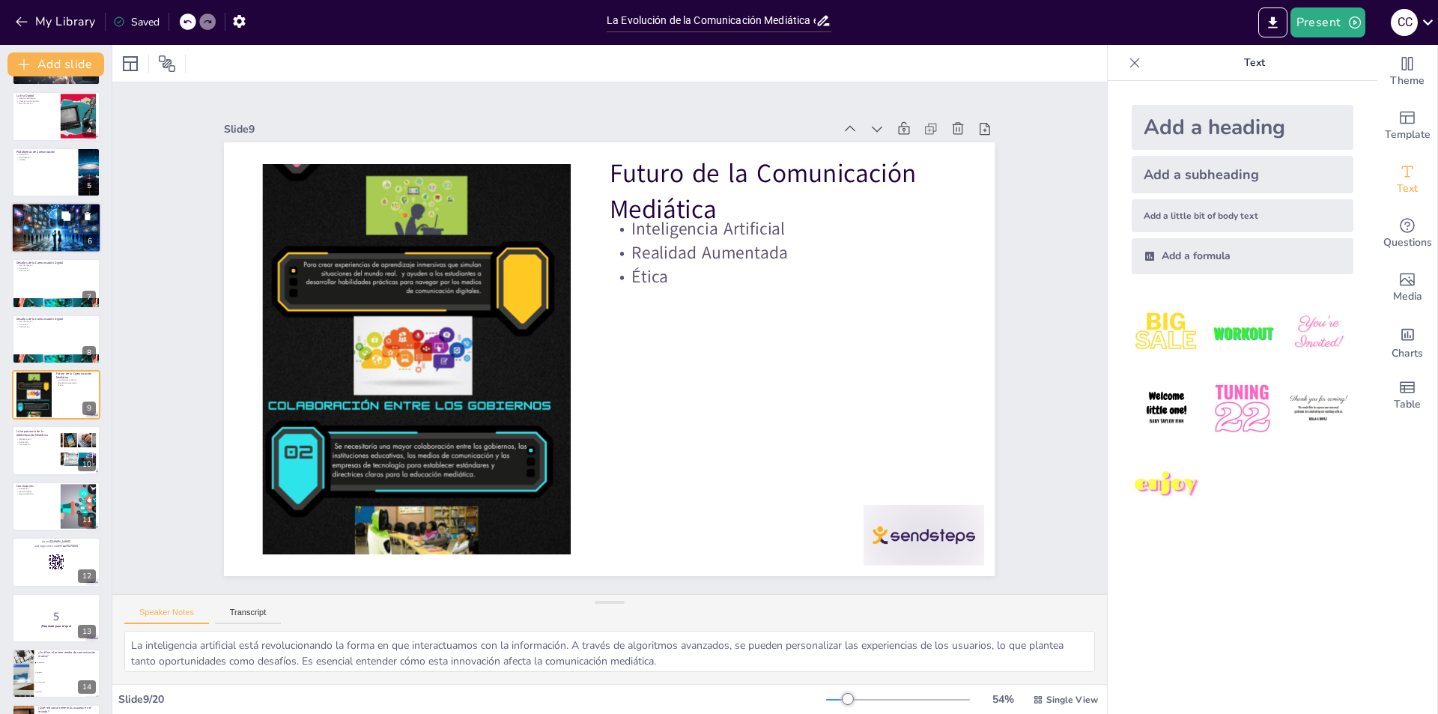
click at [49, 222] on div at bounding box center [56, 228] width 90 height 52
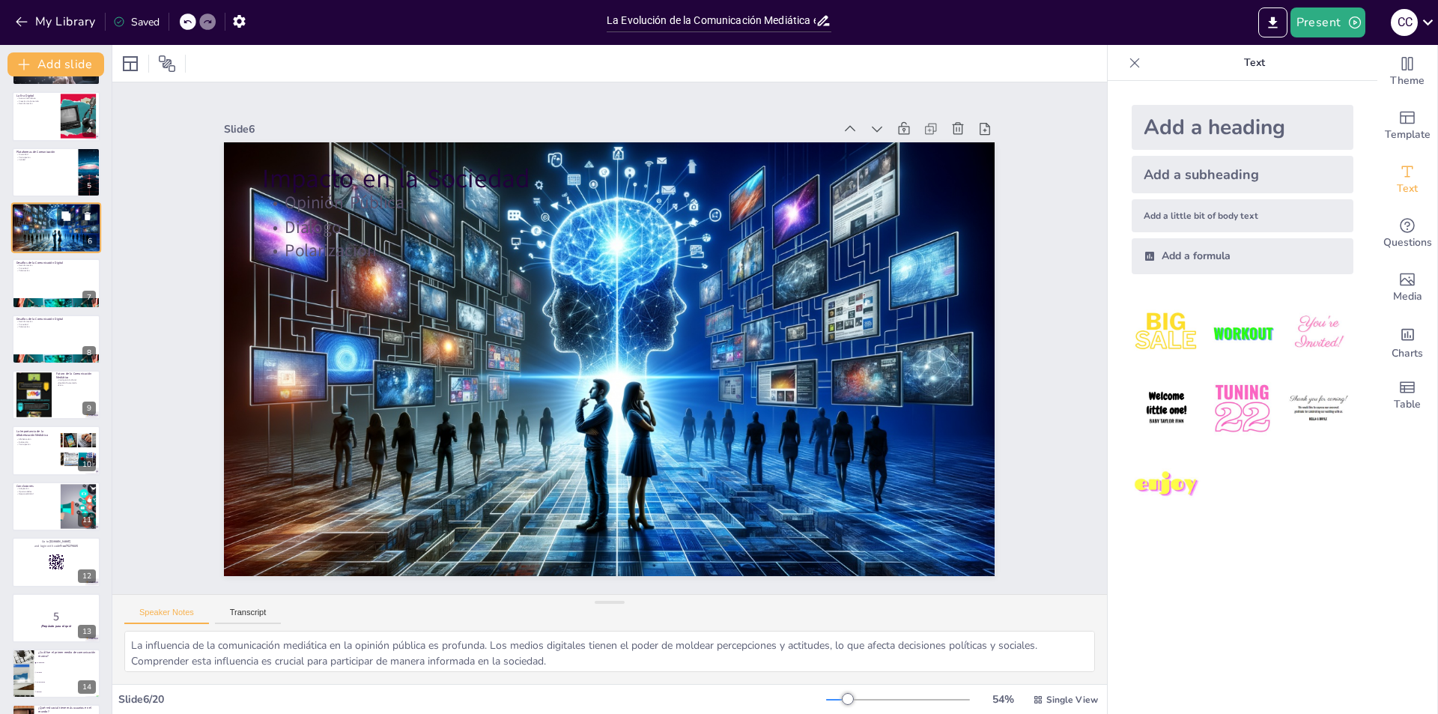
scroll to position [0, 0]
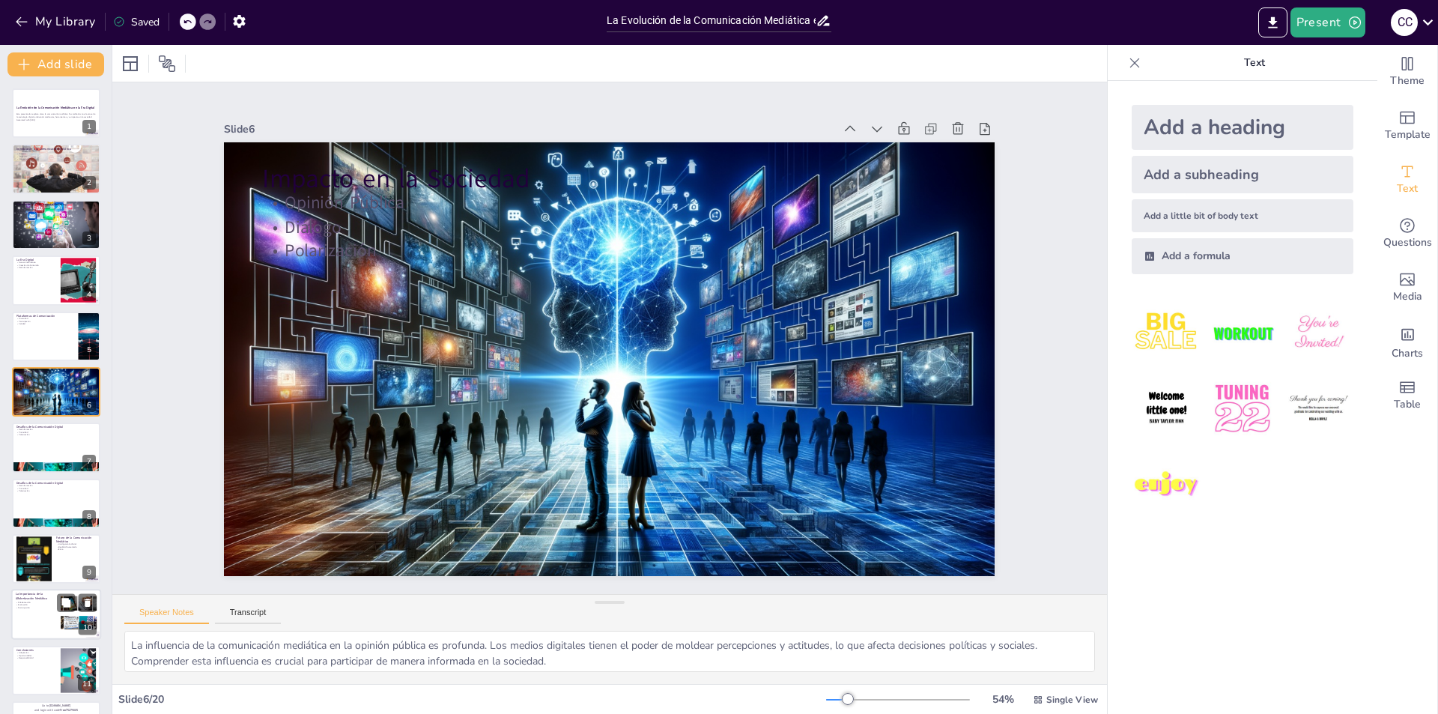
click at [21, 610] on div at bounding box center [56, 614] width 90 height 51
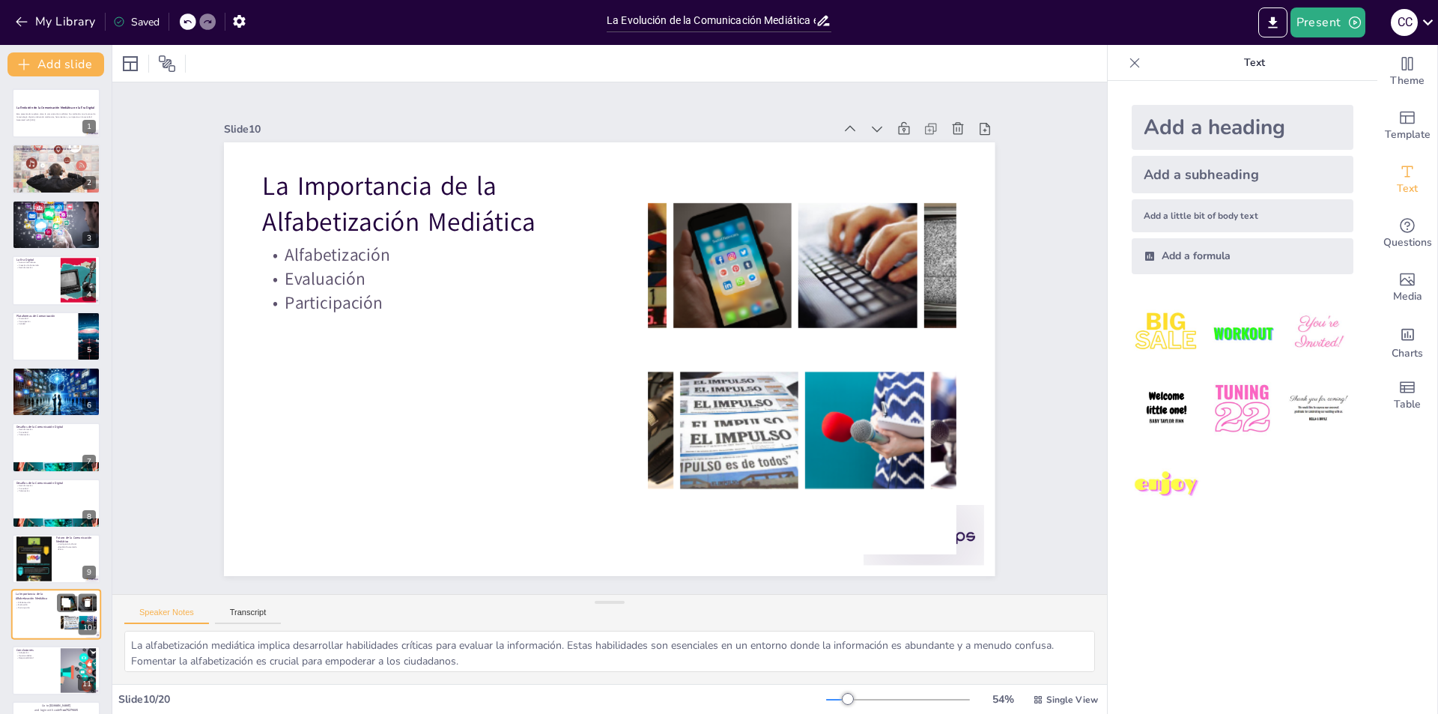
scroll to position [219, 0]
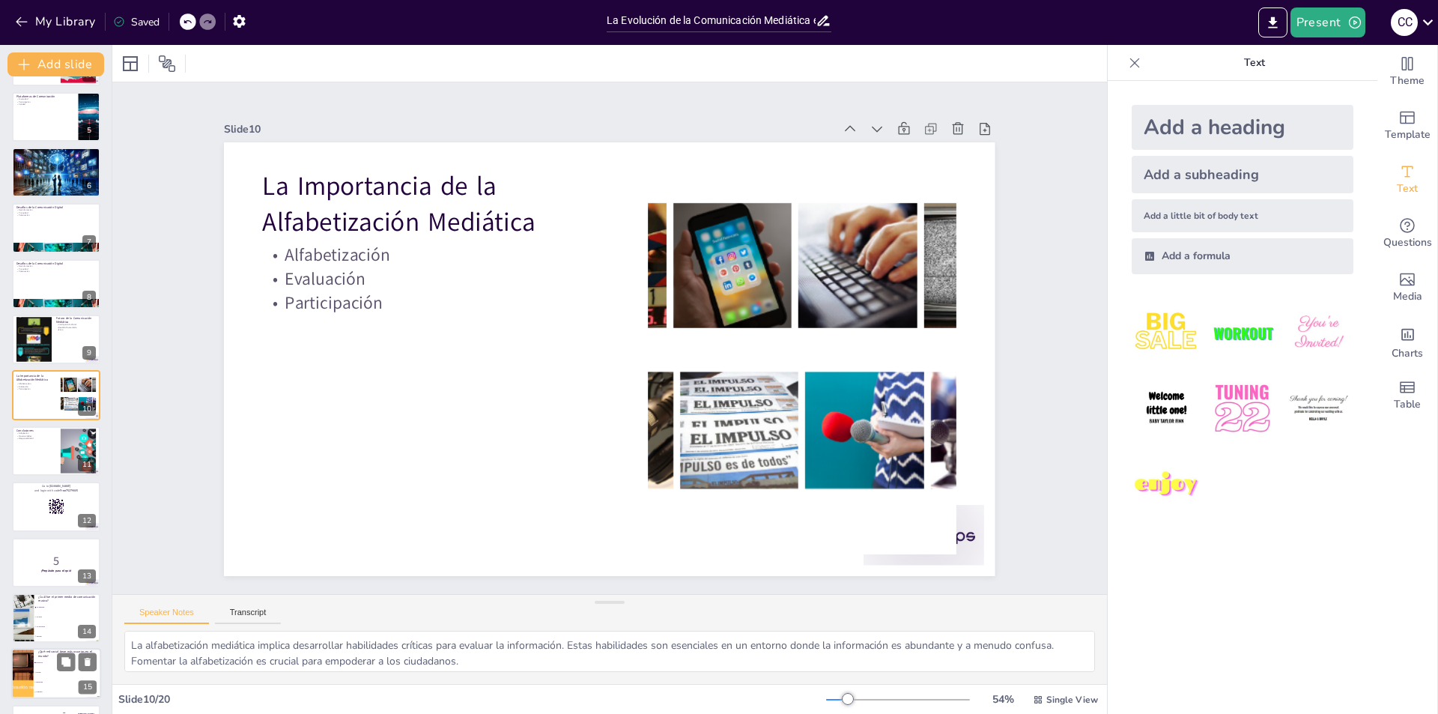
click at [30, 671] on div at bounding box center [22, 674] width 94 height 51
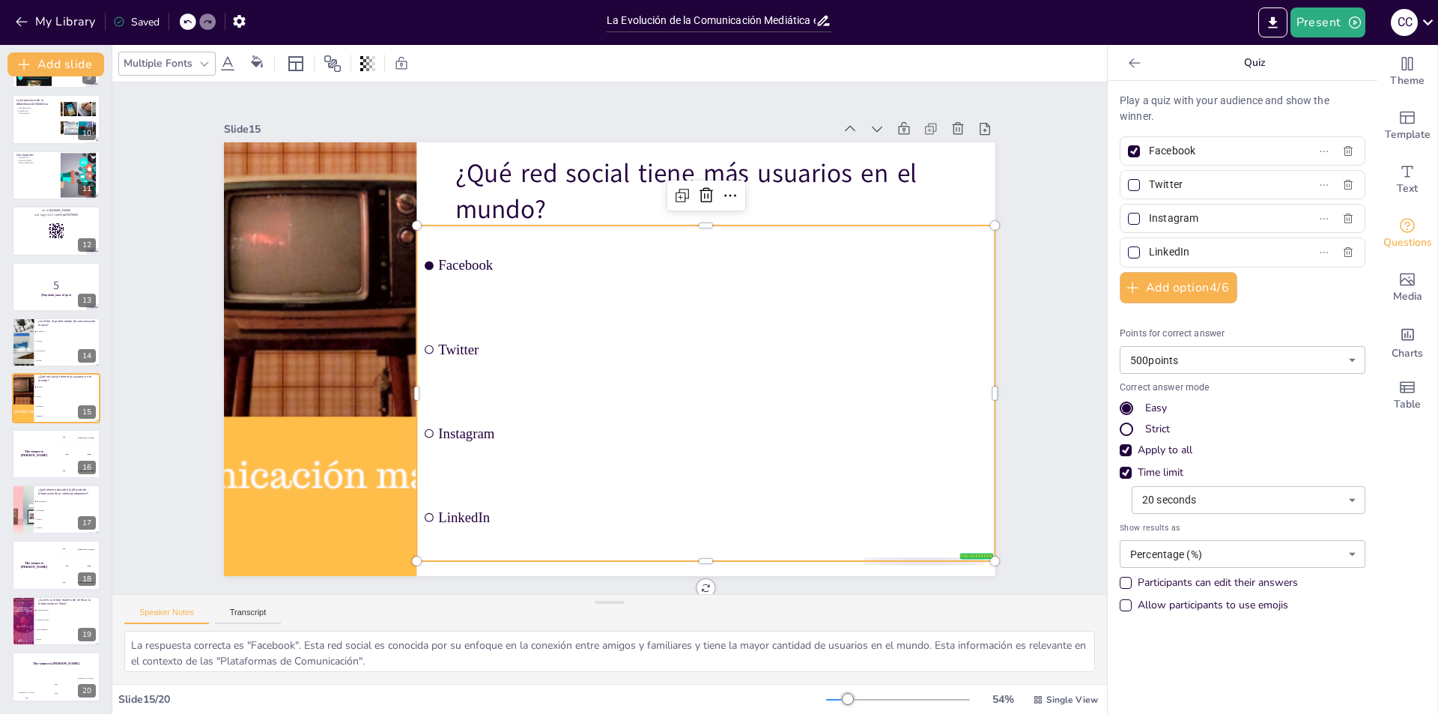
click at [419, 342] on ul "Facebook Twitter Instagram LinkedIn" at bounding box center [621, 448] width 611 height 665
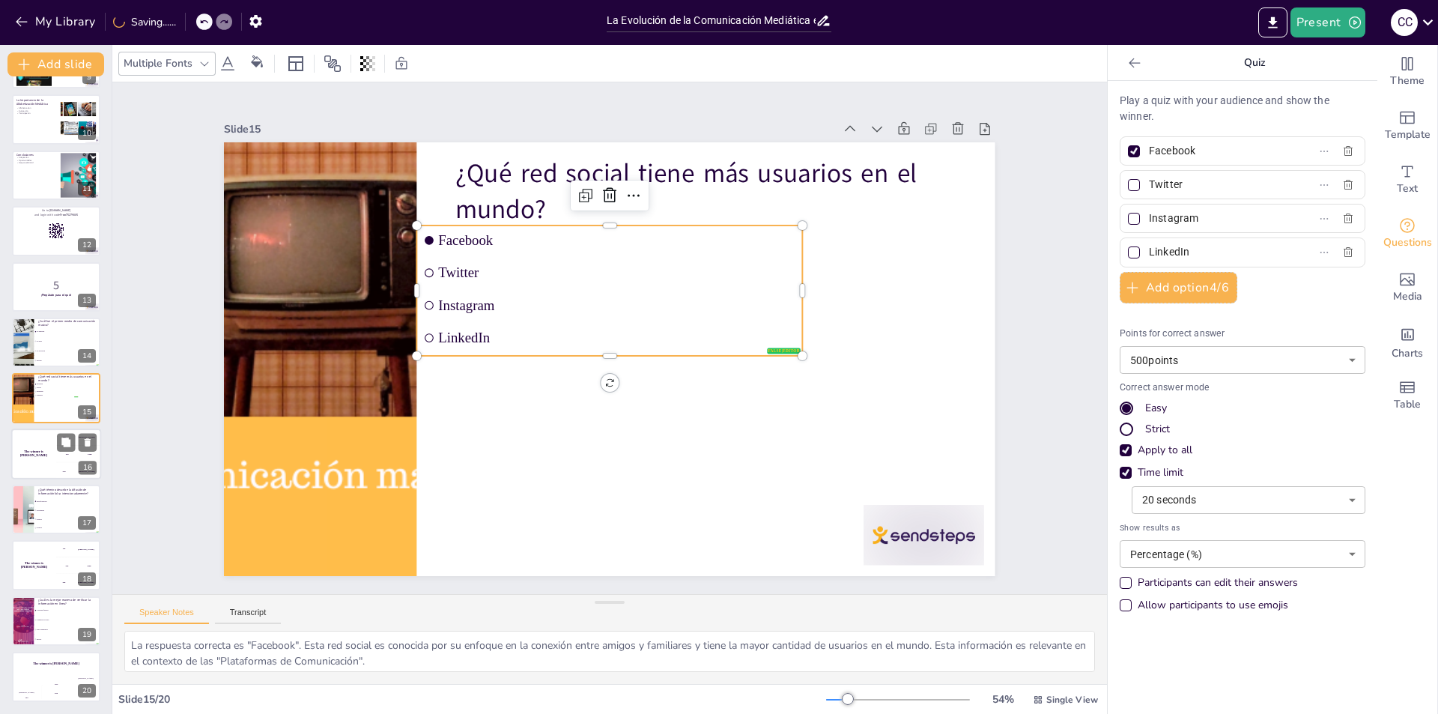
click at [35, 446] on div "The winner is [PERSON_NAME]" at bounding box center [33, 453] width 45 height 51
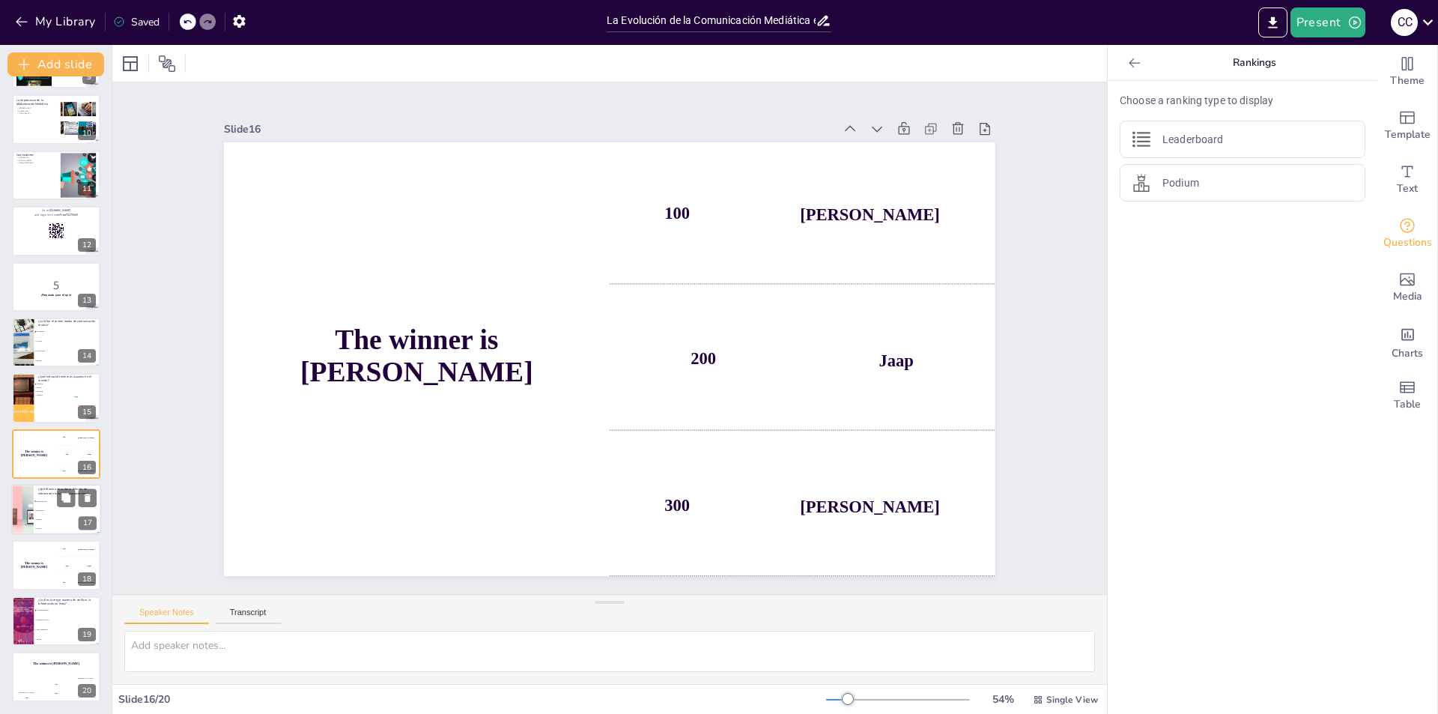
click at [24, 512] on div at bounding box center [23, 509] width 90 height 51
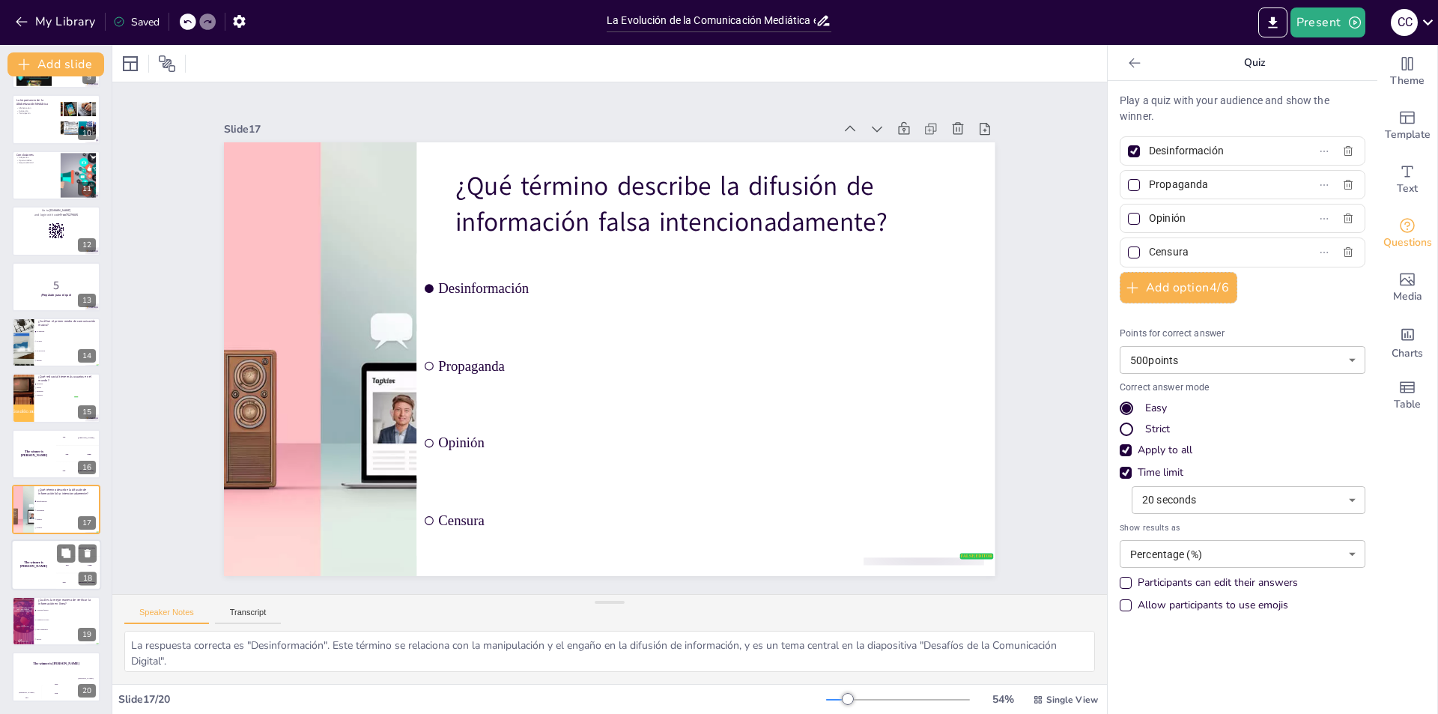
click at [22, 567] on div "The winner is [PERSON_NAME]" at bounding box center [33, 565] width 45 height 51
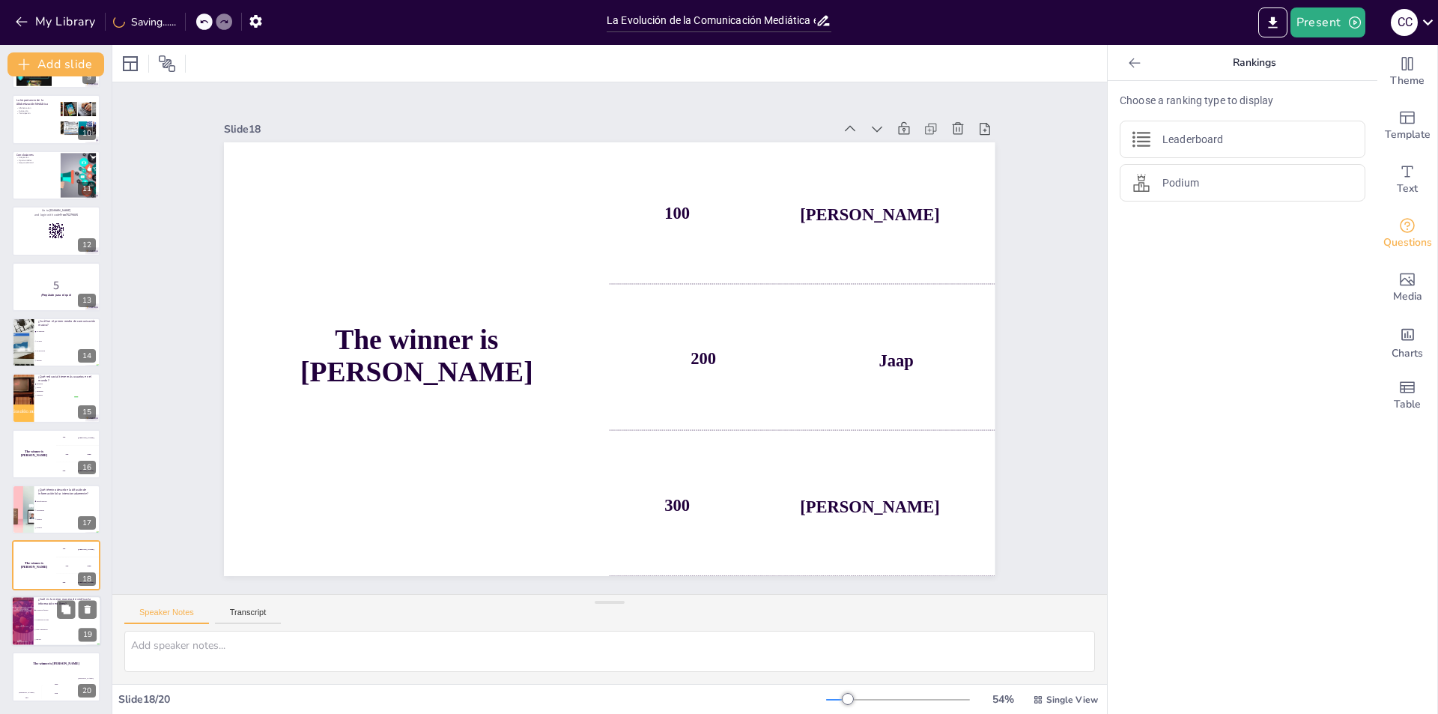
click at [22, 617] on div at bounding box center [22, 620] width 34 height 51
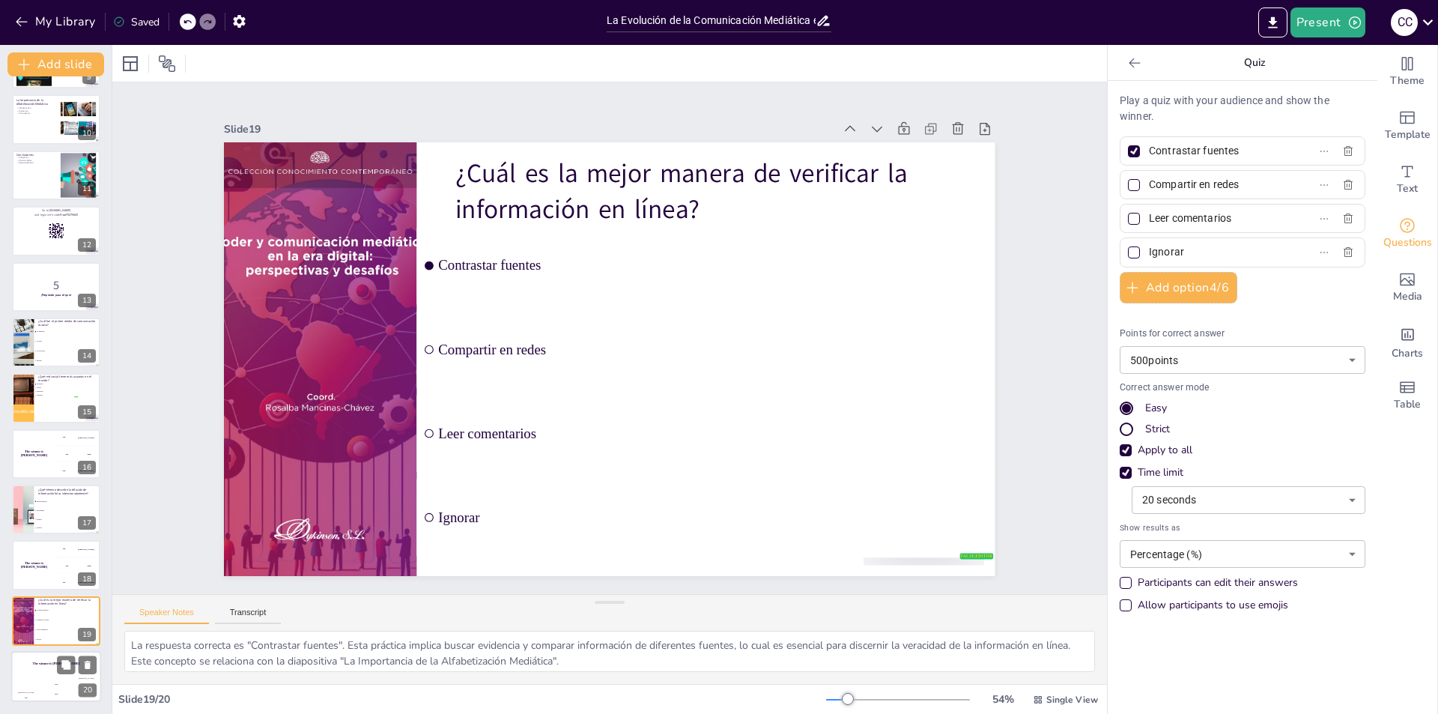
click at [37, 663] on h4 "The winner is [PERSON_NAME]" at bounding box center [56, 664] width 90 height 4
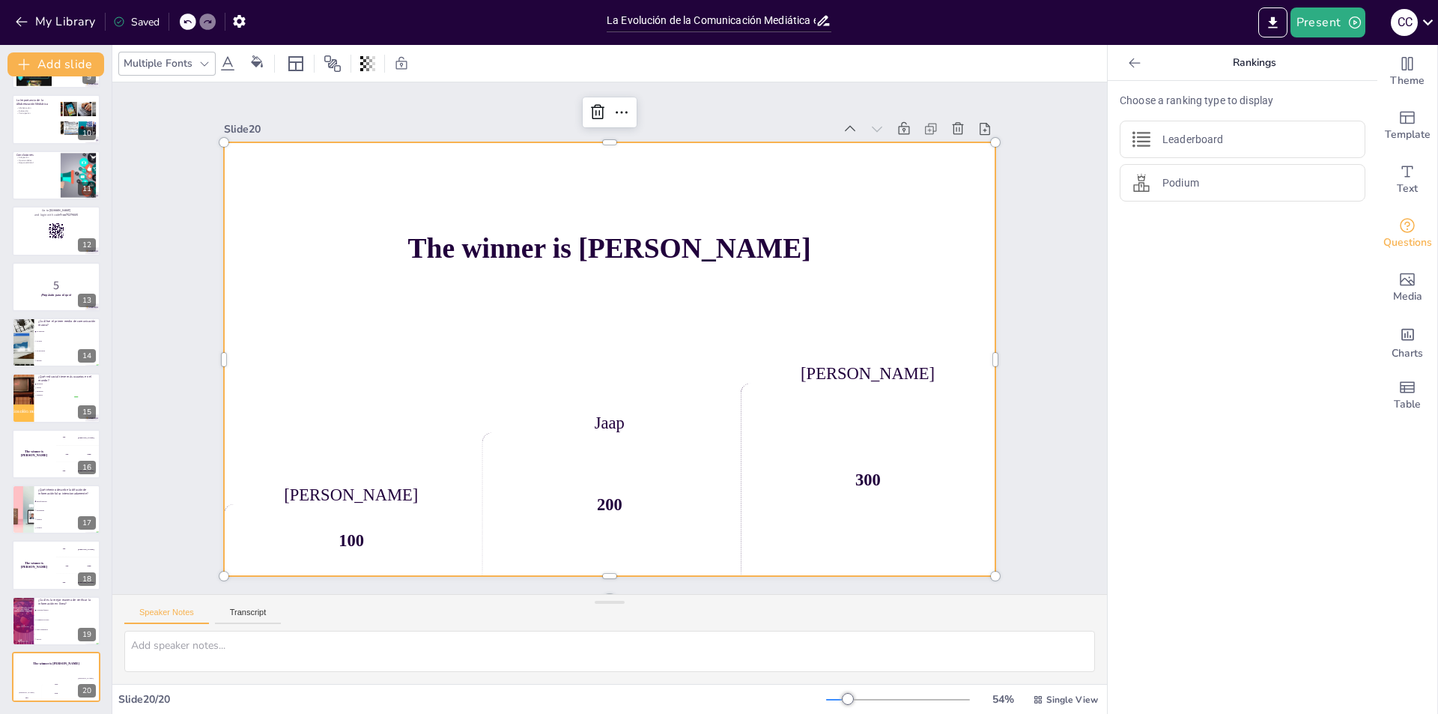
click at [346, 473] on div "[PERSON_NAME]" at bounding box center [324, 437] width 252 height 72
click at [606, 421] on div "Jaap" at bounding box center [609, 422] width 255 height 19
click at [1398, 224] on icon "Get real-time input from your audience" at bounding box center [1407, 225] width 18 height 18
click at [854, 377] on div "[PERSON_NAME]" at bounding box center [862, 400] width 255 height 46
click at [864, 479] on div "300" at bounding box center [832, 530] width 289 height 241
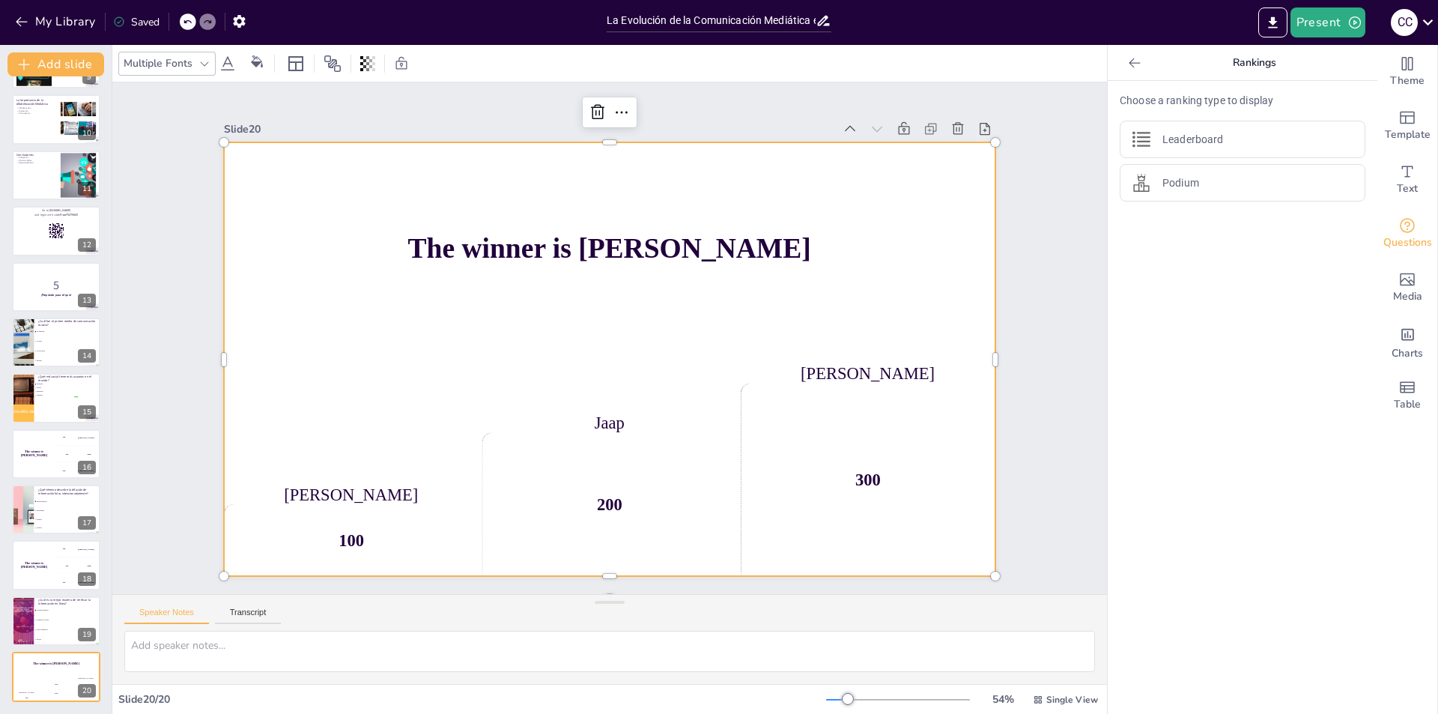
click at [609, 410] on div "Jaap" at bounding box center [592, 421] width 252 height 72
click at [604, 499] on div "200" at bounding box center [575, 500] width 279 height 193
click at [1392, 127] on span "Template" at bounding box center [1408, 135] width 46 height 16
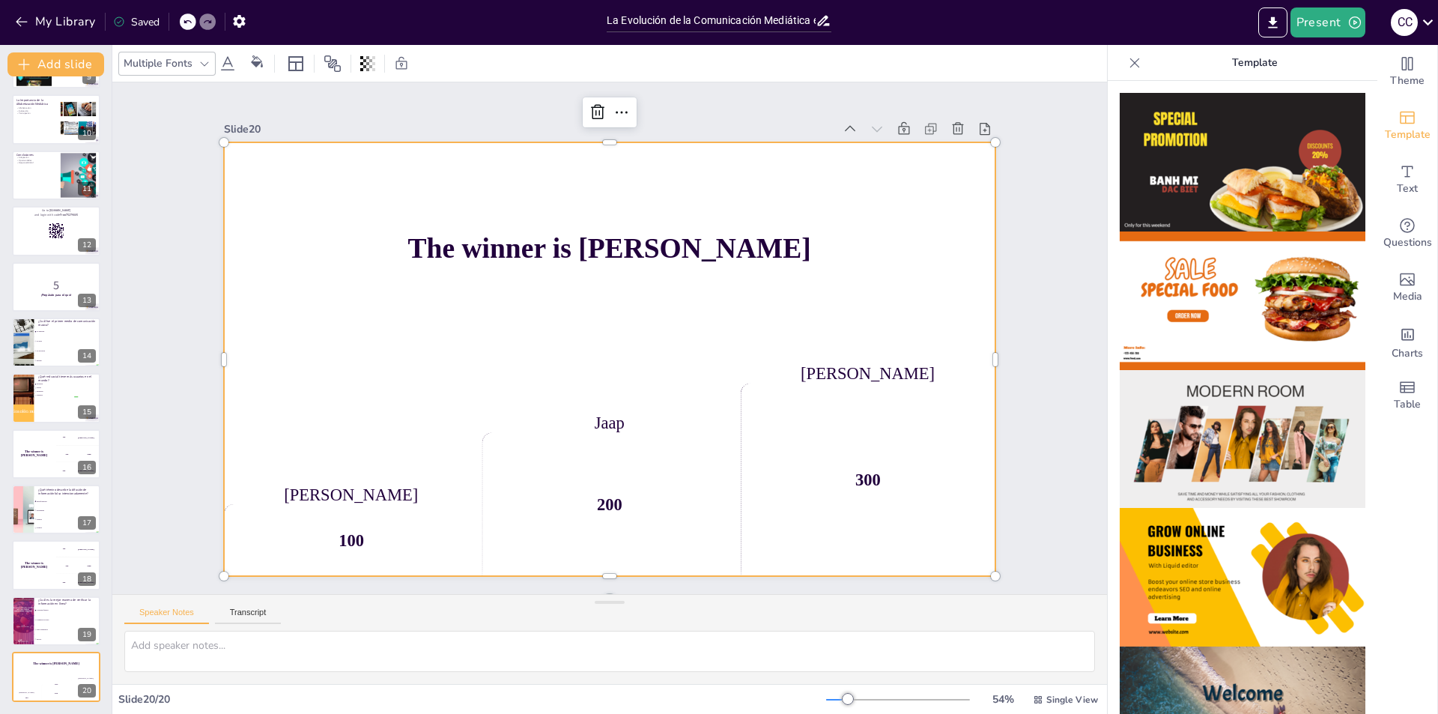
click at [1229, 391] on img at bounding box center [1243, 439] width 246 height 139
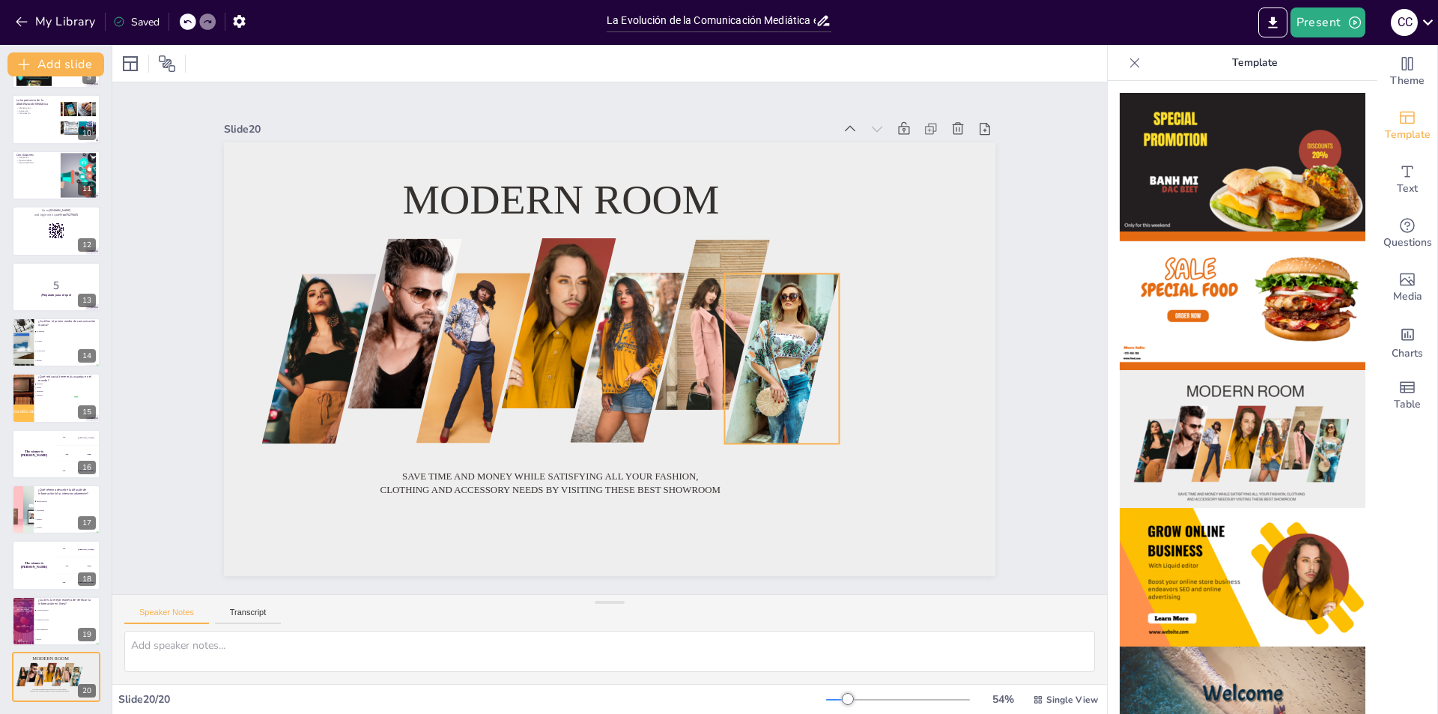
click at [771, 313] on div at bounding box center [767, 429] width 200 height 233
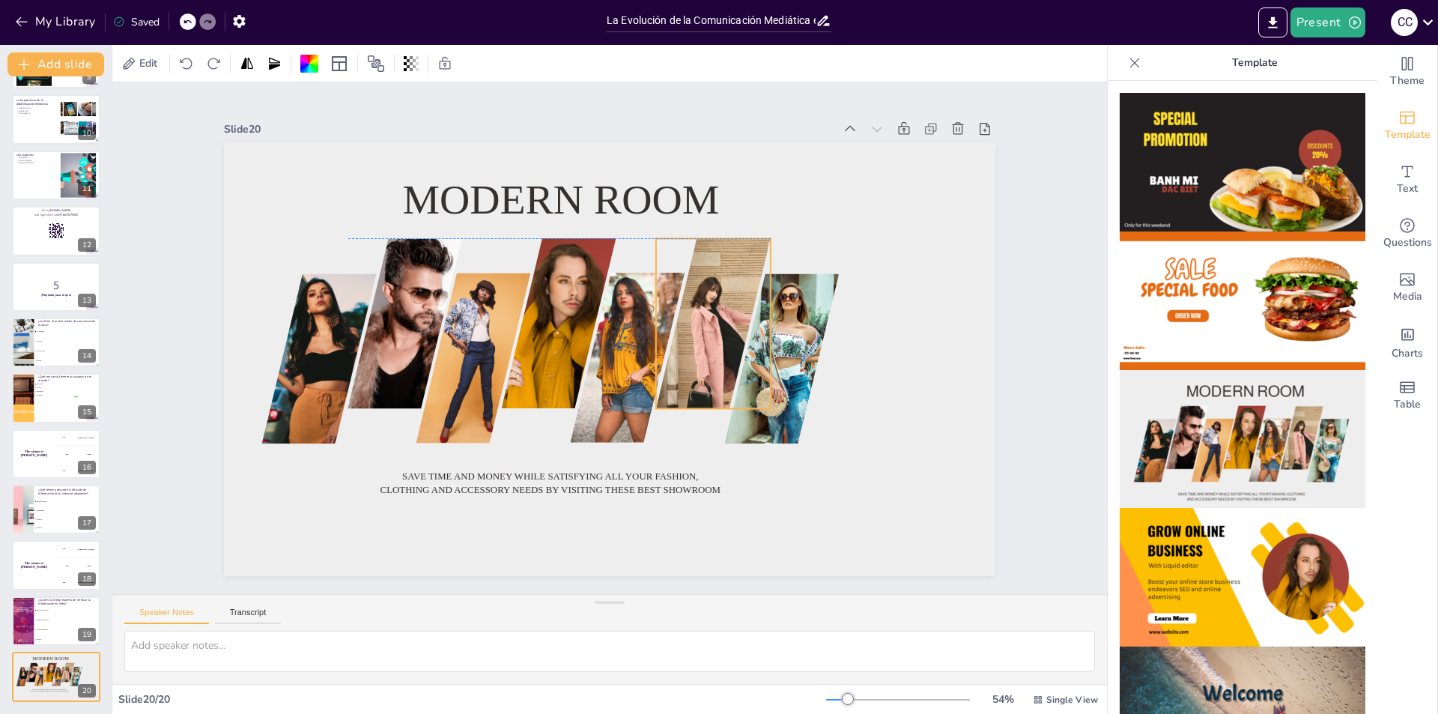
click at [694, 322] on div at bounding box center [729, 391] width 273 height 303
click at [628, 339] on div at bounding box center [621, 353] width 144 height 199
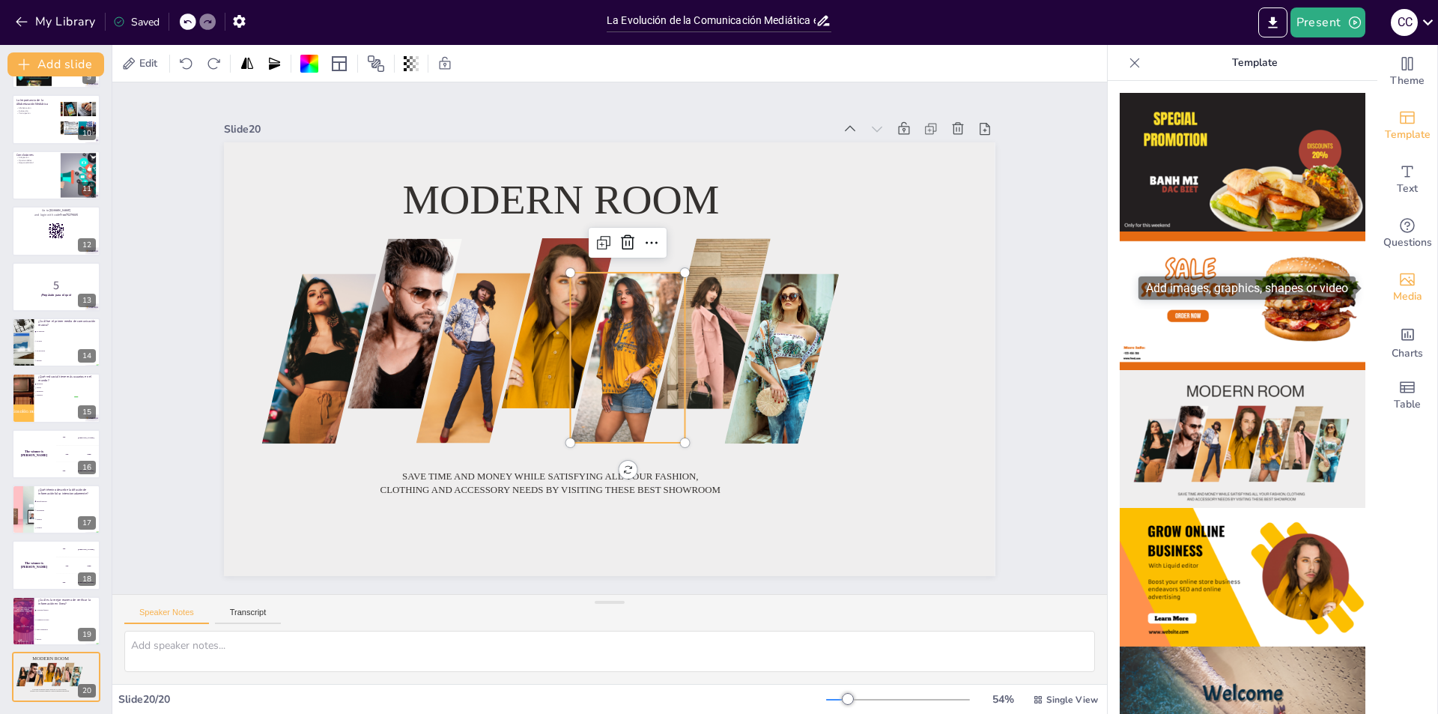
drag, startPoint x: 1364, startPoint y: 279, endPoint x: 1367, endPoint y: 301, distance: 21.9
click at [1367, 301] on body "My Library Saved La Evolución de la Comunicación Mediática en la Era Digital Pr…" at bounding box center [719, 357] width 1438 height 714
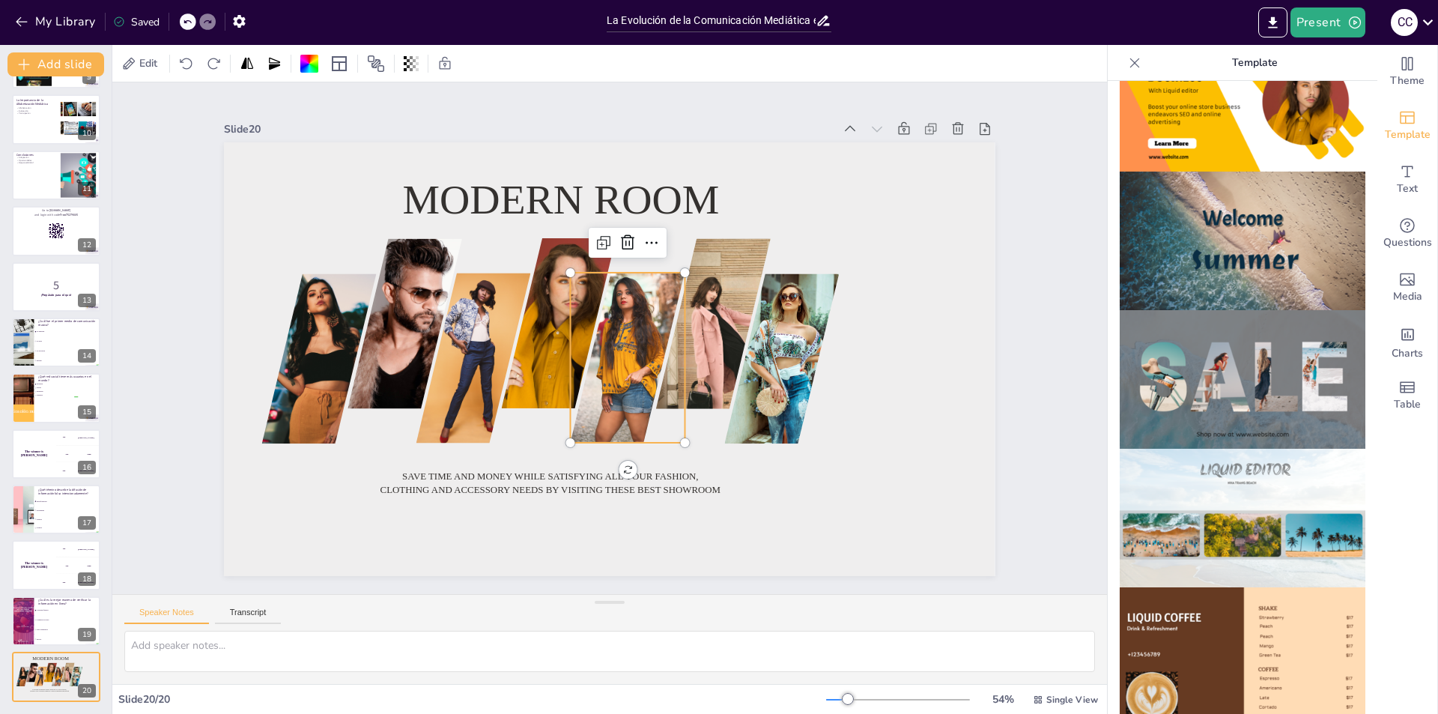
scroll to position [479, 0]
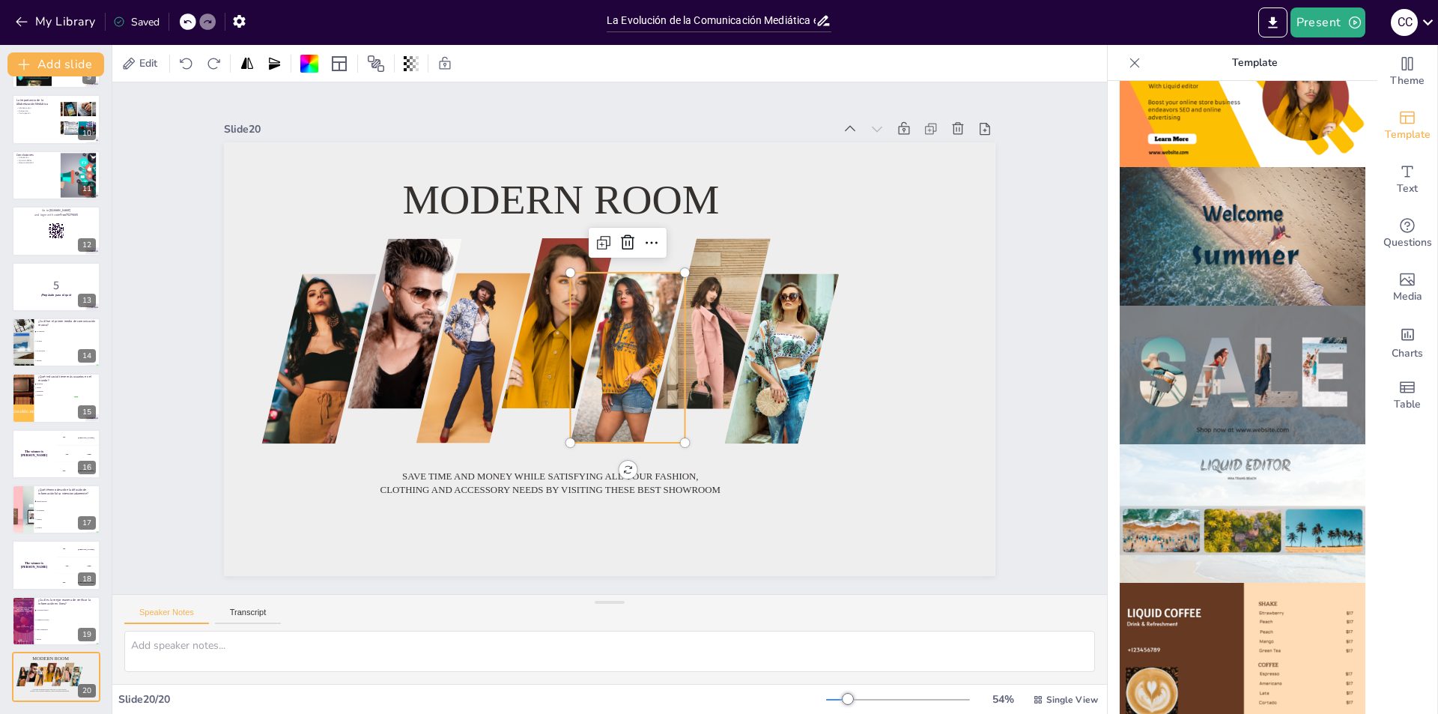
click at [1234, 368] on img at bounding box center [1243, 375] width 246 height 139
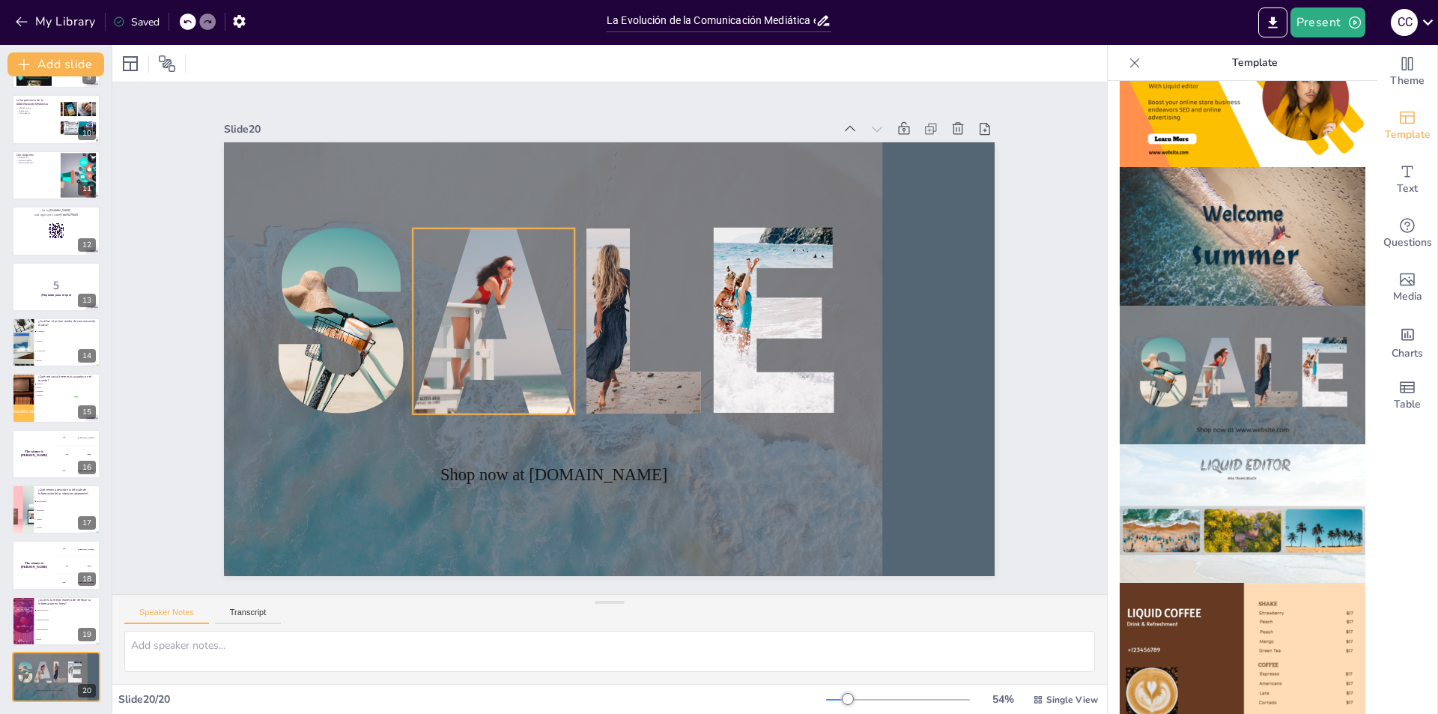
click at [486, 311] on div at bounding box center [504, 286] width 210 height 226
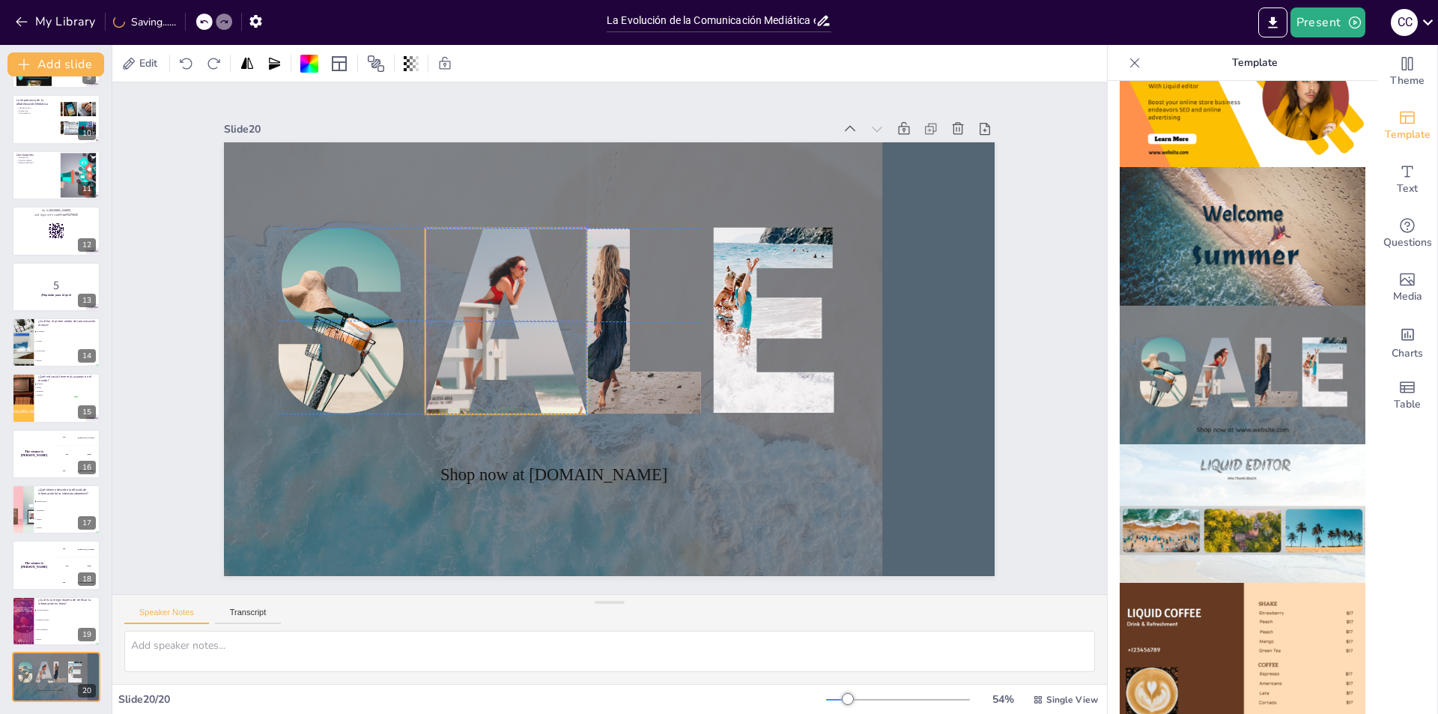
drag, startPoint x: 486, startPoint y: 311, endPoint x: 500, endPoint y: 309, distance: 13.7
click at [500, 309] on div at bounding box center [505, 321] width 161 height 186
click at [1200, 490] on img at bounding box center [1243, 513] width 246 height 139
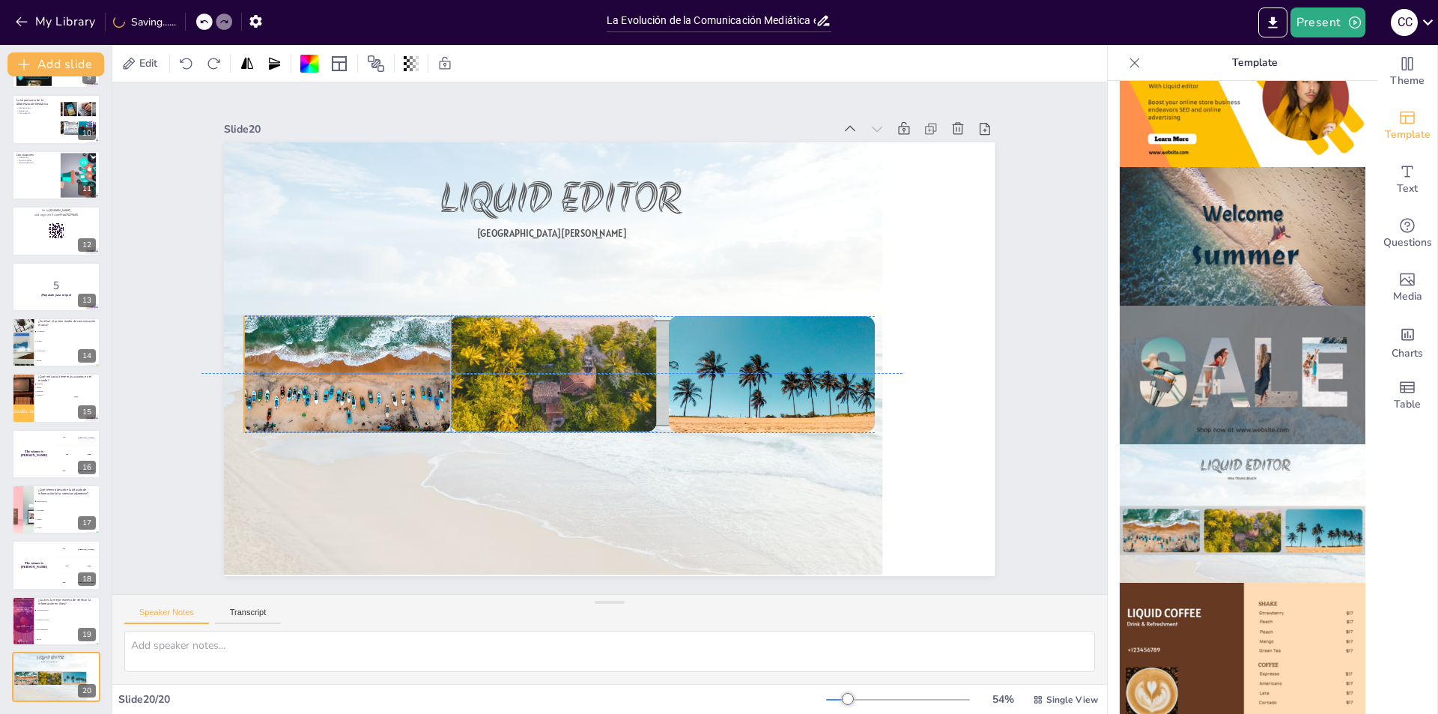
drag, startPoint x: 338, startPoint y: 347, endPoint x: 350, endPoint y: 346, distance: 12.0
click at [350, 346] on div at bounding box center [353, 280] width 244 height 211
click at [1184, 592] on img at bounding box center [1243, 652] width 246 height 139
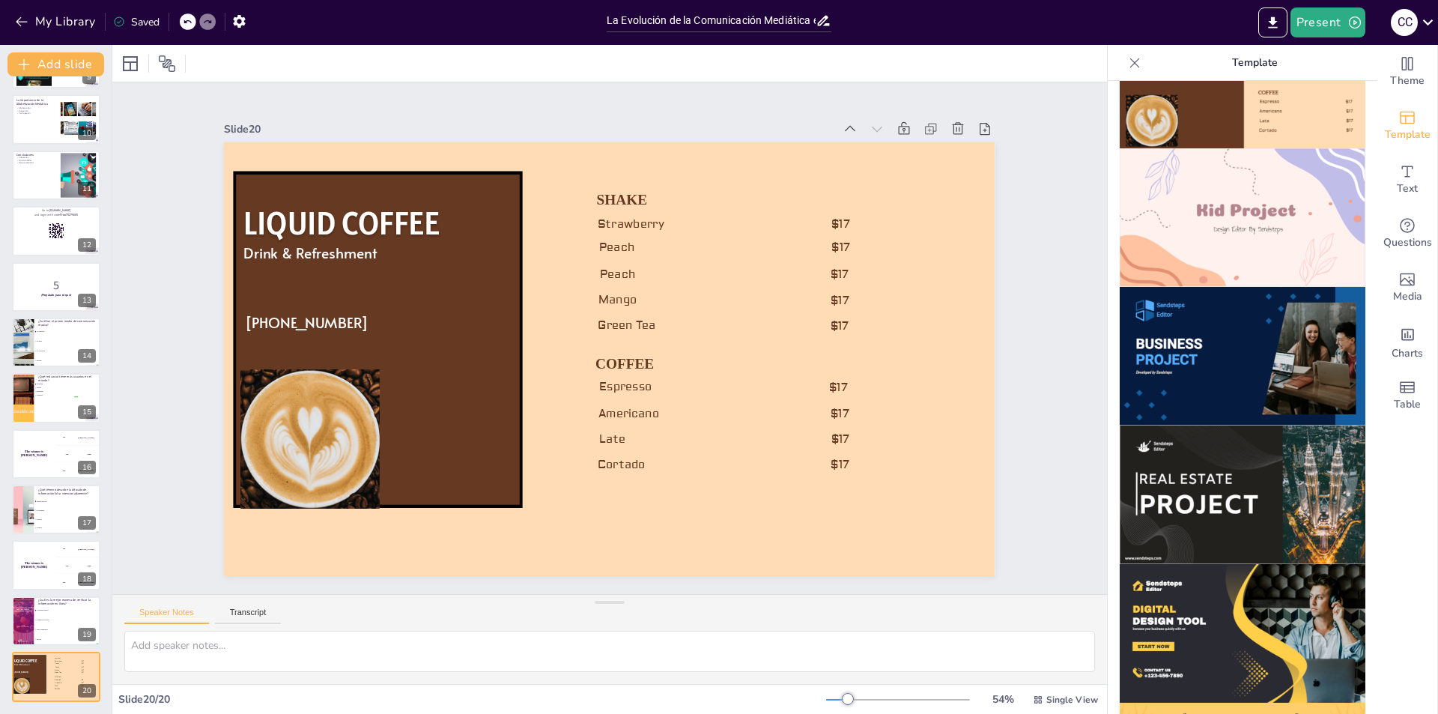
scroll to position [1075, 0]
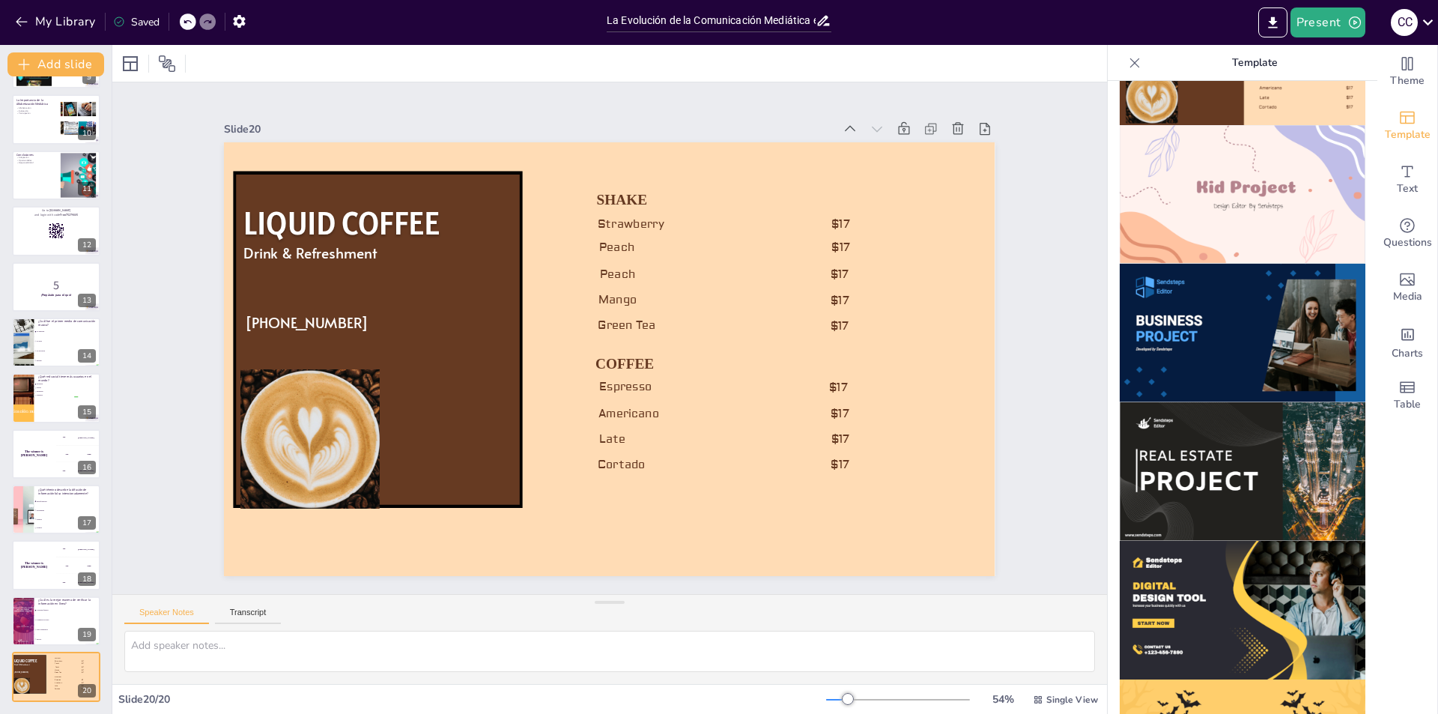
click at [1247, 443] on img at bounding box center [1243, 471] width 246 height 139
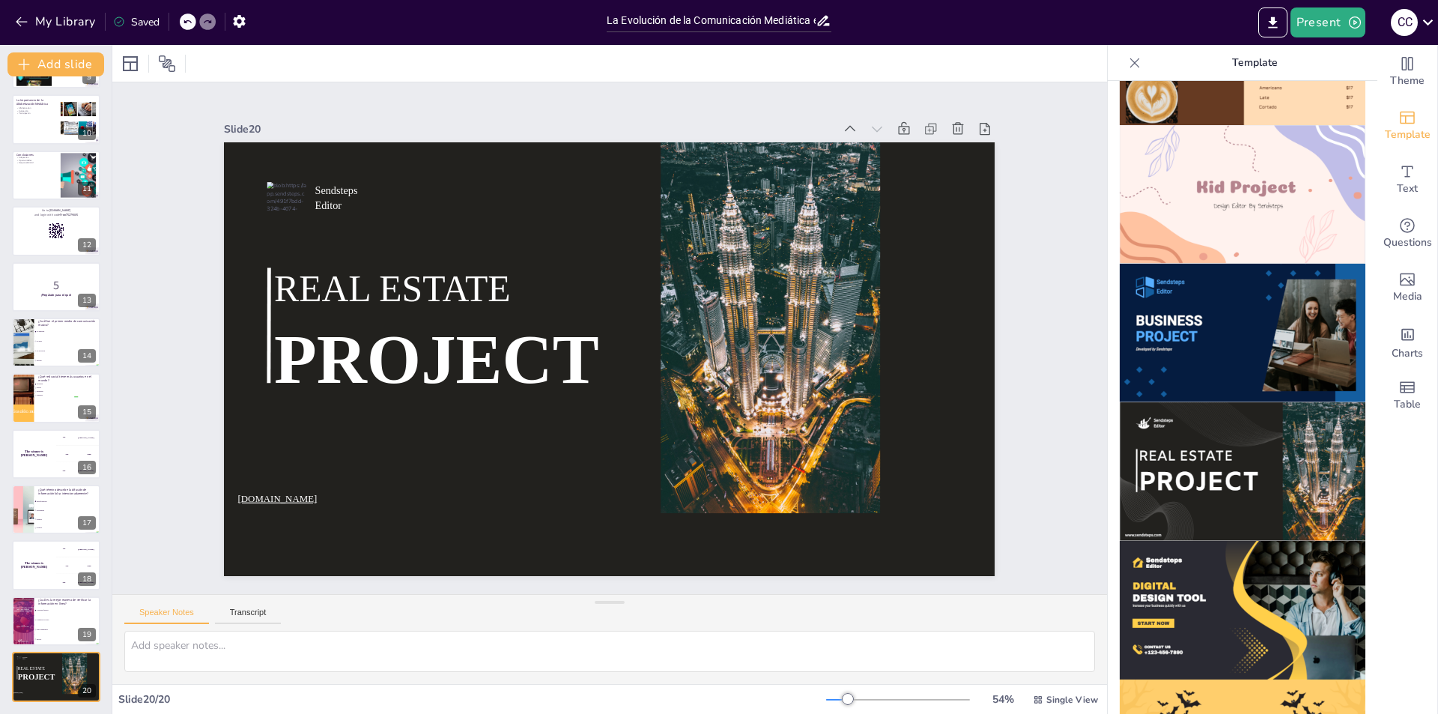
click at [1232, 562] on img at bounding box center [1243, 610] width 246 height 139
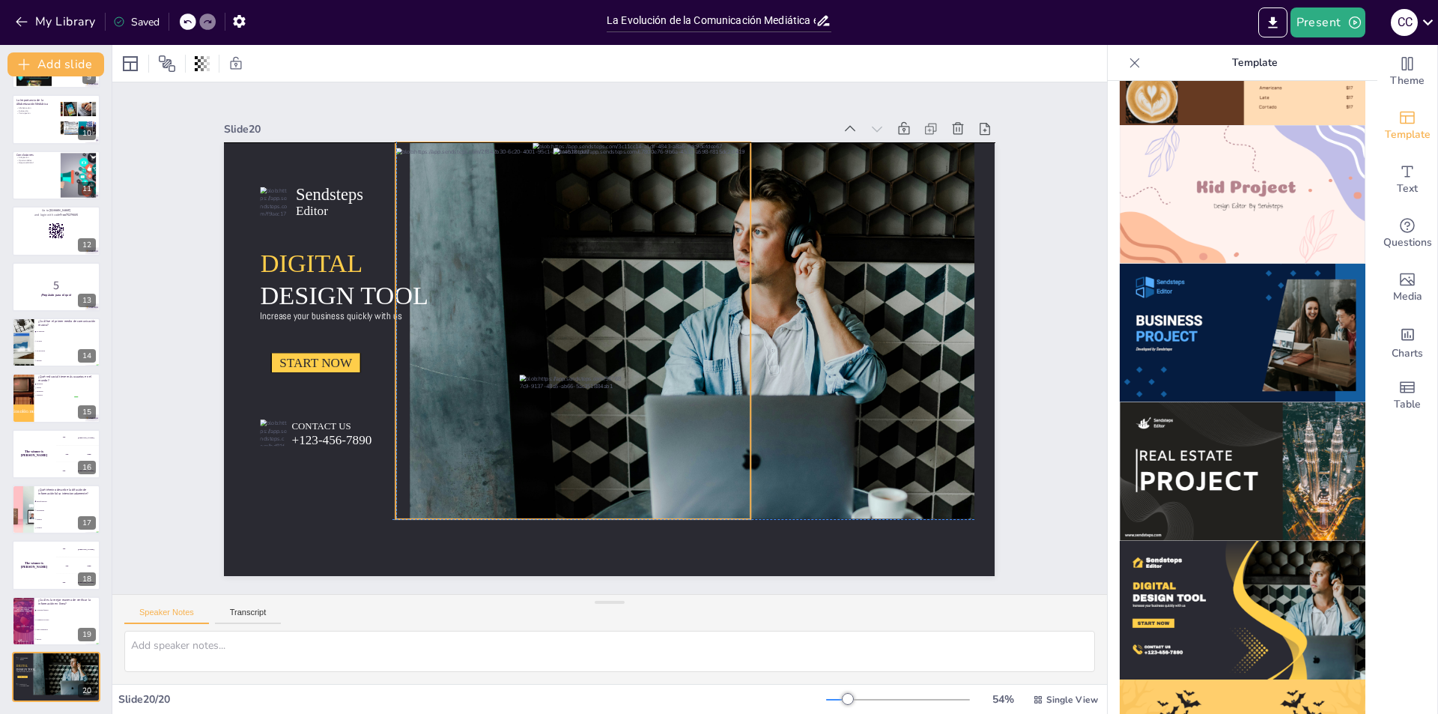
drag, startPoint x: 641, startPoint y: 354, endPoint x: 662, endPoint y: 359, distance: 21.4
click at [662, 359] on div at bounding box center [651, 346] width 302 height 413
click at [1213, 440] on img at bounding box center [1243, 471] width 246 height 139
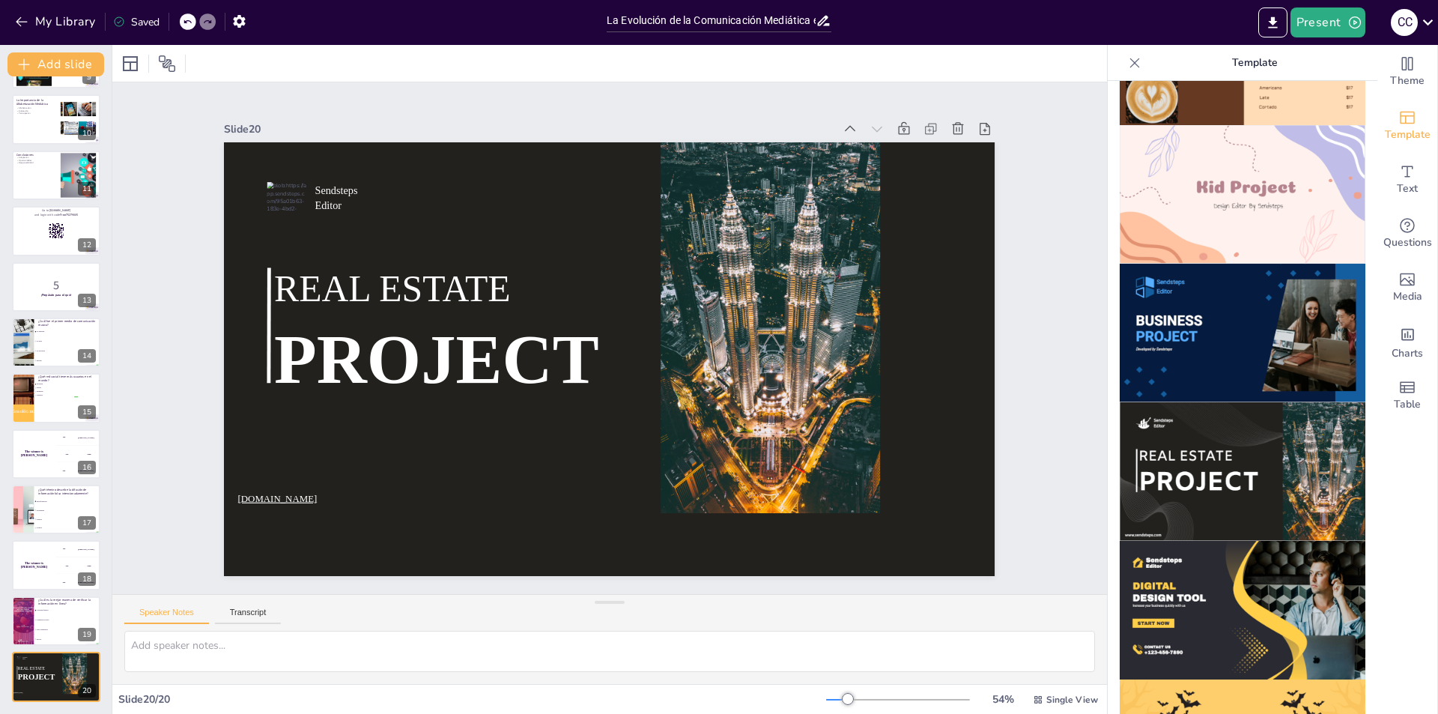
click at [1225, 541] on img at bounding box center [1243, 610] width 246 height 139
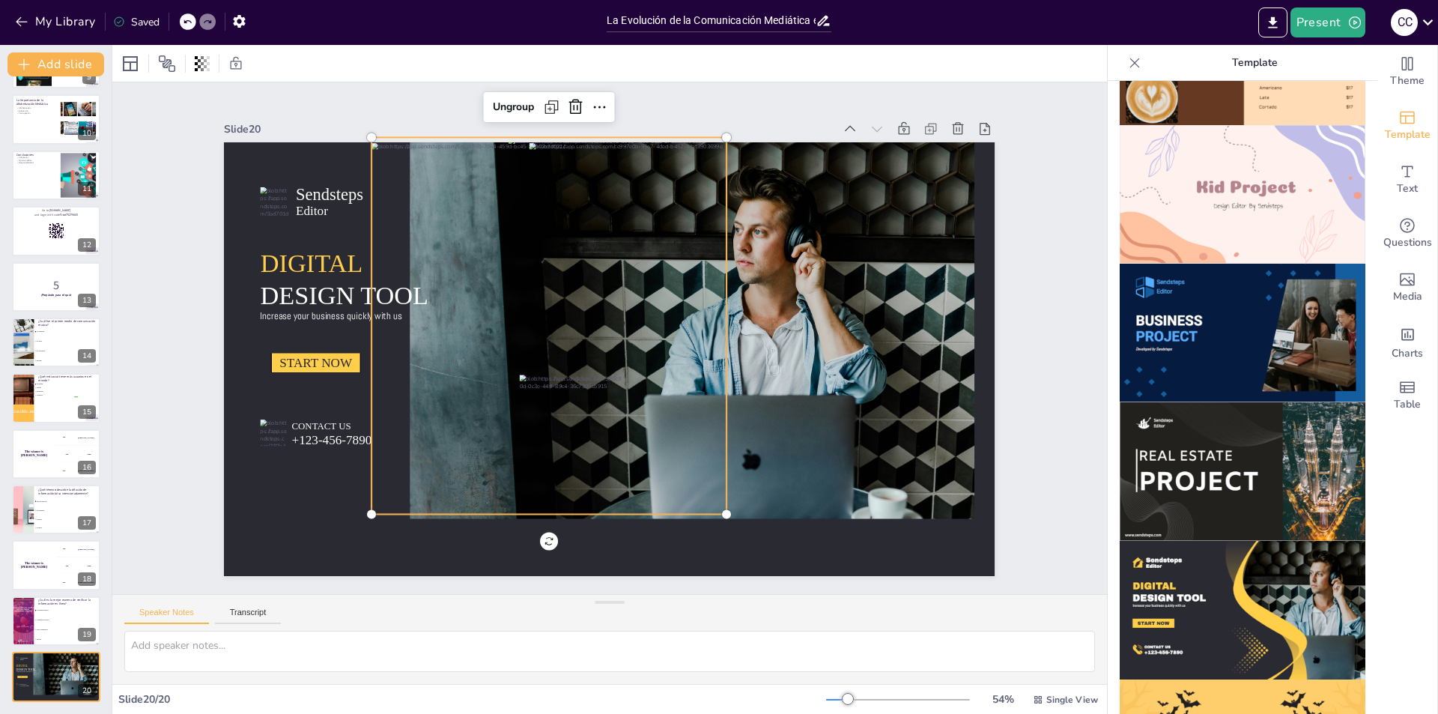
click at [627, 418] on div at bounding box center [630, 334] width 302 height 413
click at [719, 525] on div at bounding box center [712, 531] width 13 height 13
click at [1228, 437] on img at bounding box center [1243, 471] width 246 height 139
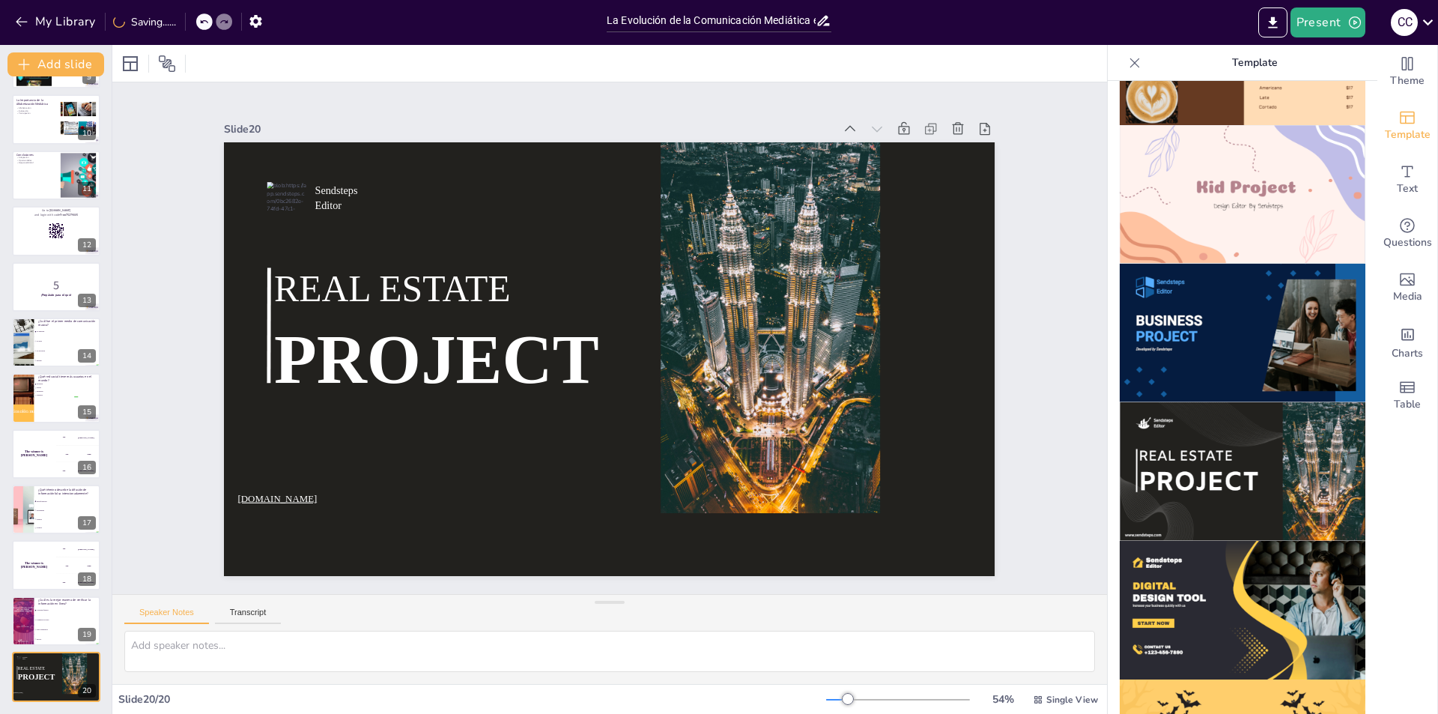
click at [1232, 541] on img at bounding box center [1243, 610] width 246 height 139
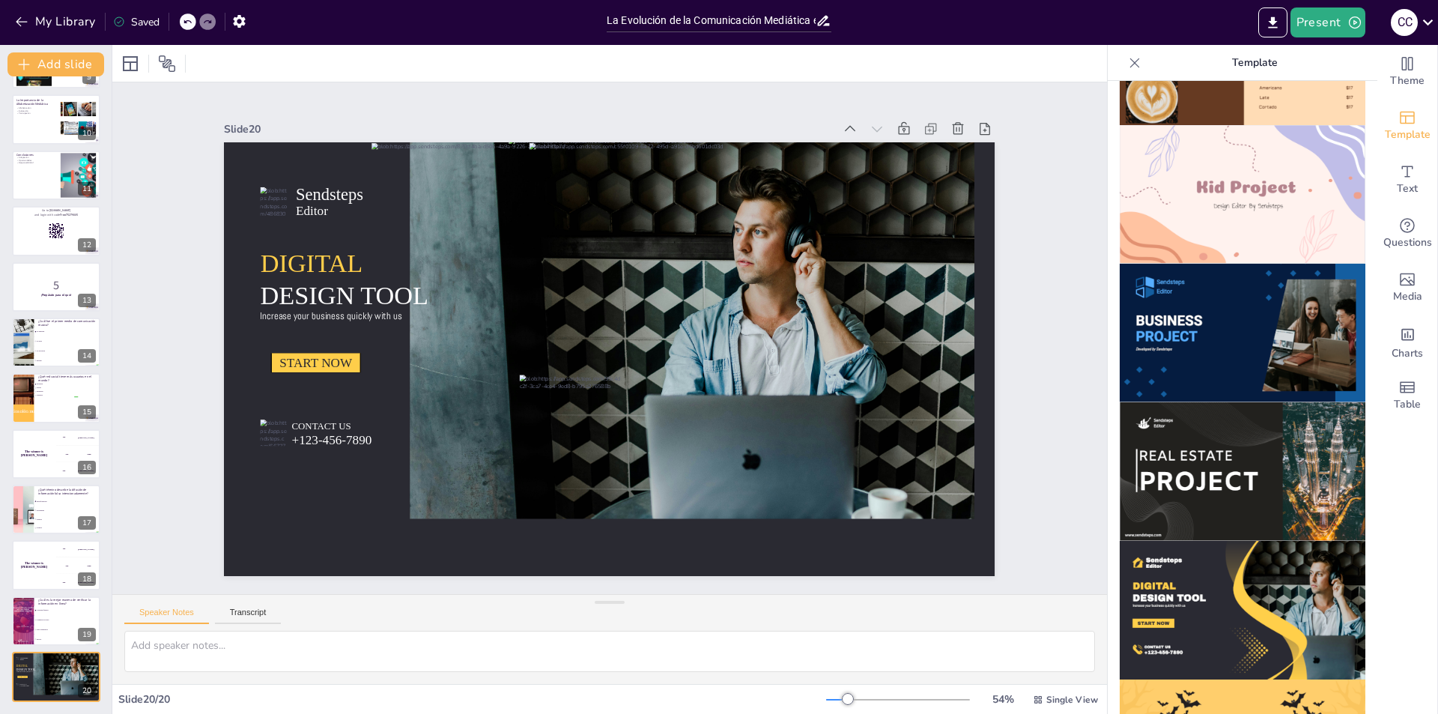
click at [1255, 446] on img at bounding box center [1243, 471] width 246 height 139
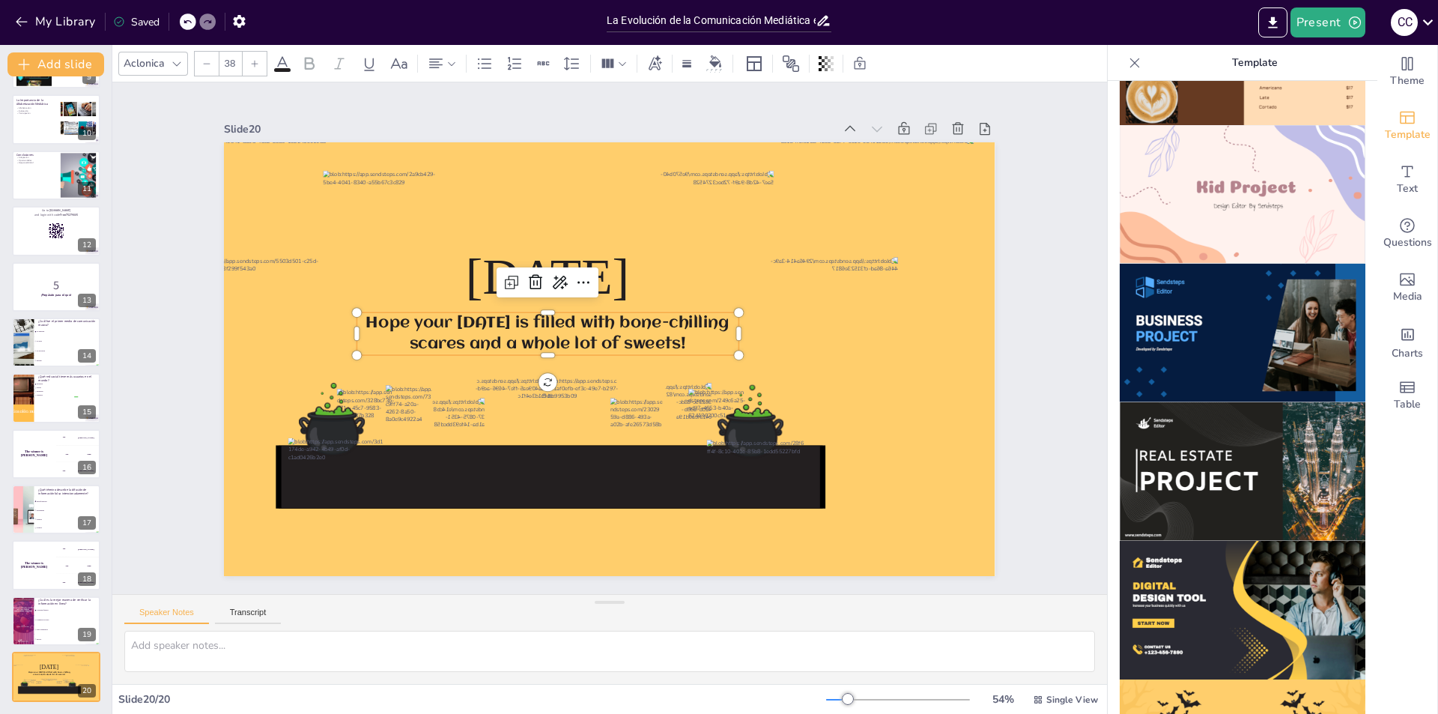
click at [373, 319] on span "Hope your [DATE] is filled with bone-chilling scares and a whole lot of sweets!" at bounding box center [552, 315] width 359 height 103
click at [368, 314] on p "Hope your [DATE] is filled with bone-chilling scares and a whole lot of sweets!" at bounding box center [547, 327] width 383 height 82
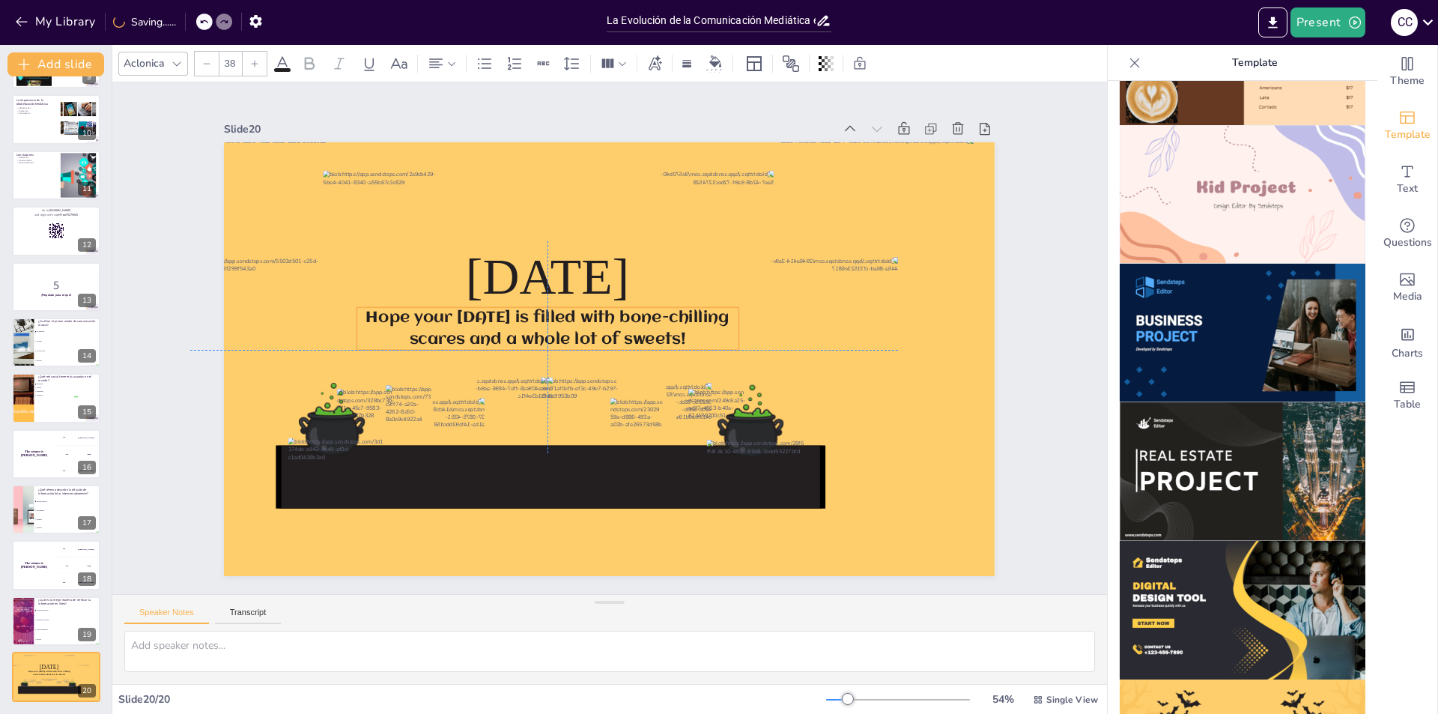
drag, startPoint x: 379, startPoint y: 318, endPoint x: 367, endPoint y: 308, distance: 15.4
click at [367, 308] on p "Hope your [DATE] is filled with bone-chilling scares and a whole lot of sweets!" at bounding box center [553, 310] width 376 height 158
click at [515, 268] on icon at bounding box center [520, 266] width 10 height 10
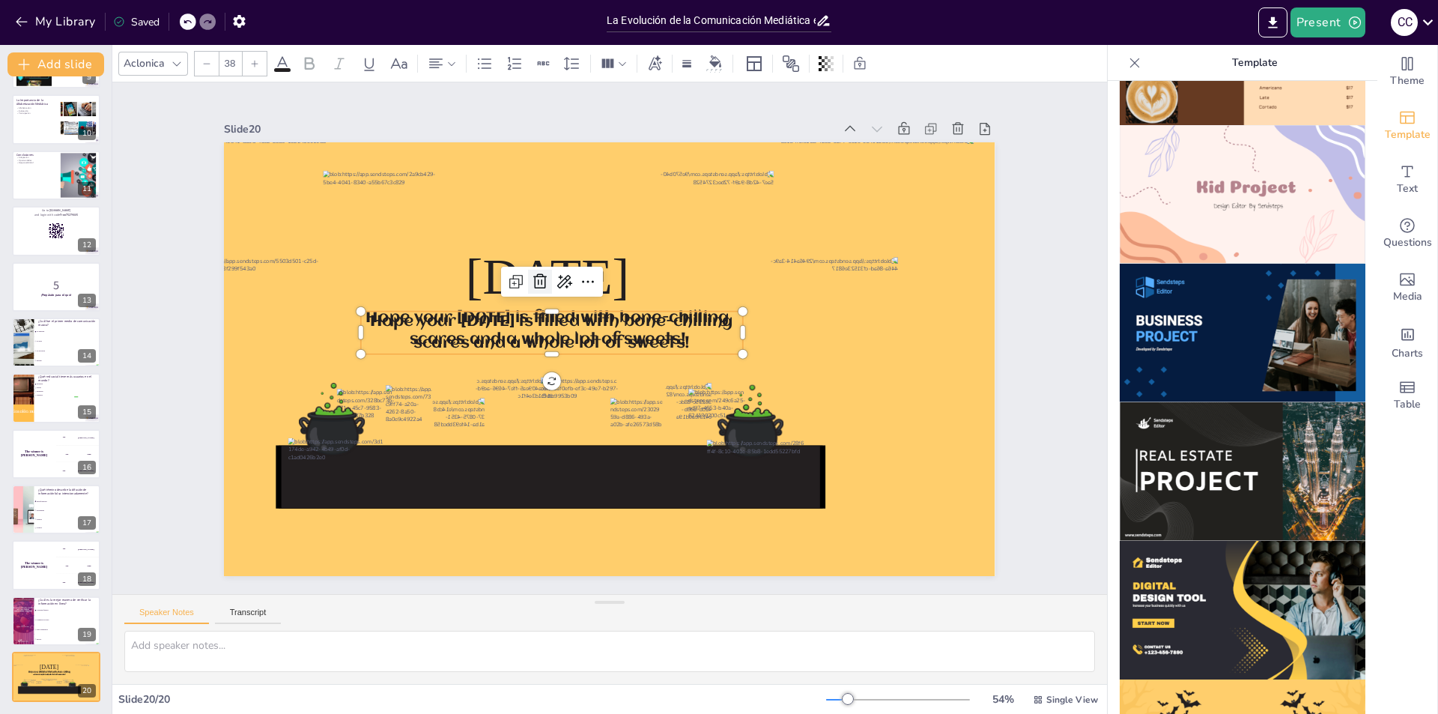
click at [545, 271] on icon at bounding box center [553, 267] width 16 height 17
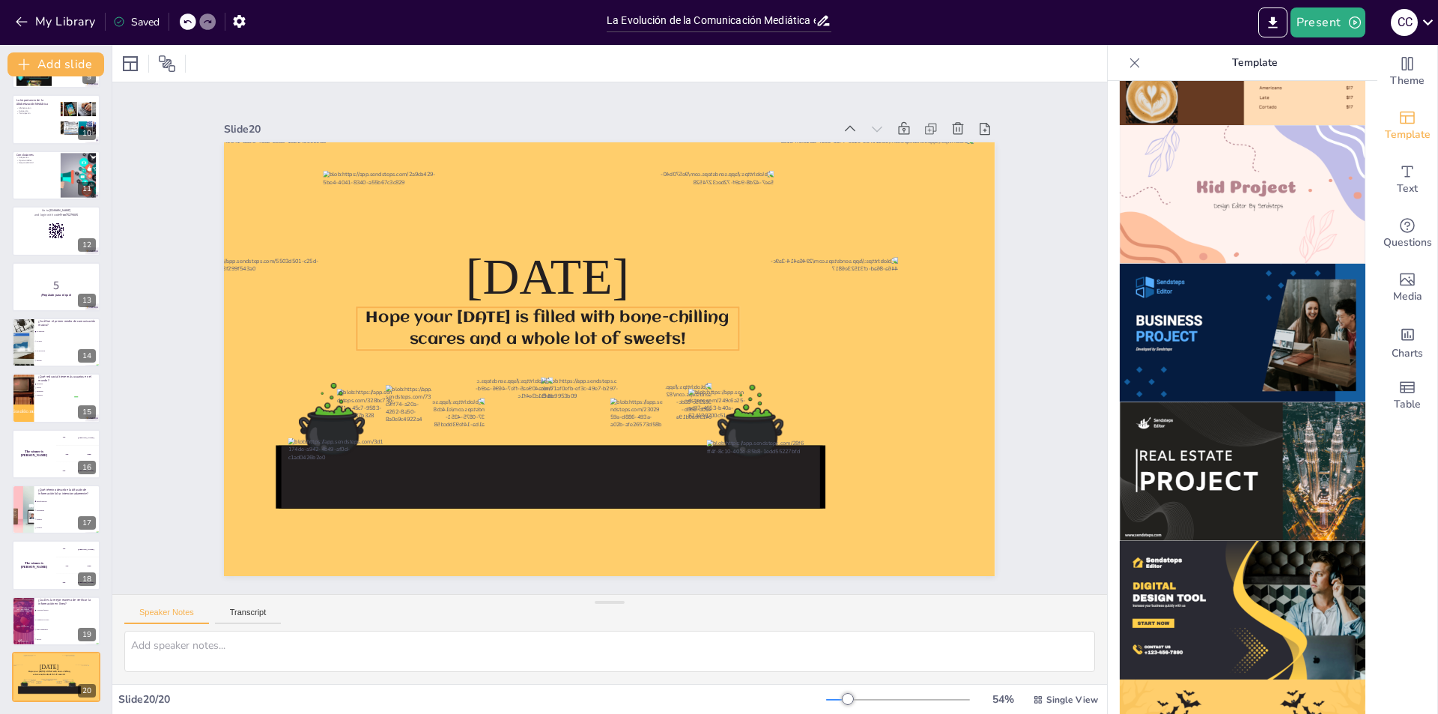
click at [383, 306] on span "Hope your [DATE] is filled with bone-chilling scares and a whole lot of sweets!" at bounding box center [549, 319] width 363 height 71
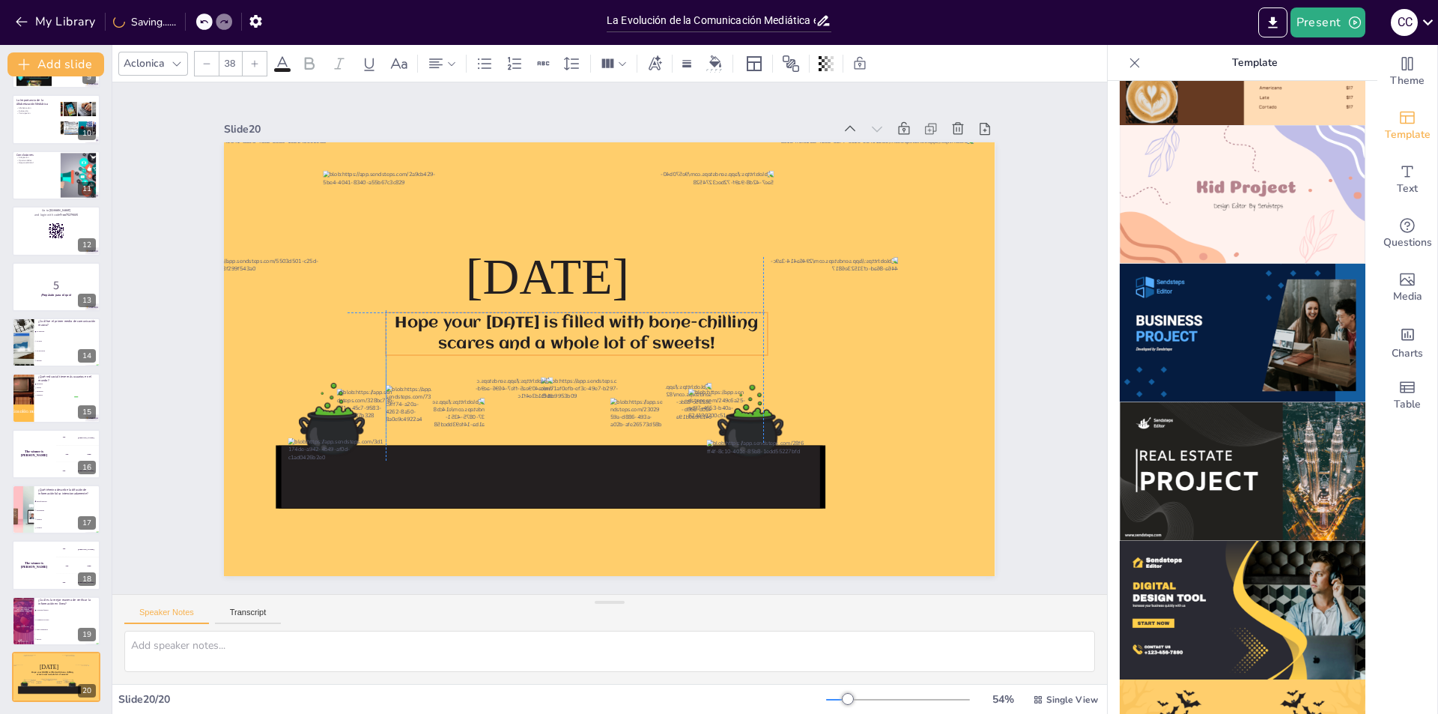
drag, startPoint x: 371, startPoint y: 309, endPoint x: 383, endPoint y: 302, distance: 14.1
click at [397, 306] on span "Hope your [DATE] is filled with bone-chilling scares and a whole lot of sweets!" at bounding box center [578, 328] width 363 height 71
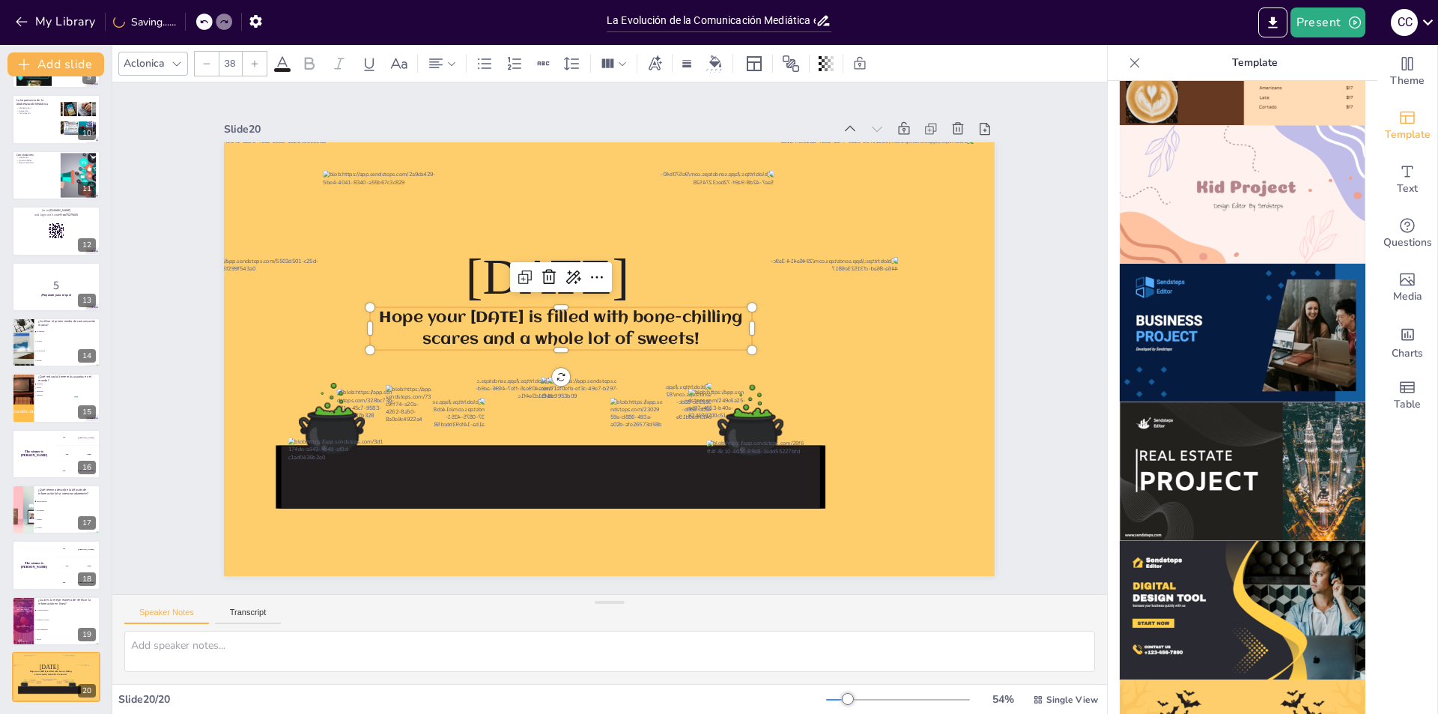
click at [391, 330] on span "Hope your [DATE] is filled with bone-chilling scares and a whole lot of sweets!" at bounding box center [566, 313] width 359 height 103
click at [391, 330] on span "Hope your [DATE] is filled with bone-chilling scares and a whole lot of sweets!" at bounding box center [563, 320] width 363 height 71
click at [387, 312] on span "Hope your [DATE] is filled with bone-chilling scares and a whole lot of sweets!" at bounding box center [563, 321] width 363 height 71
click at [387, 312] on span "Hope your [DATE] is filled with bone-chilling scares and a whole lot of sweets!" at bounding box center [566, 313] width 359 height 103
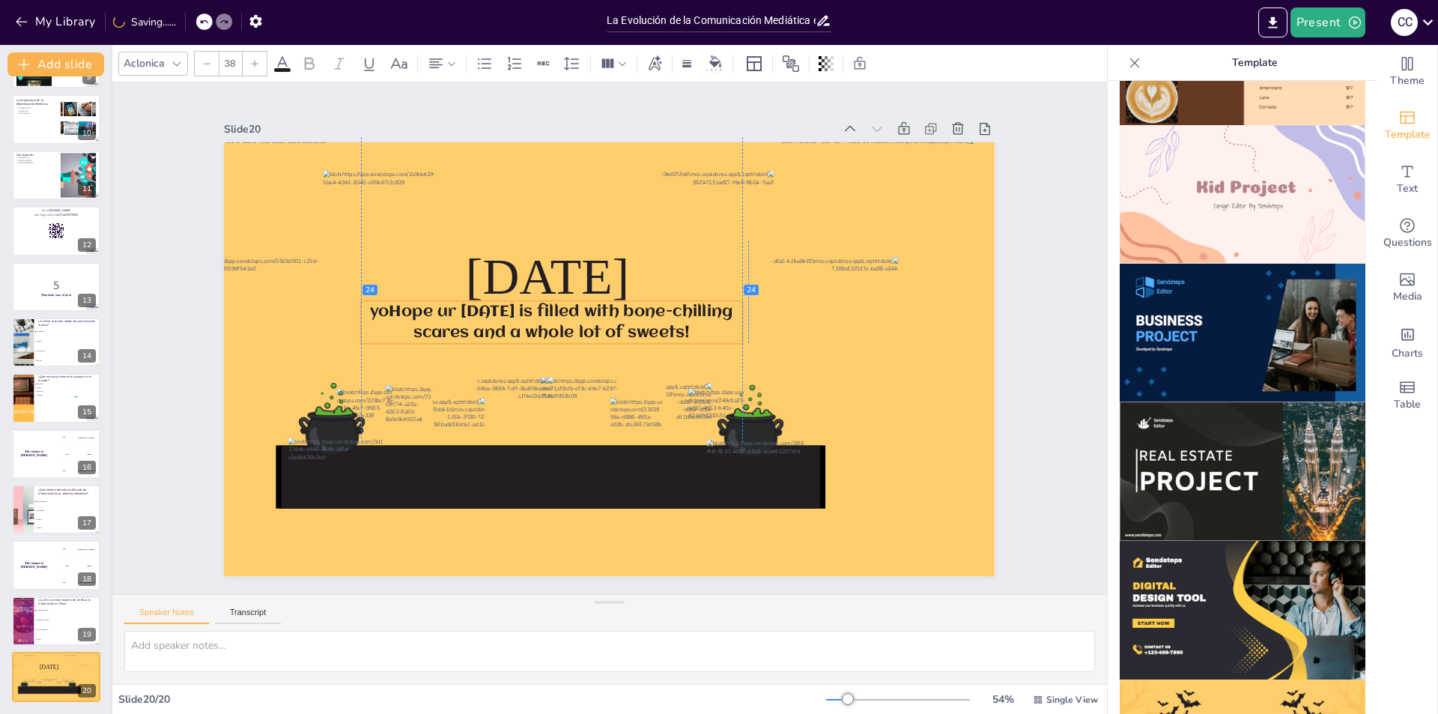
drag, startPoint x: 473, startPoint y: 324, endPoint x: 380, endPoint y: 308, distance: 93.5
click at [387, 308] on span "yoHope ur [DATE] is filled with bone-chilling scares and a whole lot of sweets!" at bounding box center [562, 298] width 351 height 135
